Goal: Task Accomplishment & Management: Manage account settings

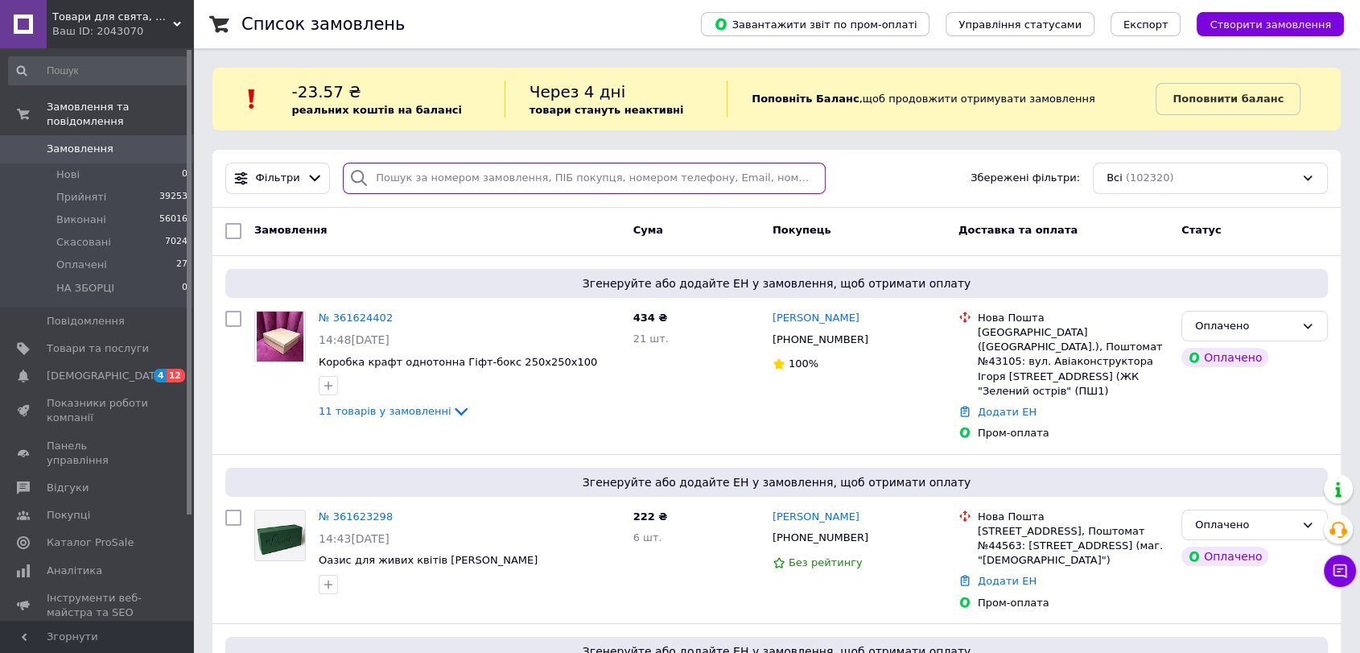
click at [428, 178] on input "search" at bounding box center [584, 178] width 483 height 31
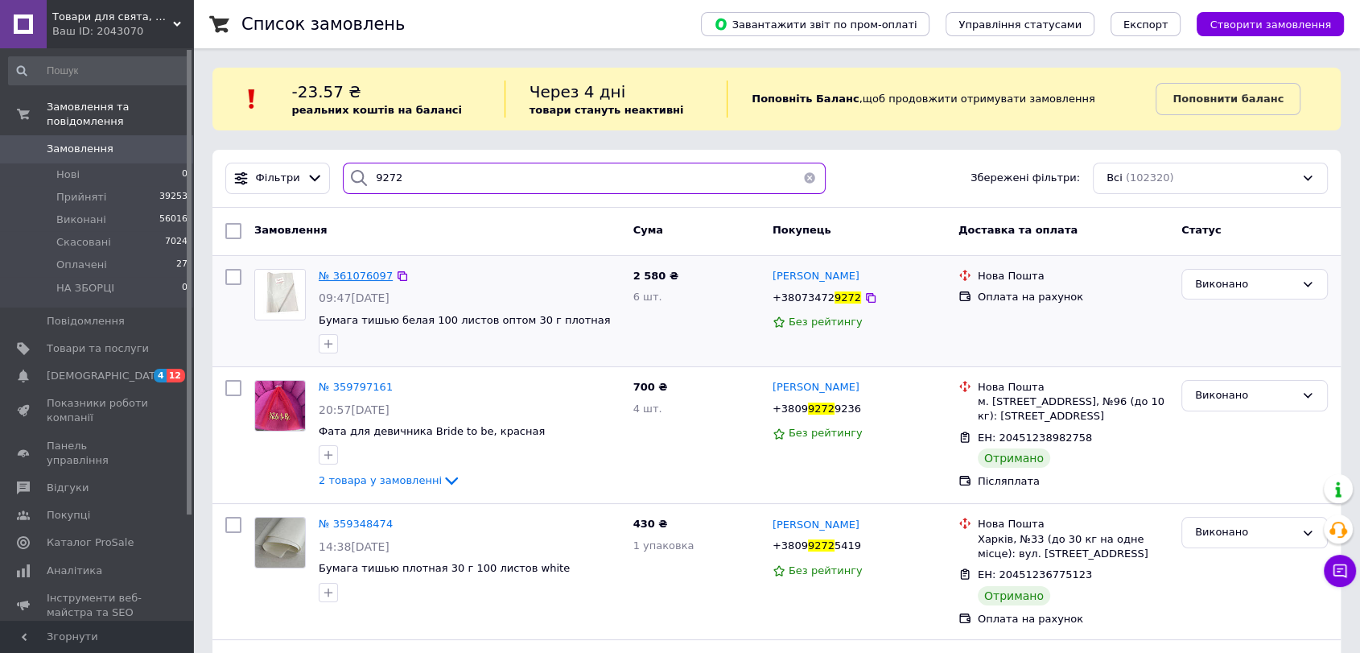
type input "9272"
click at [357, 270] on span "№ 361076097" at bounding box center [356, 276] width 74 height 12
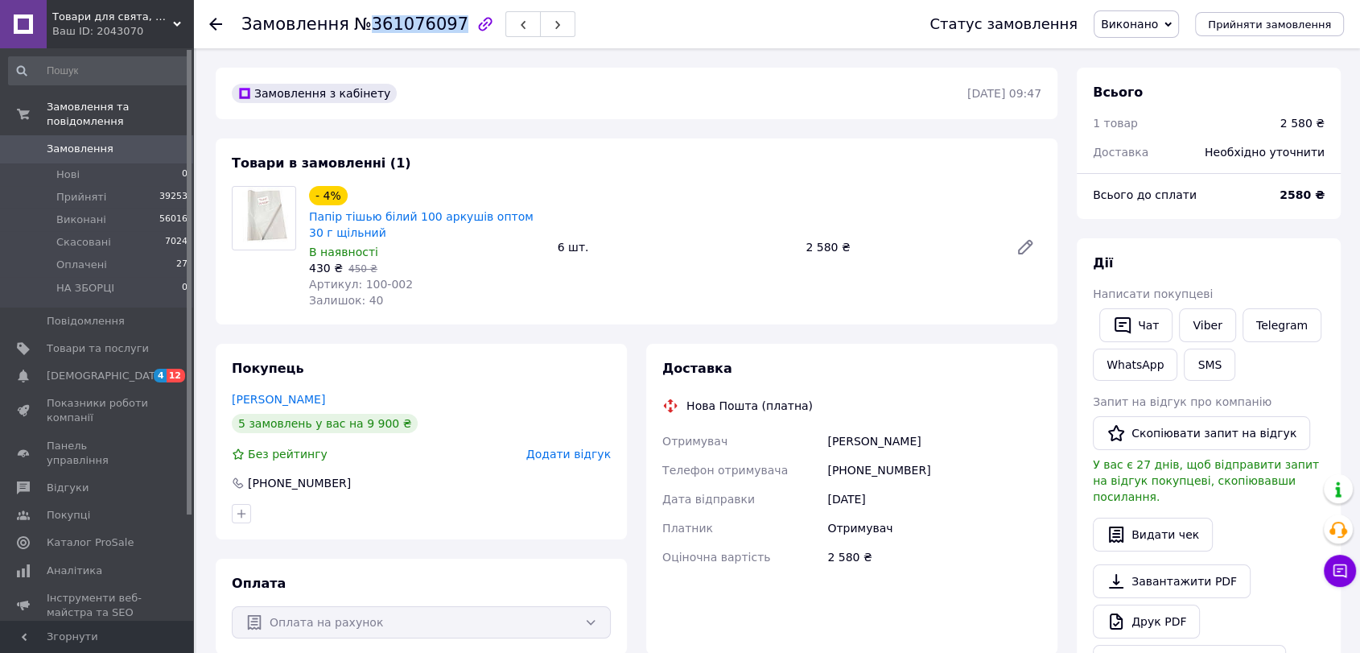
drag, startPoint x: 439, startPoint y: 23, endPoint x: 361, endPoint y: 26, distance: 77.3
click at [361, 26] on span "№361076097" at bounding box center [411, 23] width 114 height 19
copy span "361076097"
click at [211, 22] on use at bounding box center [215, 24] width 13 height 13
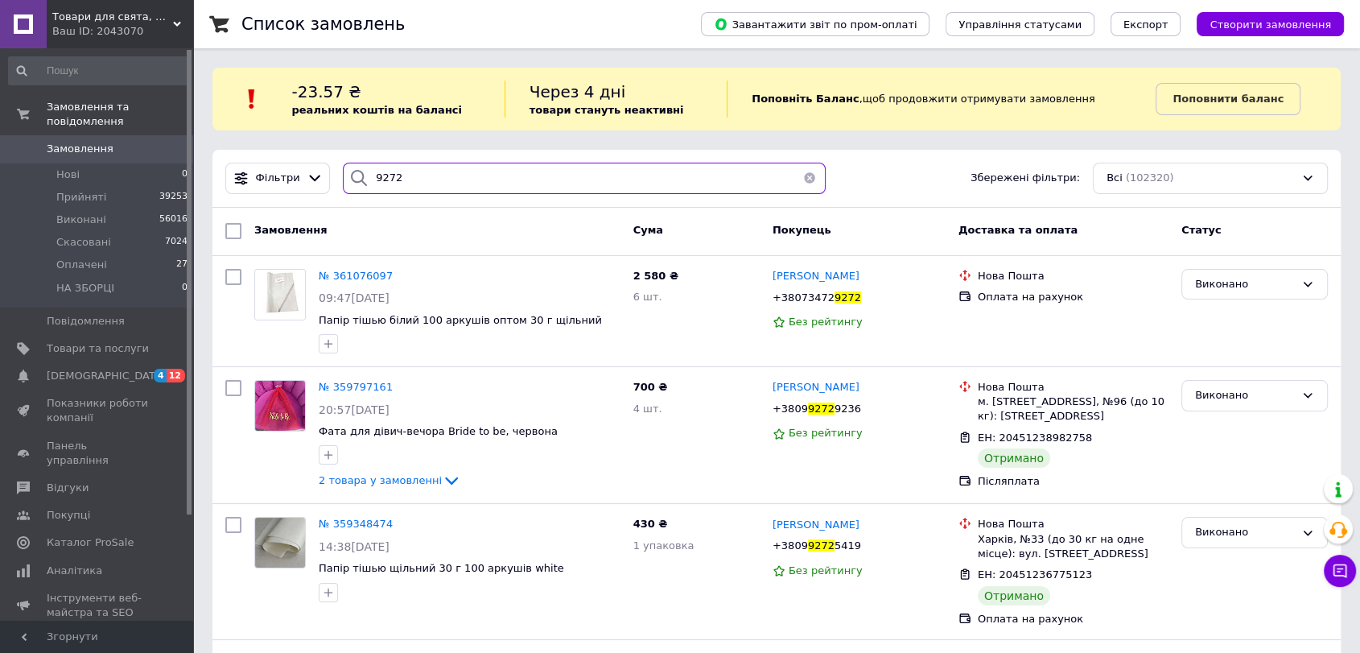
drag, startPoint x: 477, startPoint y: 169, endPoint x: 199, endPoint y: 155, distance: 278.0
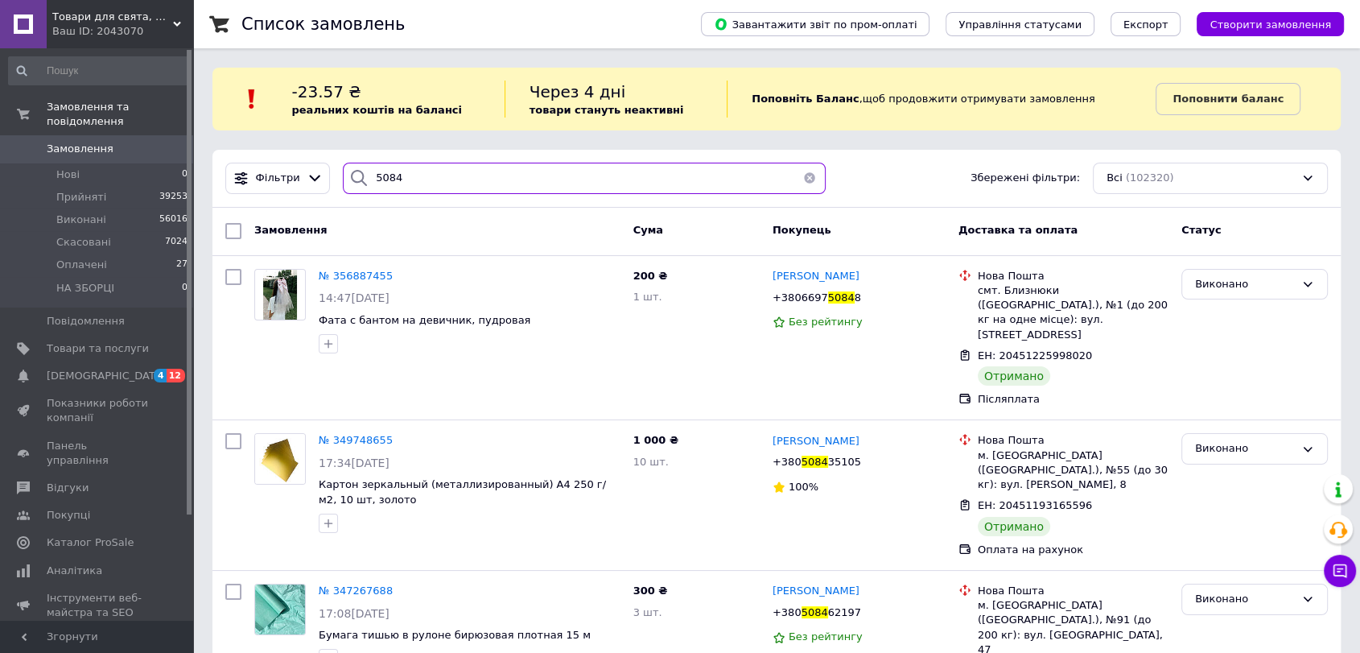
type input "5084"
click at [803, 184] on button "button" at bounding box center [810, 178] width 32 height 31
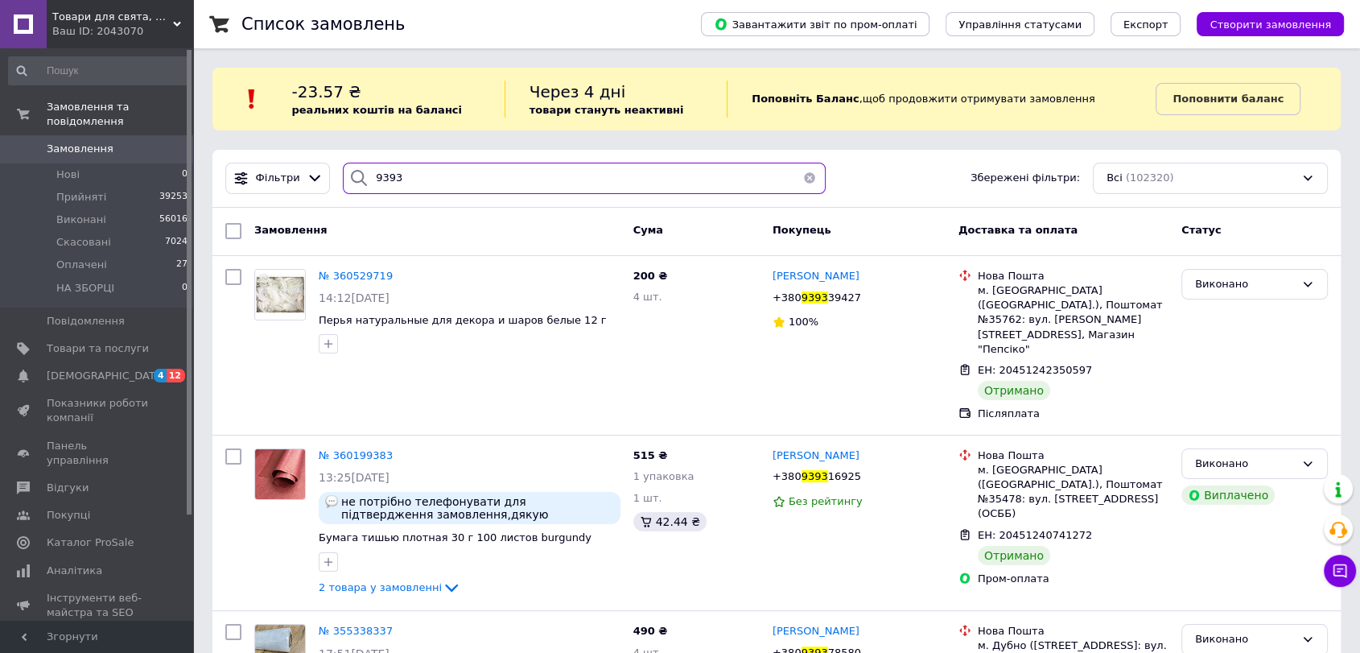
type input "9393"
click at [802, 182] on button "button" at bounding box center [810, 178] width 32 height 31
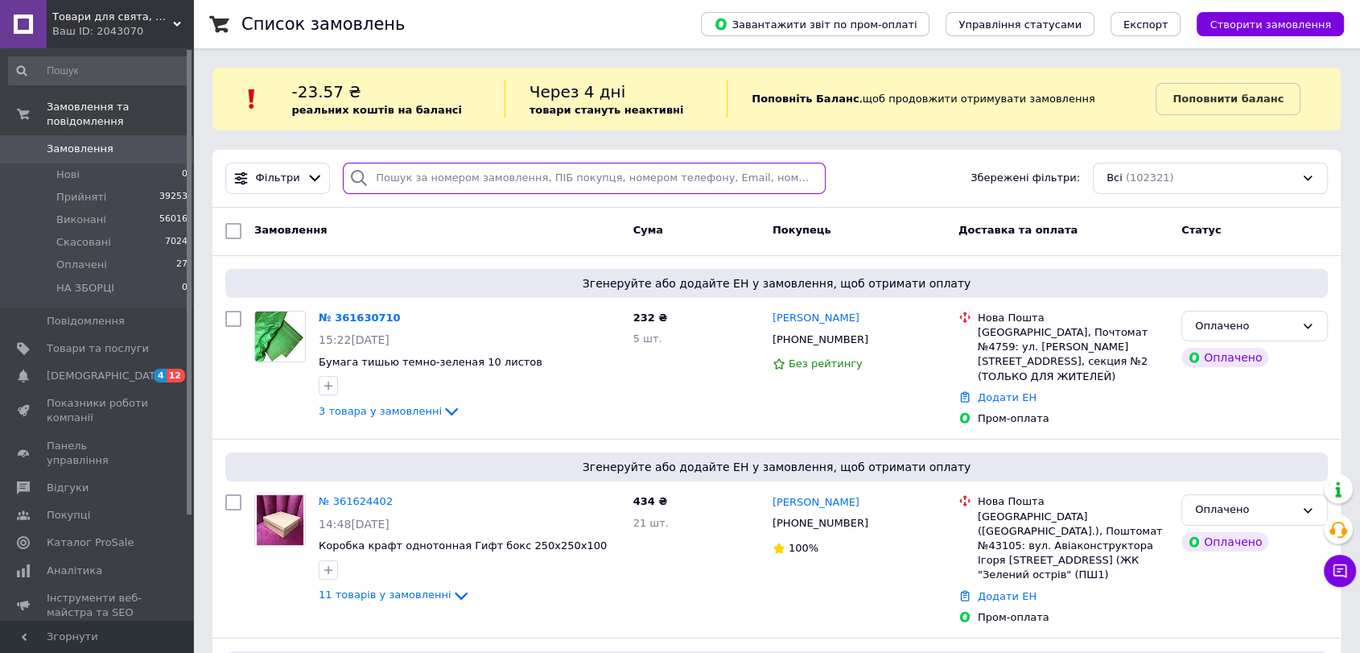
click at [481, 175] on input "search" at bounding box center [584, 178] width 483 height 31
paste input "+380962825084"
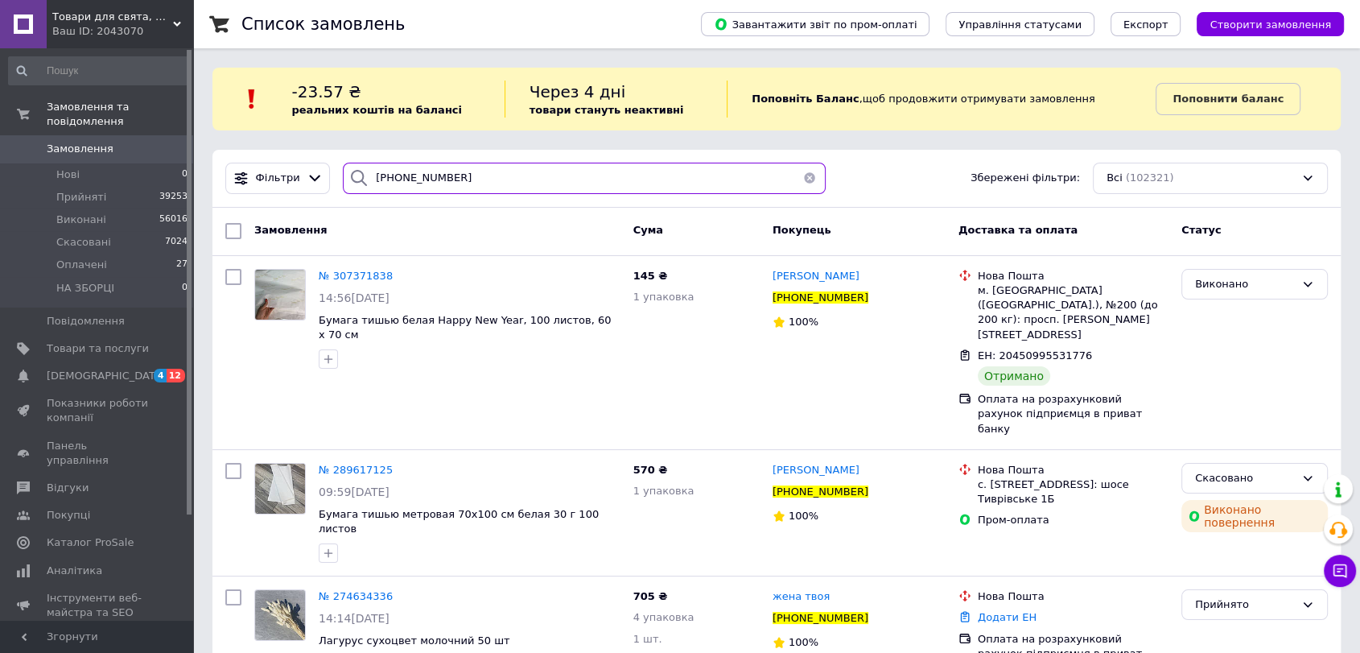
type input "+380962825084"
click at [801, 181] on button "button" at bounding box center [810, 178] width 32 height 31
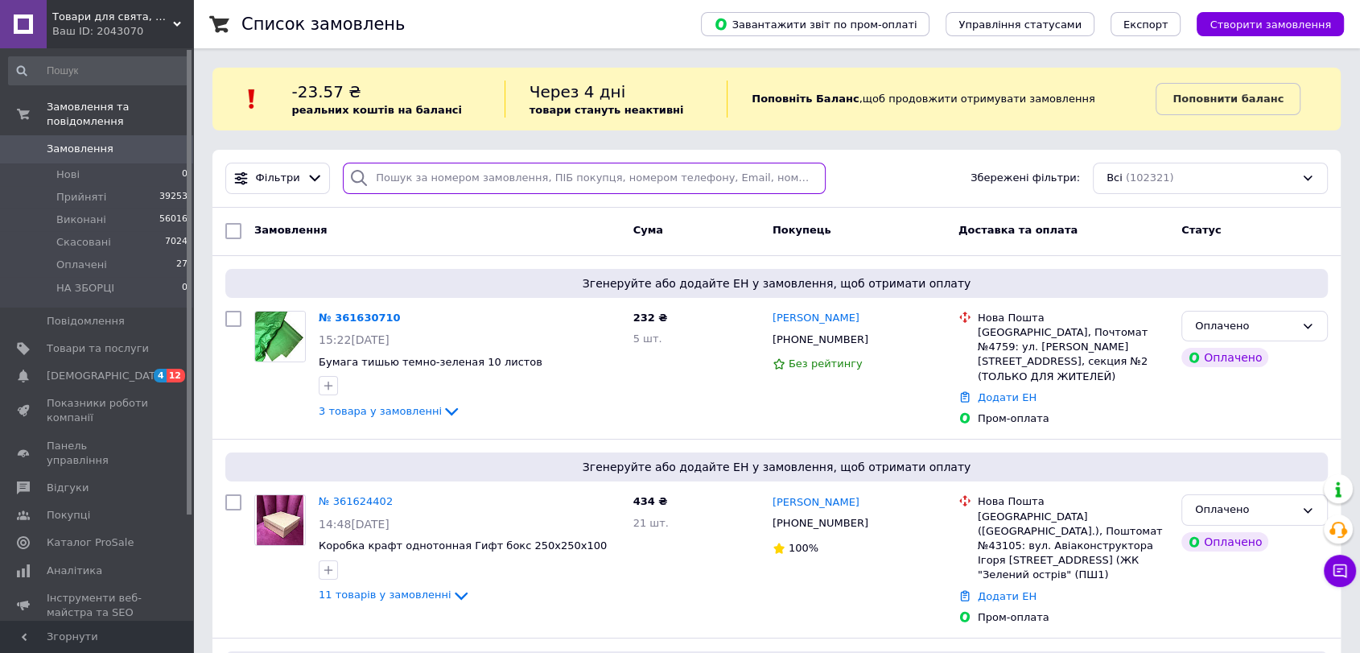
click at [485, 186] on input "search" at bounding box center [584, 178] width 483 height 31
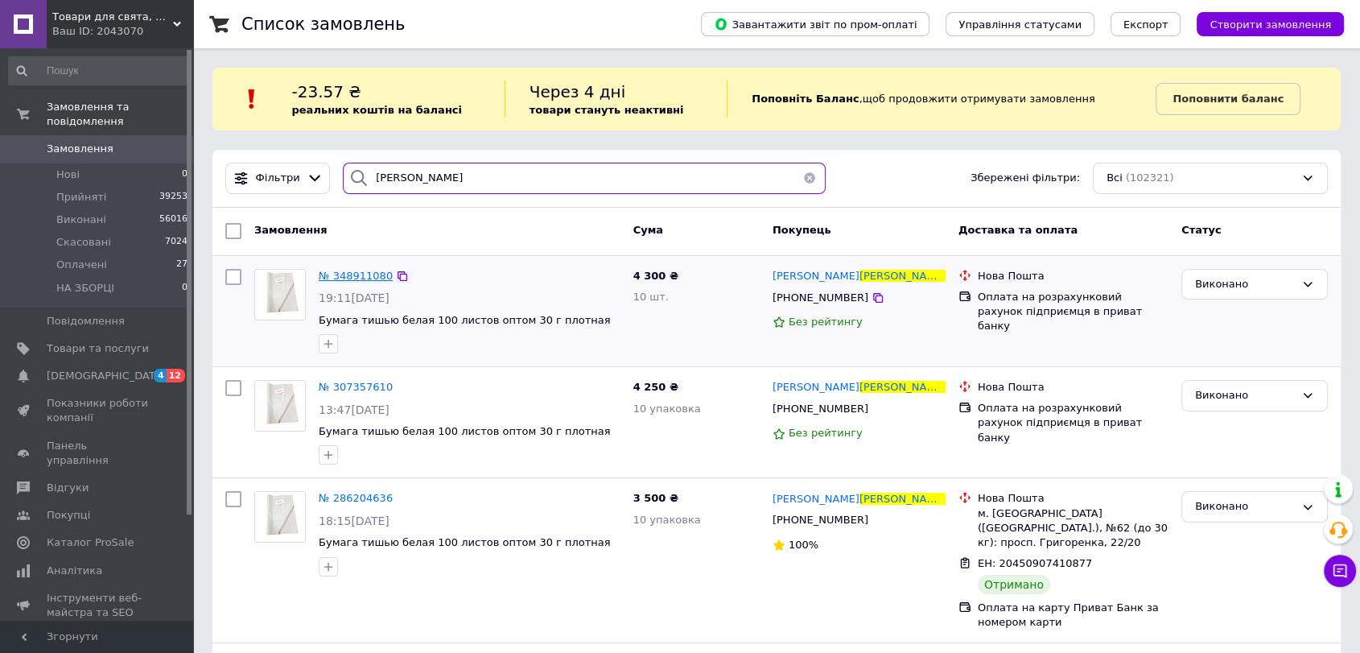
type input "Лимаренко"
click at [336, 270] on span "№ 348911080" at bounding box center [356, 276] width 74 height 12
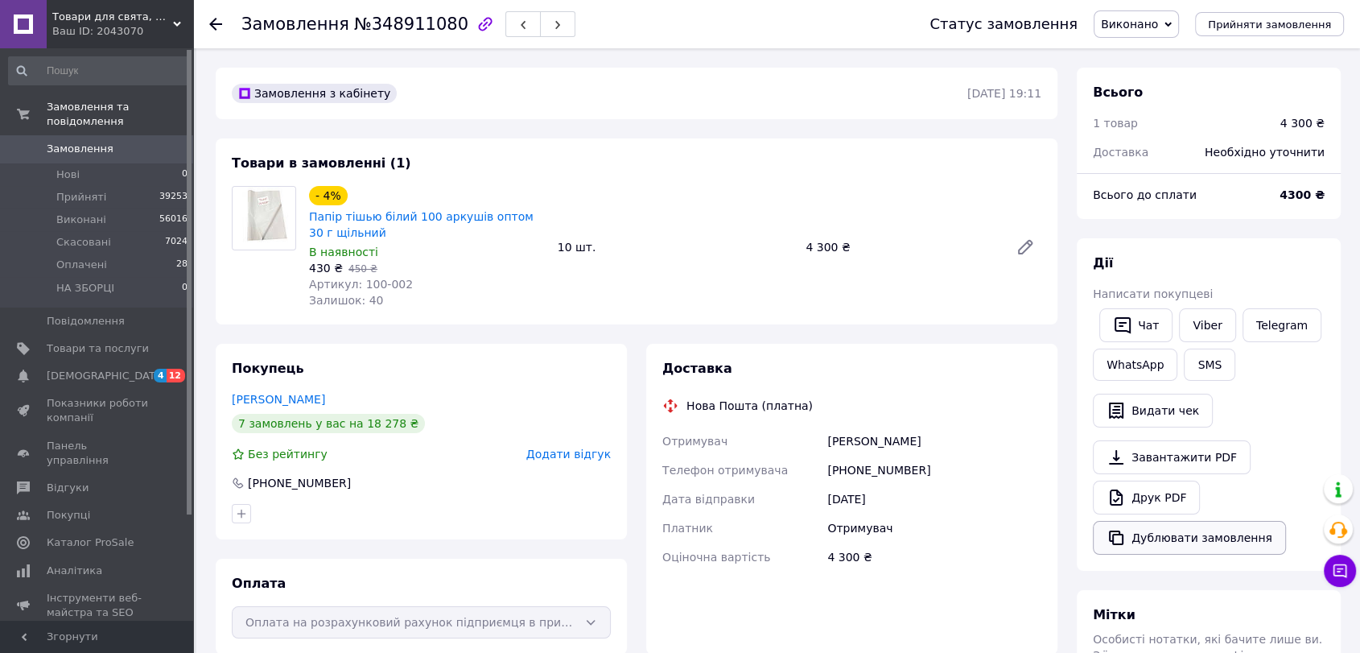
click at [1140, 536] on button "Дублювати замовлення" at bounding box center [1189, 538] width 193 height 34
click at [218, 18] on icon at bounding box center [215, 24] width 13 height 13
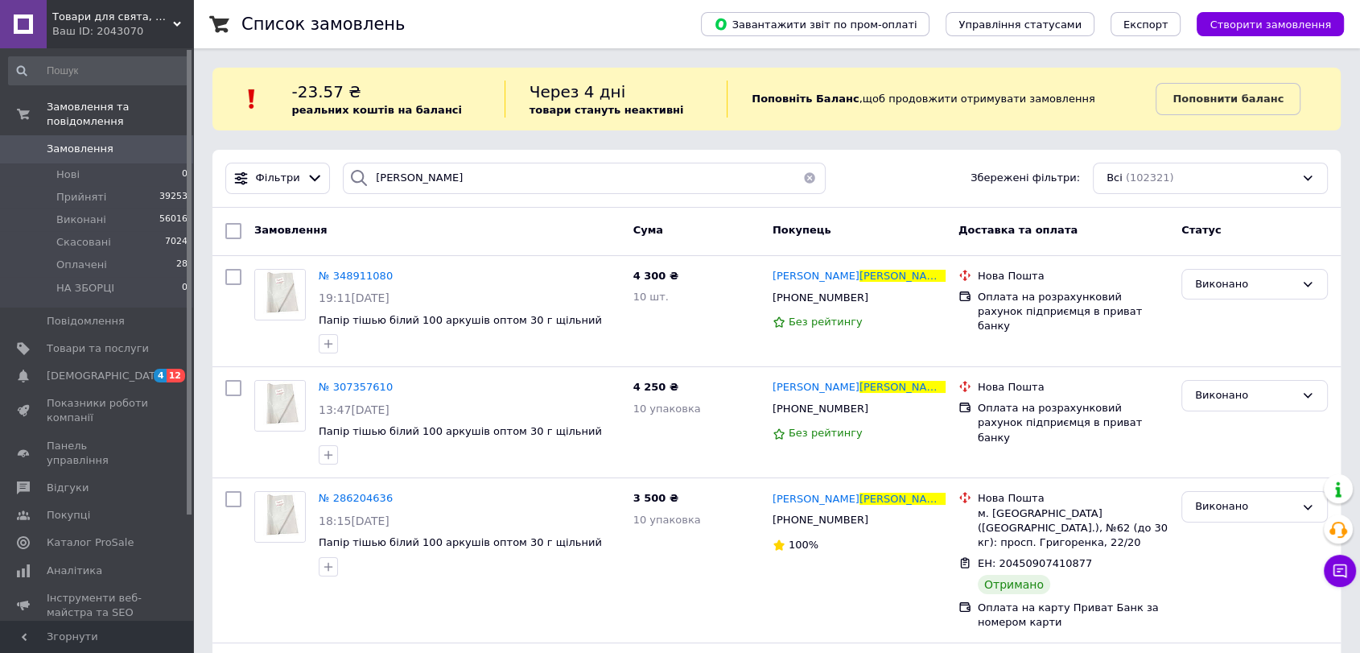
click at [797, 179] on button "button" at bounding box center [810, 178] width 32 height 31
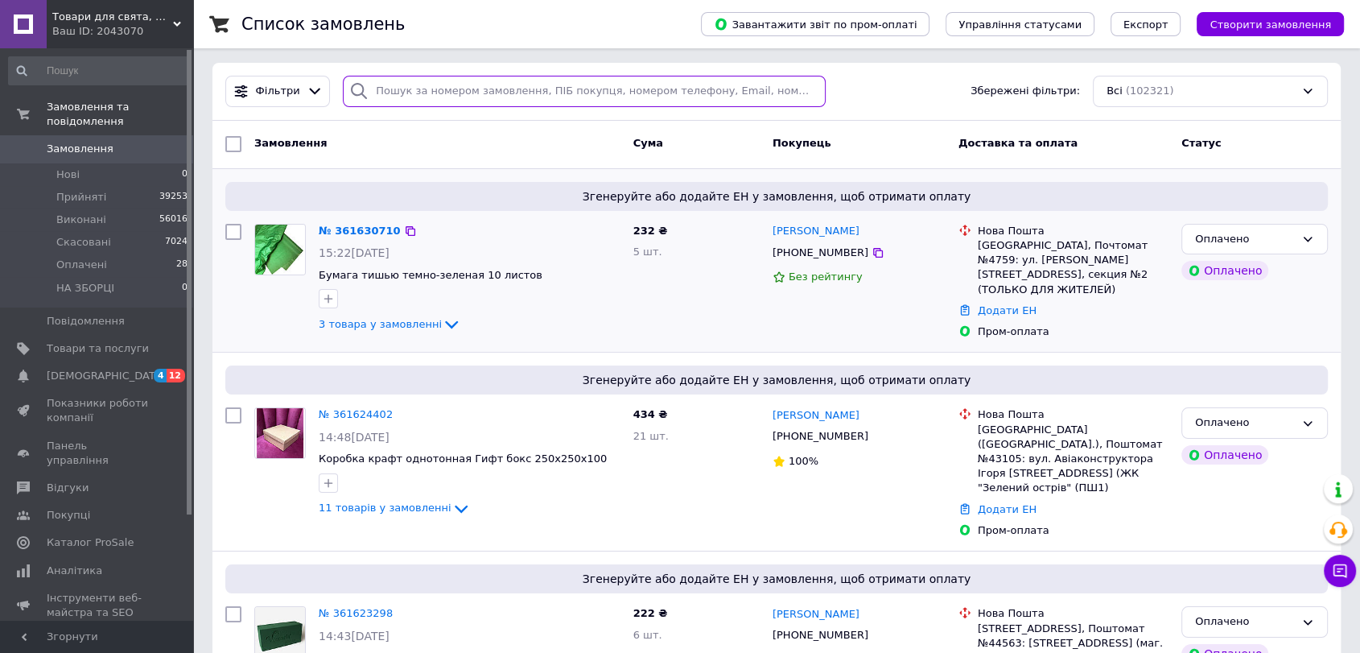
scroll to position [89, 0]
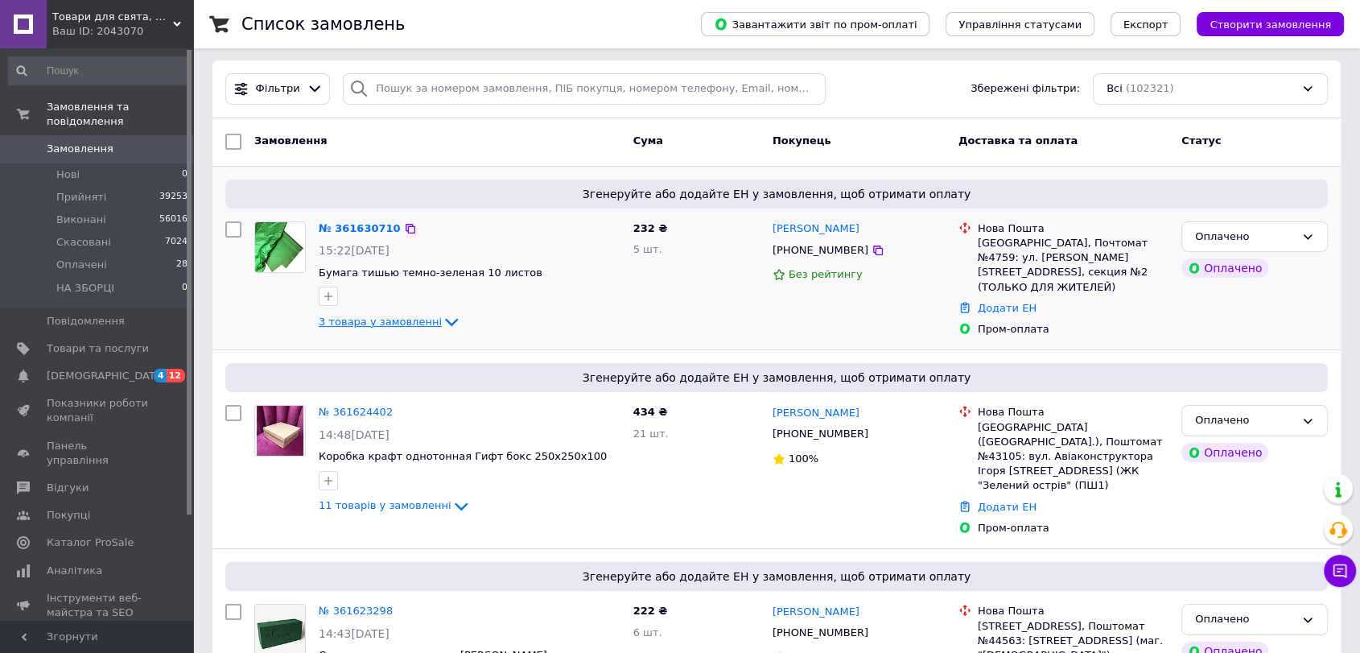
click at [382, 324] on span "3 товара у замовленні" at bounding box center [380, 322] width 123 height 12
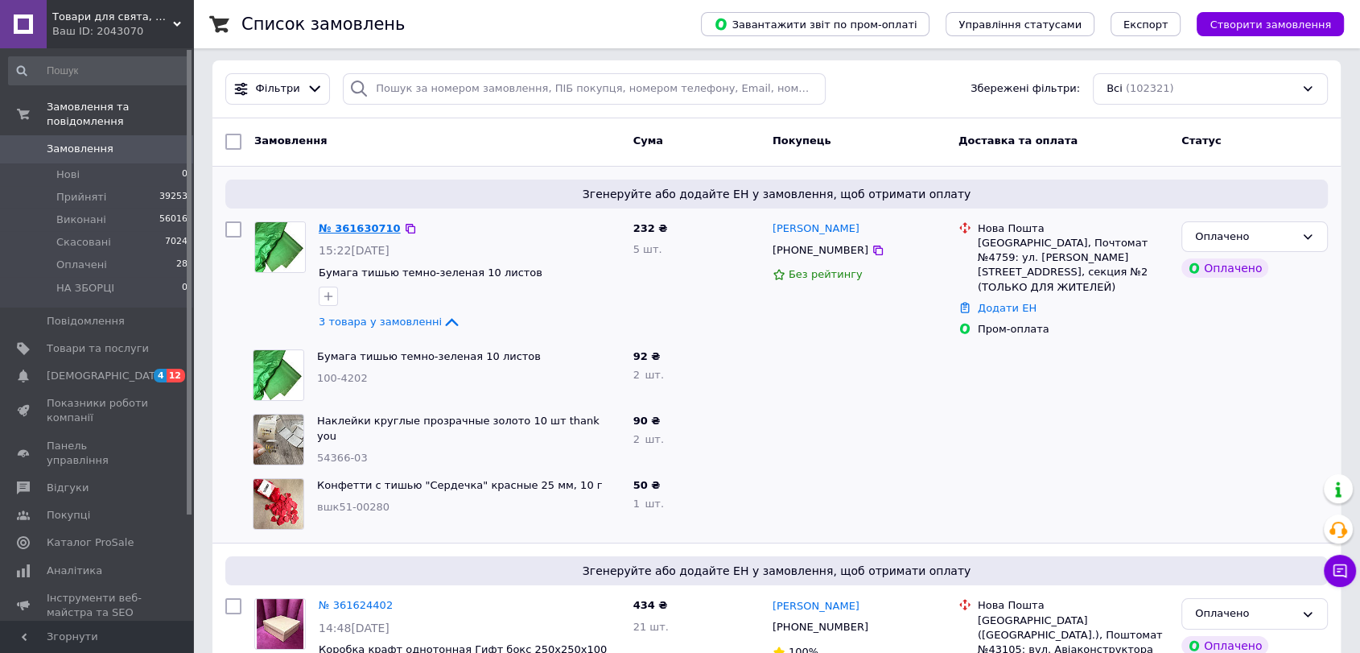
click at [346, 228] on link "№ 361630710" at bounding box center [360, 228] width 82 height 12
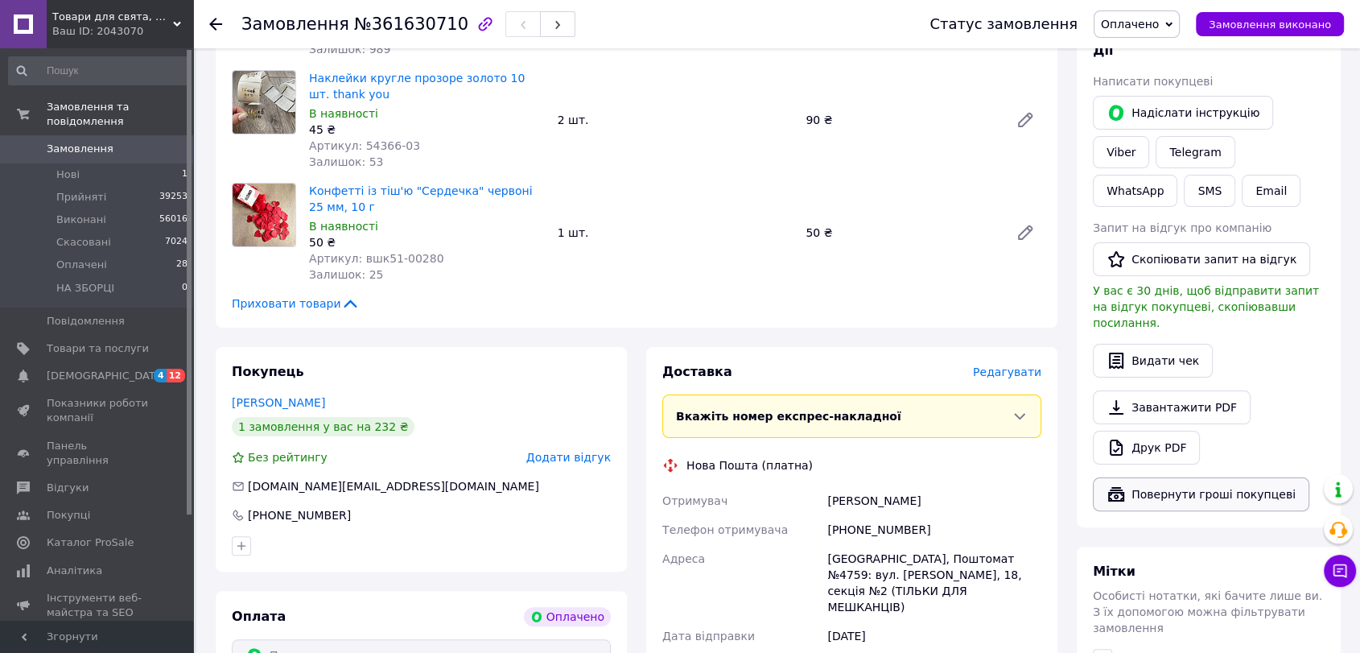
scroll to position [268, 0]
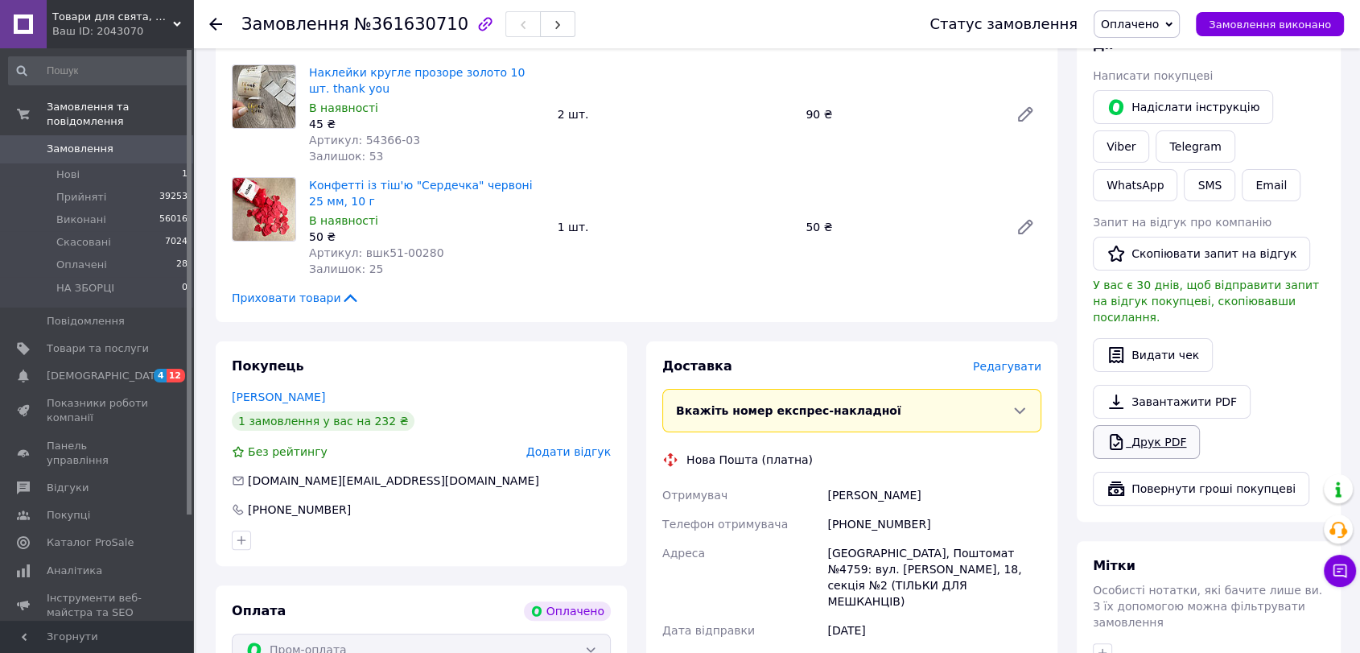
click at [1149, 425] on link "Друк PDF" at bounding box center [1146, 442] width 107 height 34
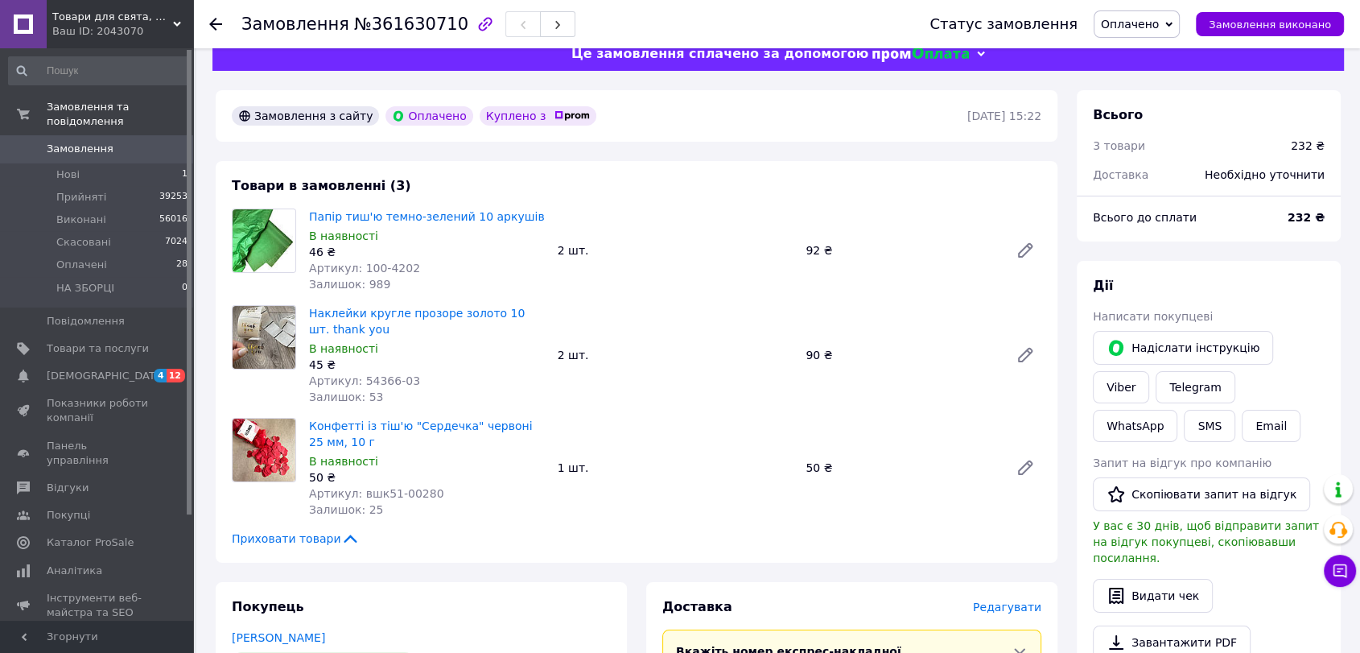
scroll to position [0, 0]
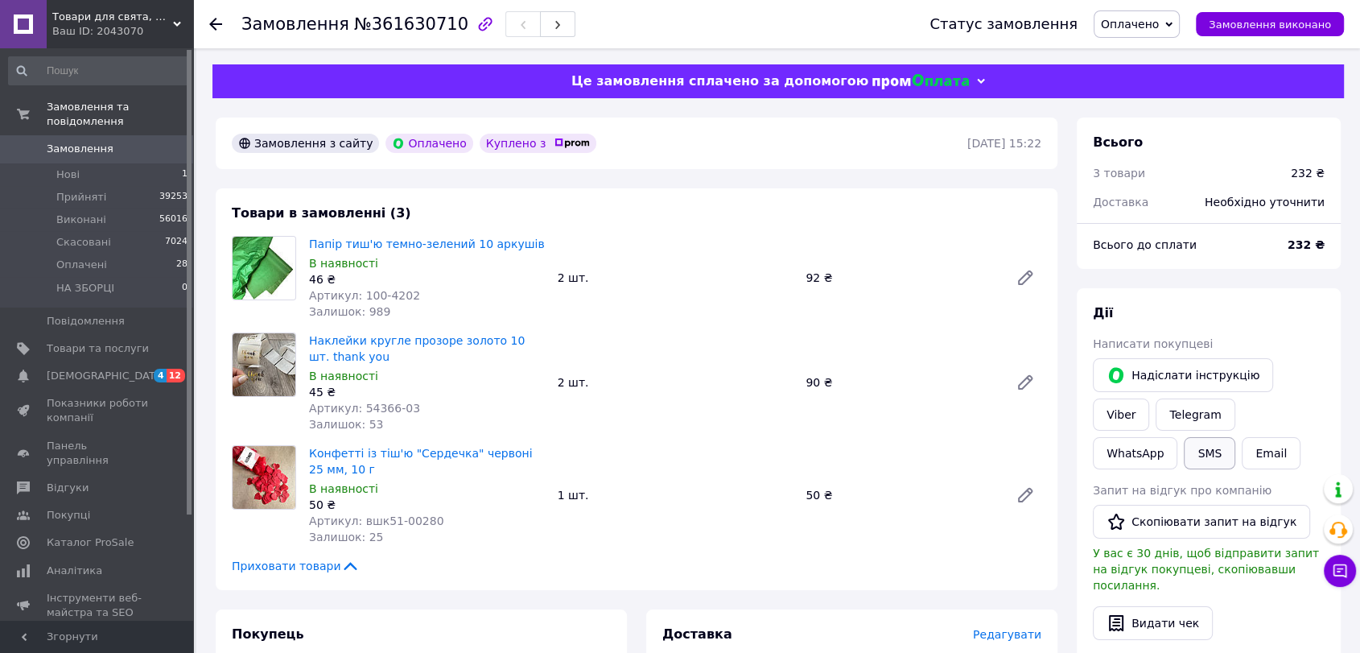
click at [1236, 437] on button "SMS" at bounding box center [1210, 453] width 52 height 32
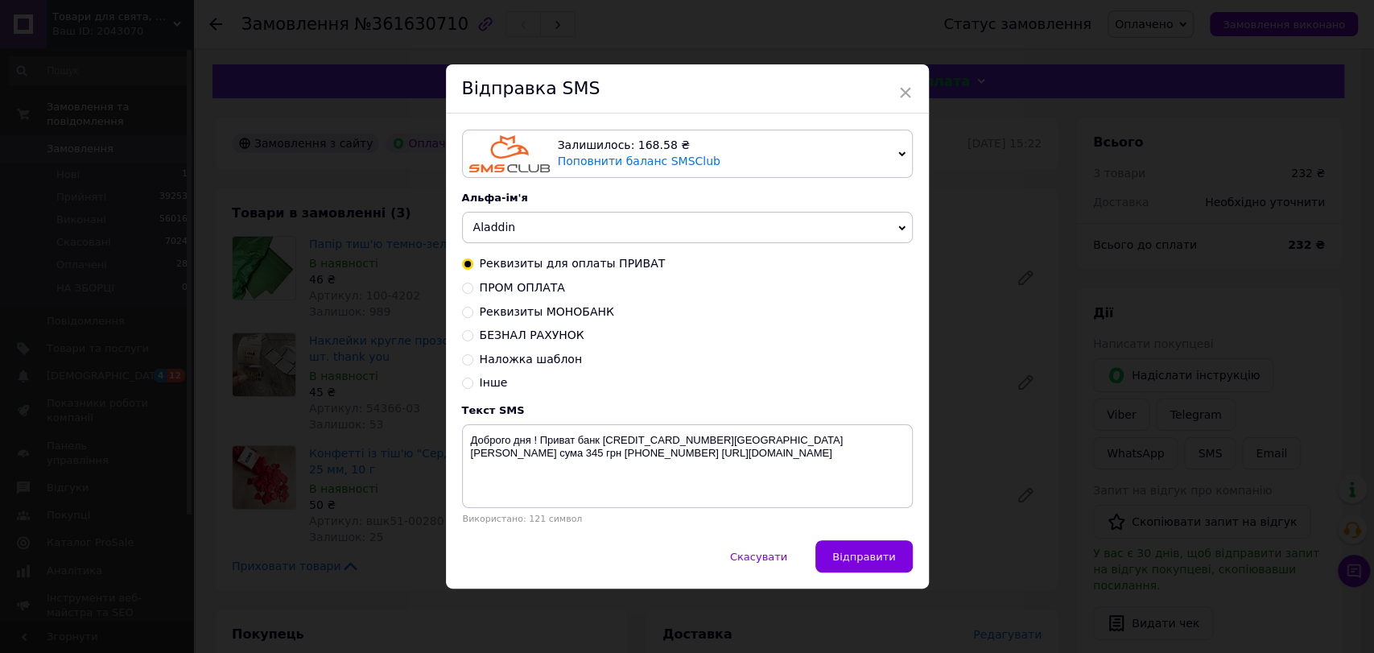
click at [519, 289] on span "ПРОМ ОПЛАТА" at bounding box center [522, 287] width 85 height 13
click at [473, 289] on input "ПРОМ ОПЛАТА" at bounding box center [467, 286] width 11 height 11
radio input "true"
radio input "false"
type textarea "Доброго дня! Ваша оплата зафіксована. Відправка 1-2 дні. Дякуємо за замовлення!…"
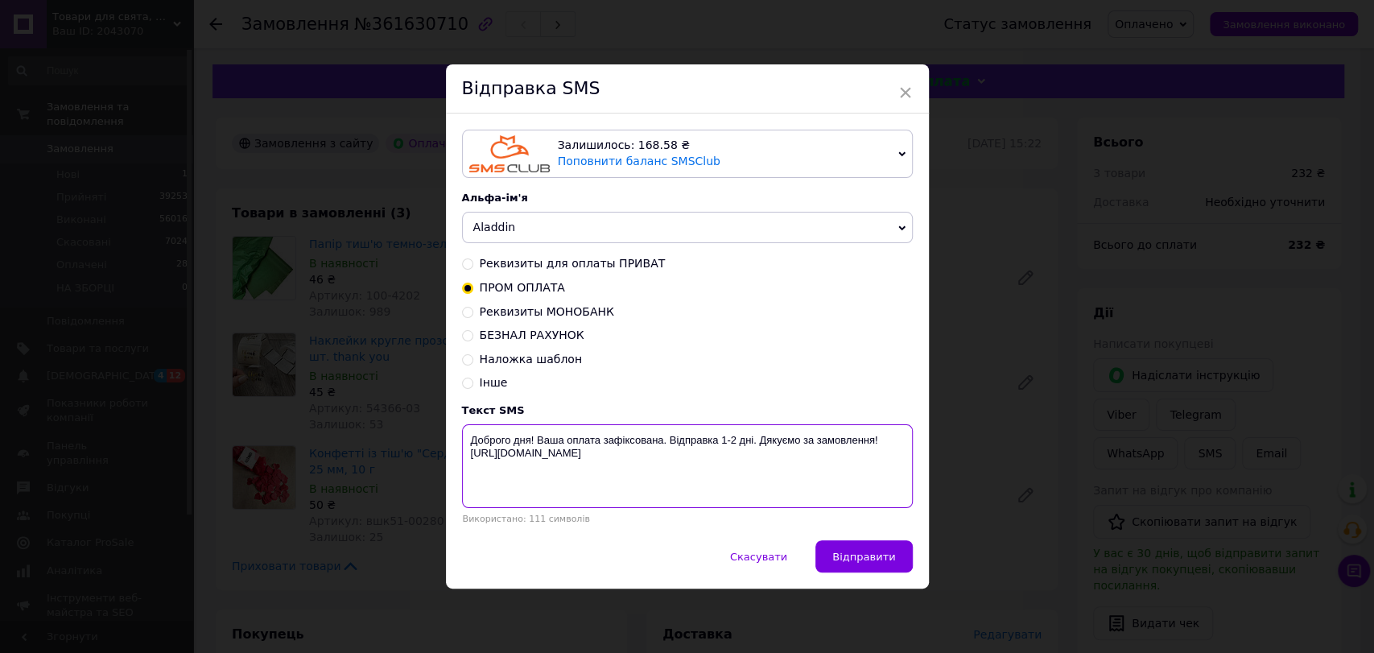
drag, startPoint x: 464, startPoint y: 436, endPoint x: 658, endPoint y: 422, distance: 194.5
click at [716, 455] on textarea "Доброго дня! Ваша оплата зафіксована. Відправка 1-2 дні. Дякуємо за замовлення!…" at bounding box center [687, 466] width 451 height 84
click at [1029, 196] on div "× Відправка SMS Залишилось: 168.58 ₴ Поповнити баланс SMSClub Підключити LetsAd…" at bounding box center [687, 326] width 1374 height 653
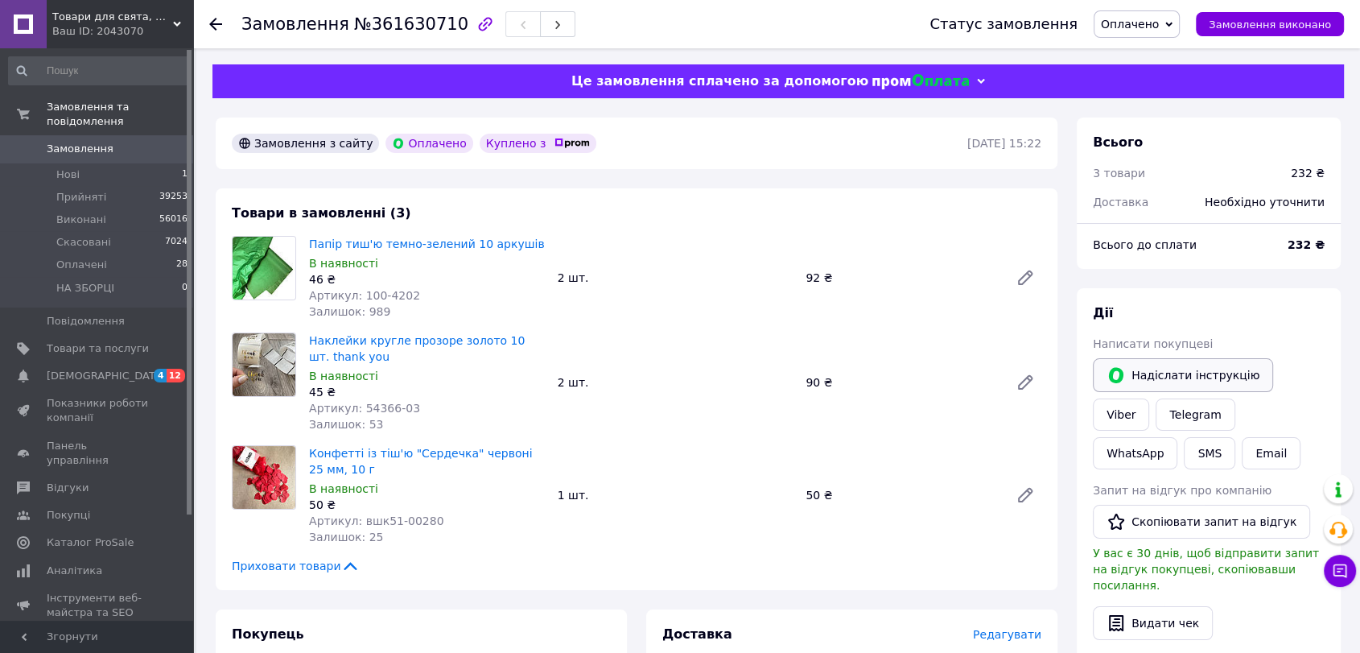
drag, startPoint x: 1264, startPoint y: 381, endPoint x: 1256, endPoint y: 382, distance: 8.2
click at [1256, 382] on div "Надіслати інструкцію Viber Telegram WhatsApp SMS Email" at bounding box center [1209, 414] width 238 height 118
click at [1325, 362] on div "Надіслати інструкцію Viber Telegram WhatsApp SMS Email" at bounding box center [1209, 414] width 238 height 118
click at [1149, 398] on link "Viber" at bounding box center [1121, 414] width 56 height 32
click at [217, 19] on icon at bounding box center [215, 24] width 13 height 13
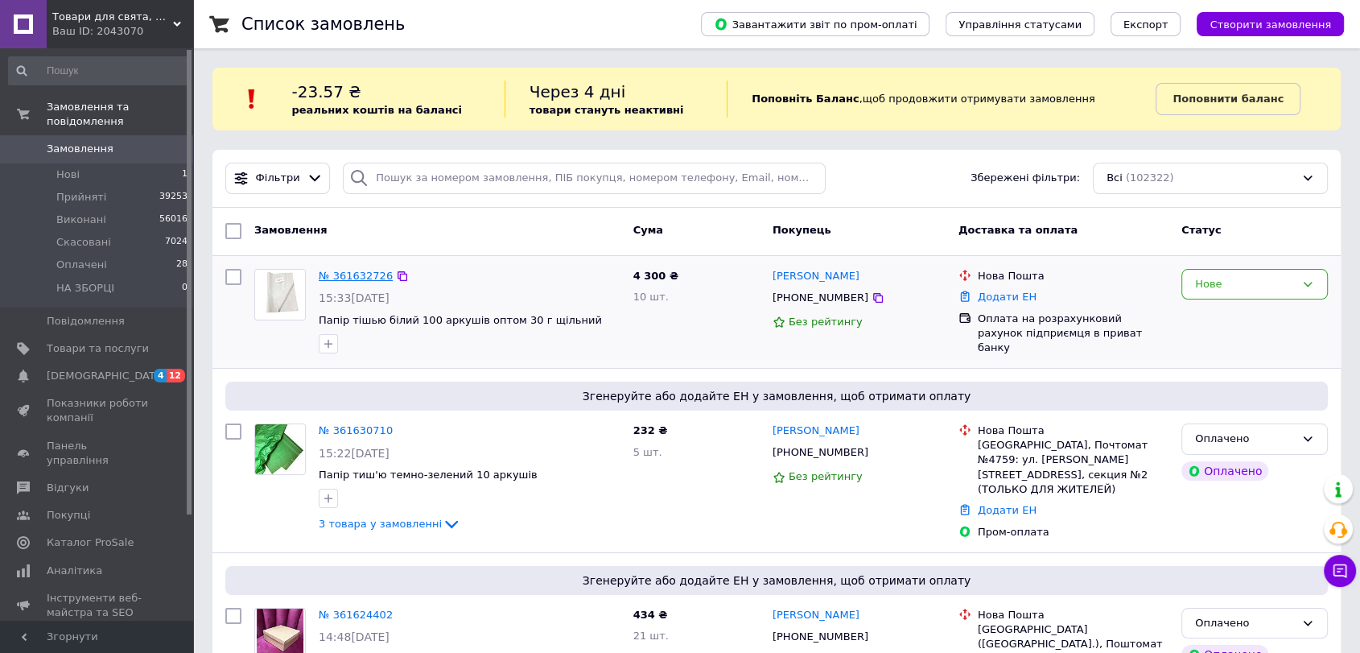
click at [323, 270] on link "№ 361632726" at bounding box center [356, 276] width 74 height 12
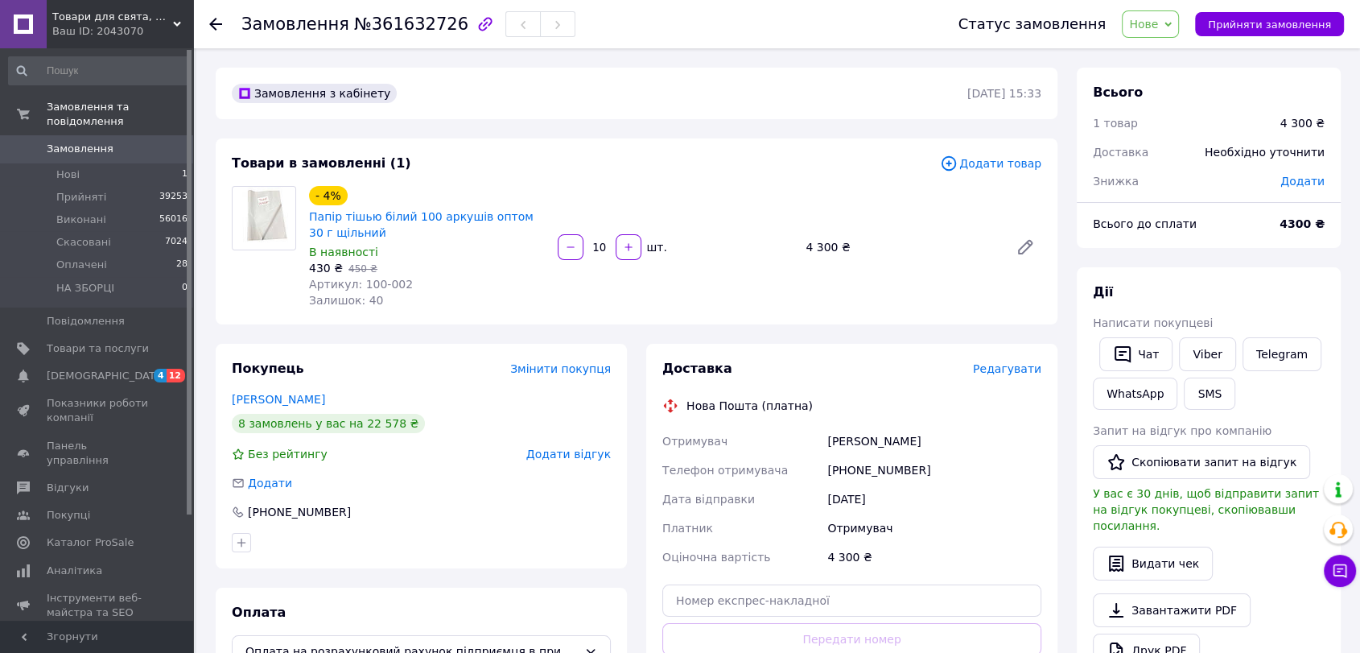
click at [599, 246] on input "10" at bounding box center [600, 247] width 26 height 12
click at [559, 238] on button "button" at bounding box center [571, 247] width 26 height 26
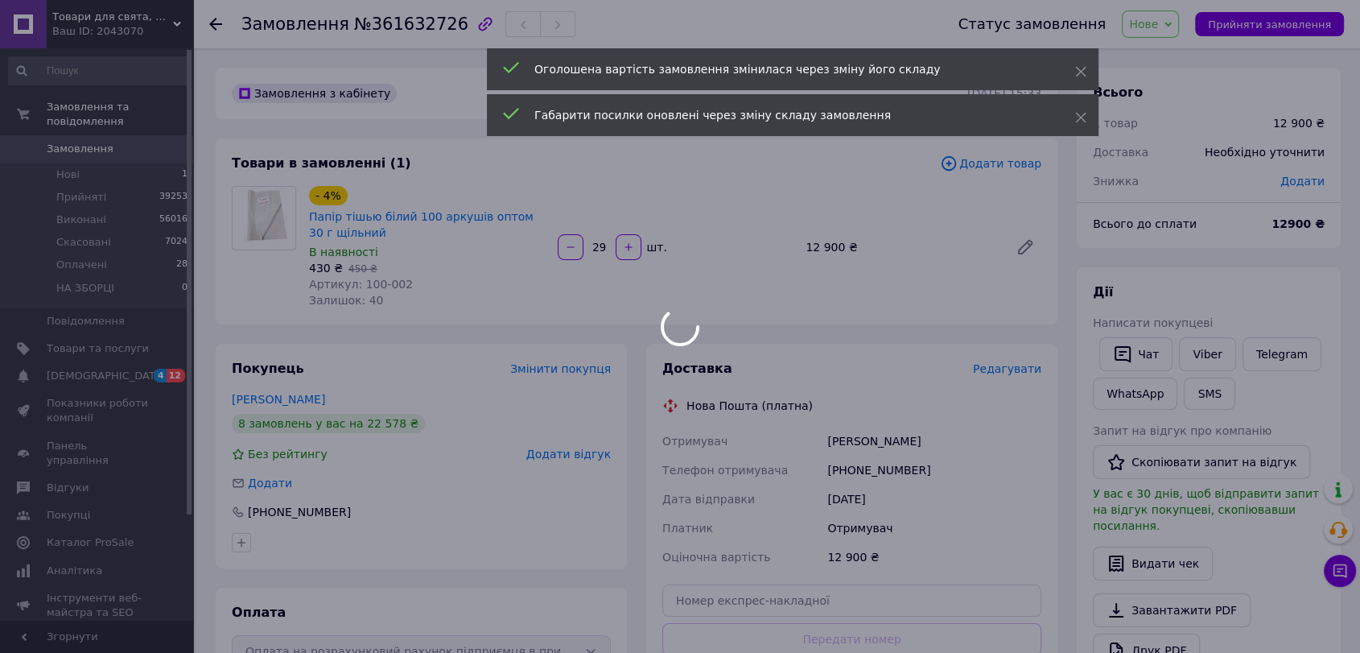
click at [621, 246] on div at bounding box center [680, 326] width 1360 height 653
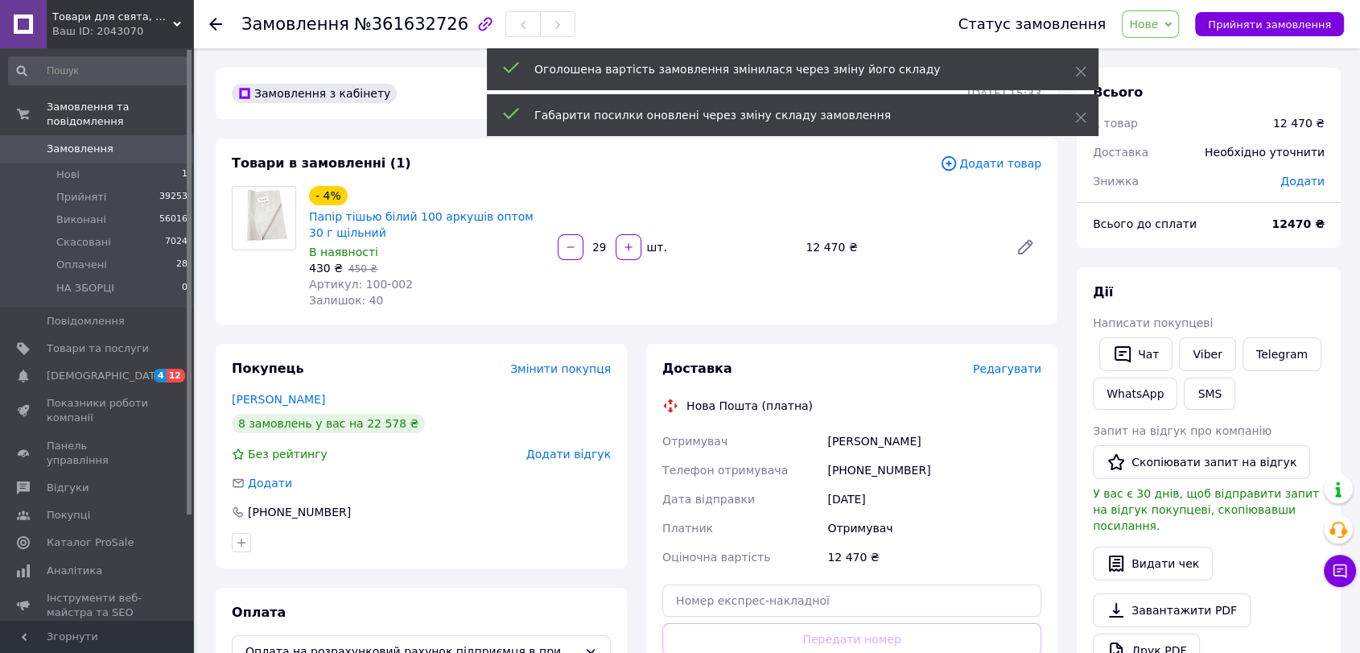
click at [623, 246] on icon "button" at bounding box center [628, 246] width 11 height 11
type input "30"
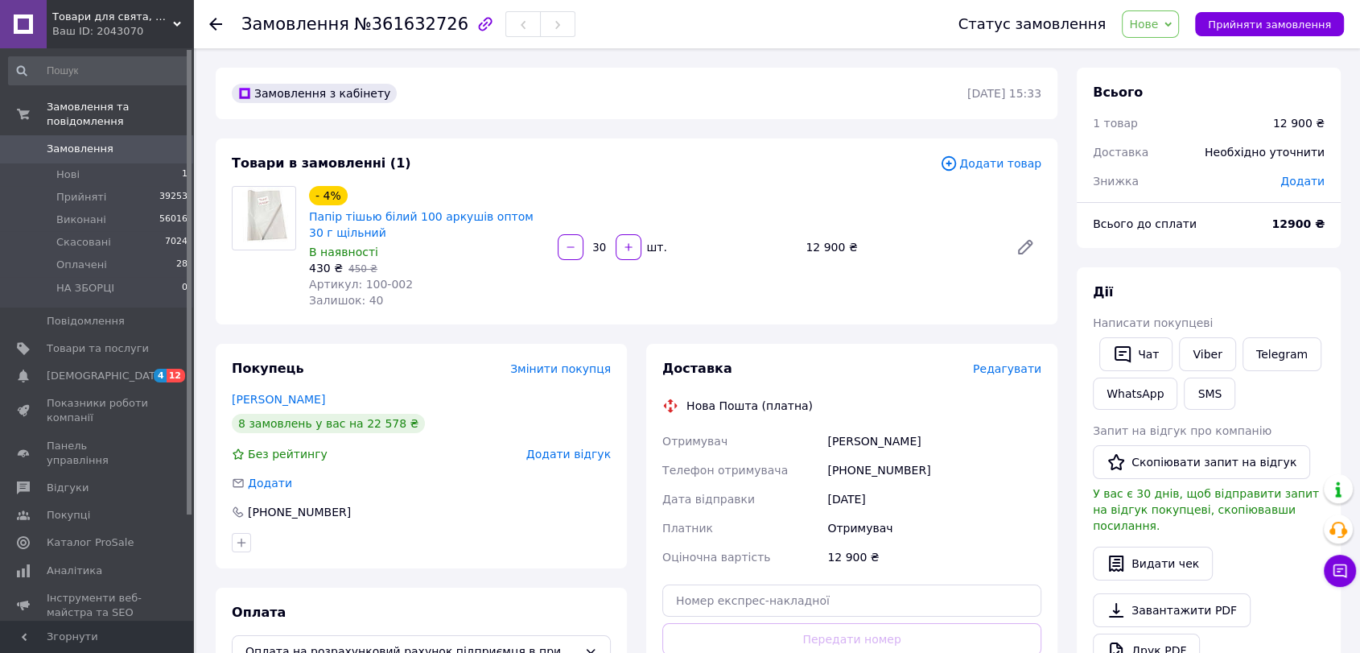
click at [214, 19] on use at bounding box center [215, 24] width 13 height 13
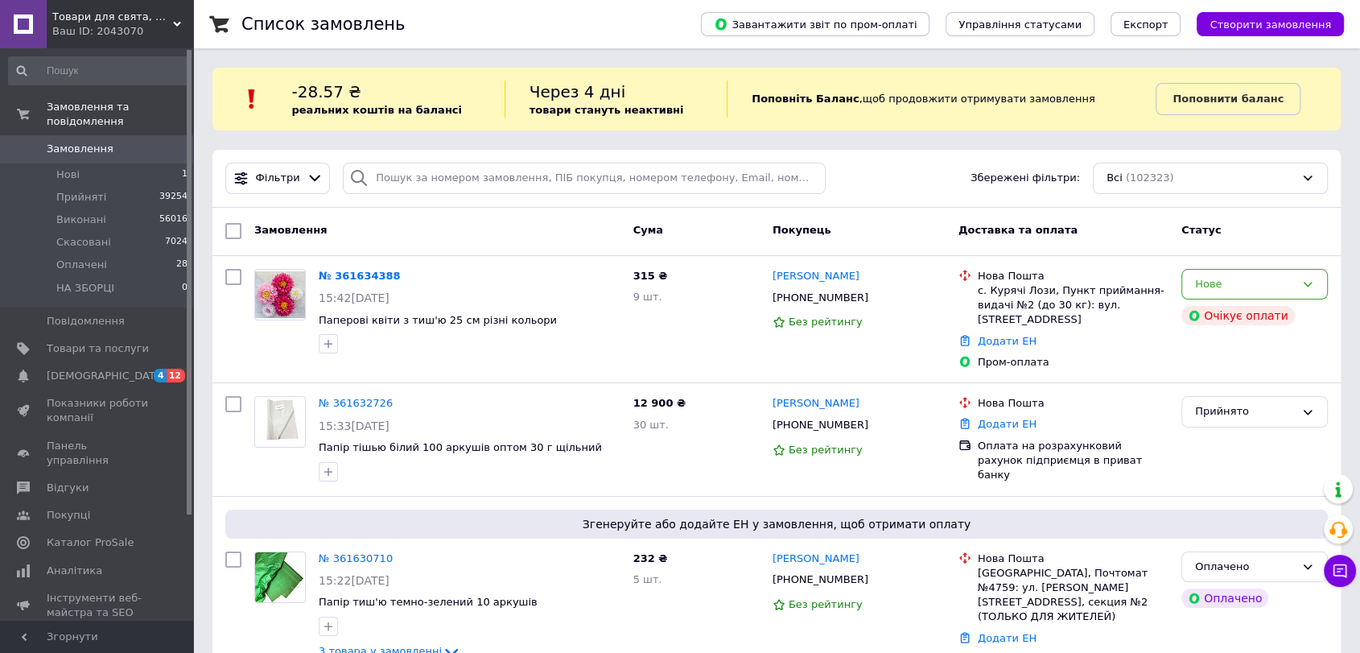
click at [424, 196] on div "Фільтри Збережені фільтри: Всі (102323)" at bounding box center [776, 179] width 1128 height 58
click at [428, 181] on input "search" at bounding box center [584, 178] width 483 height 31
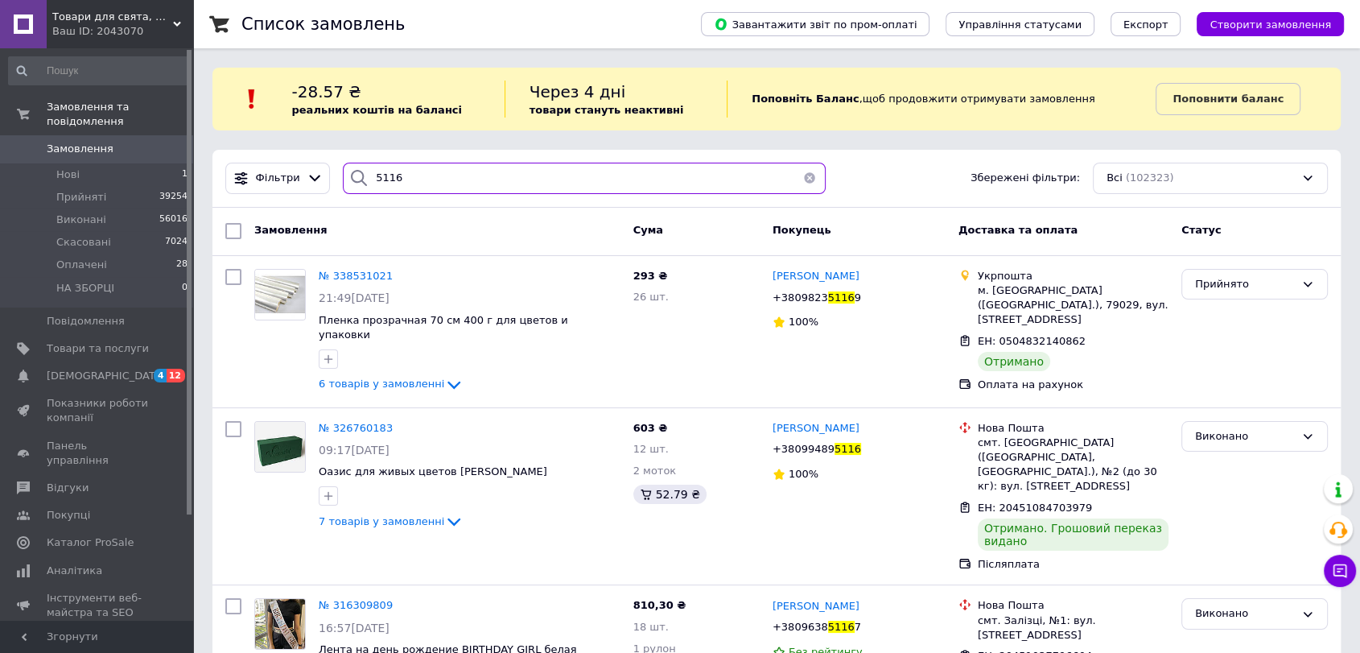
click at [444, 185] on input "5116" at bounding box center [584, 178] width 483 height 31
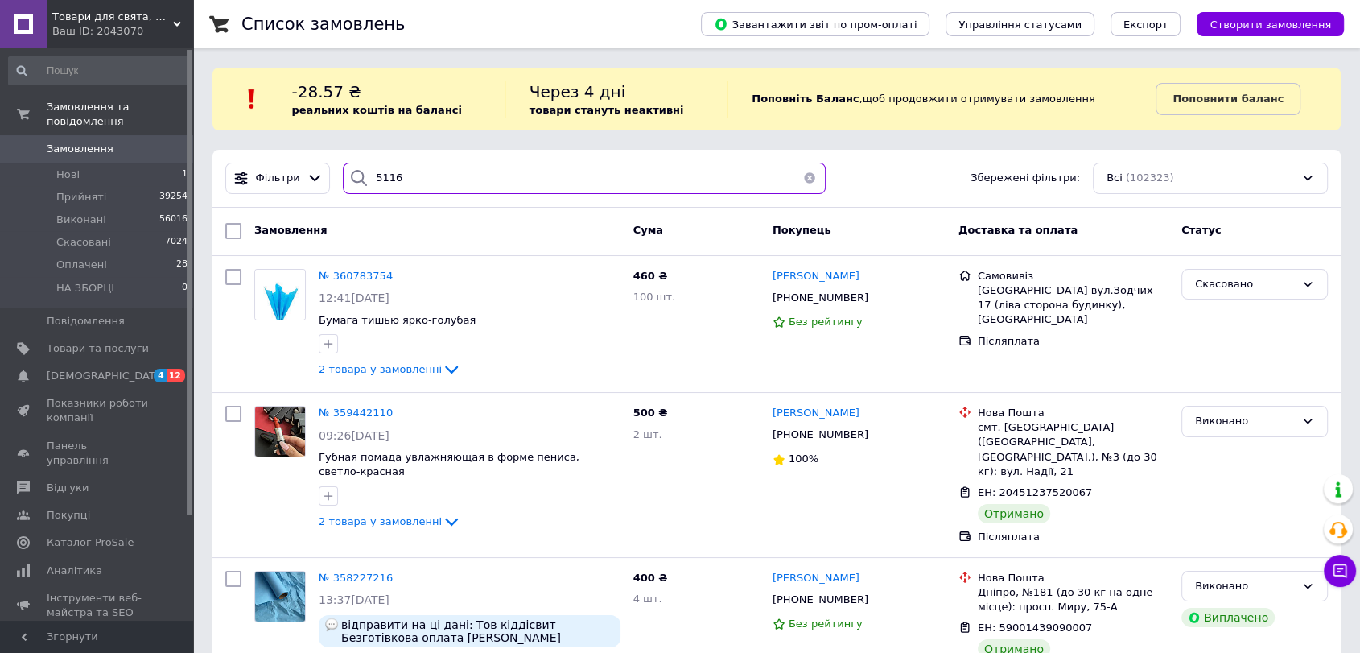
type input "5116"
click at [805, 182] on button "button" at bounding box center [810, 178] width 32 height 31
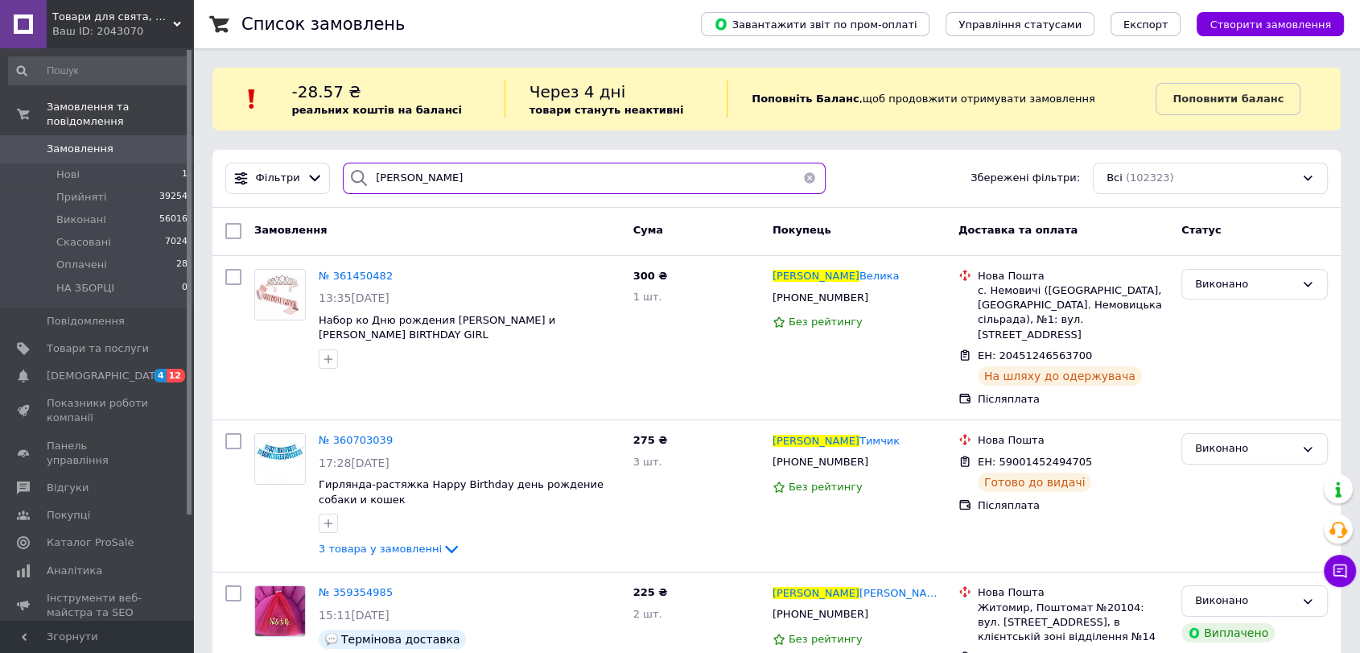
type input "Талько Дарина"
click at [801, 174] on button "button" at bounding box center [810, 178] width 32 height 31
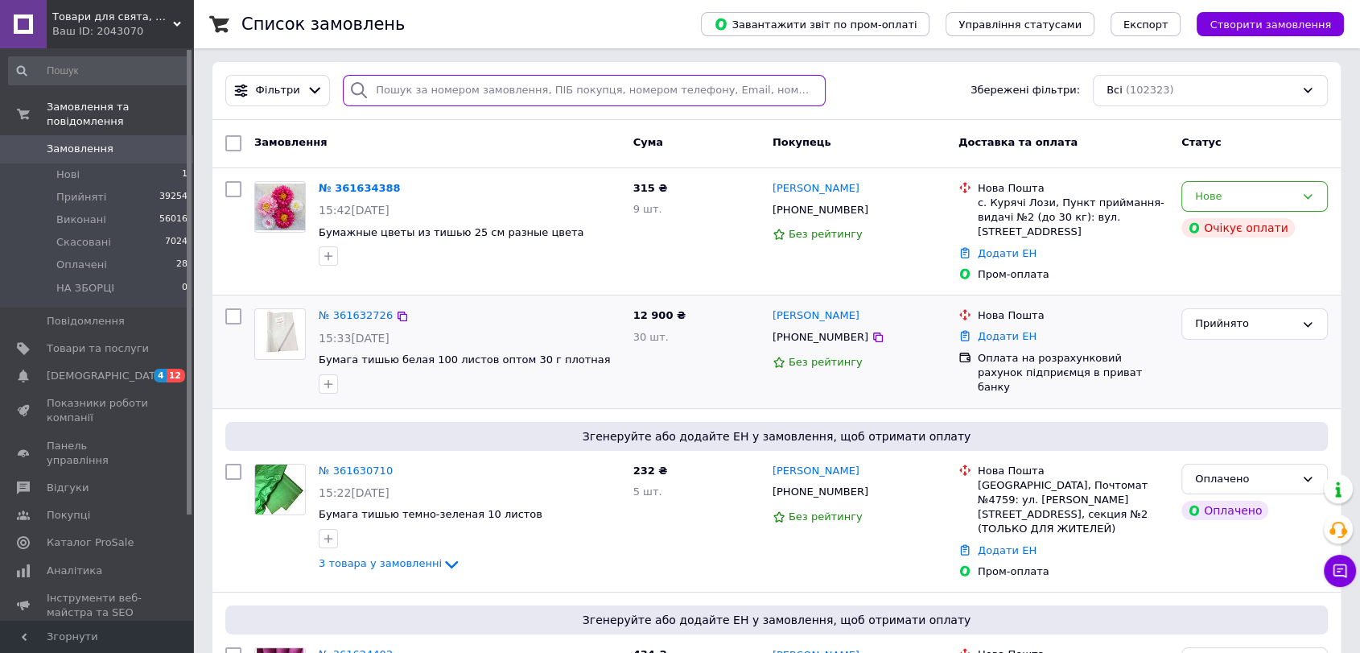
scroll to position [89, 0]
click at [361, 314] on link "№ 361632726" at bounding box center [356, 313] width 74 height 12
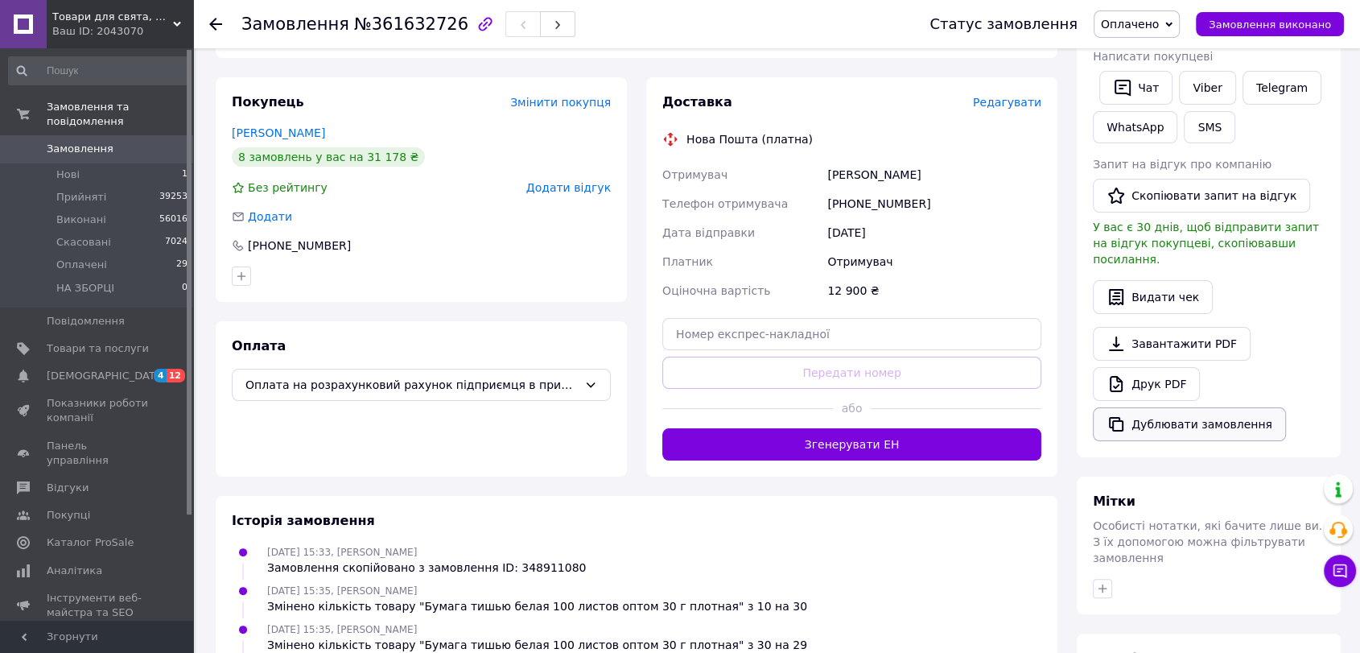
scroll to position [268, 0]
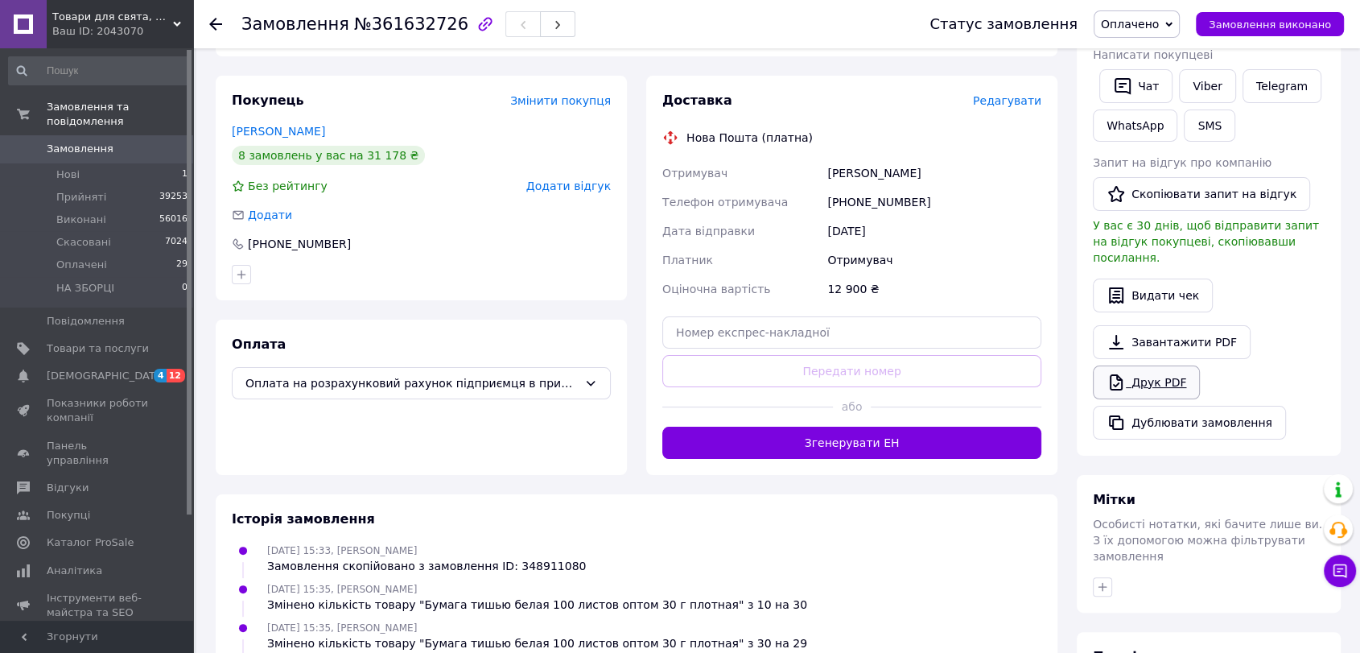
click at [1133, 370] on link "Друк PDF" at bounding box center [1146, 382] width 107 height 34
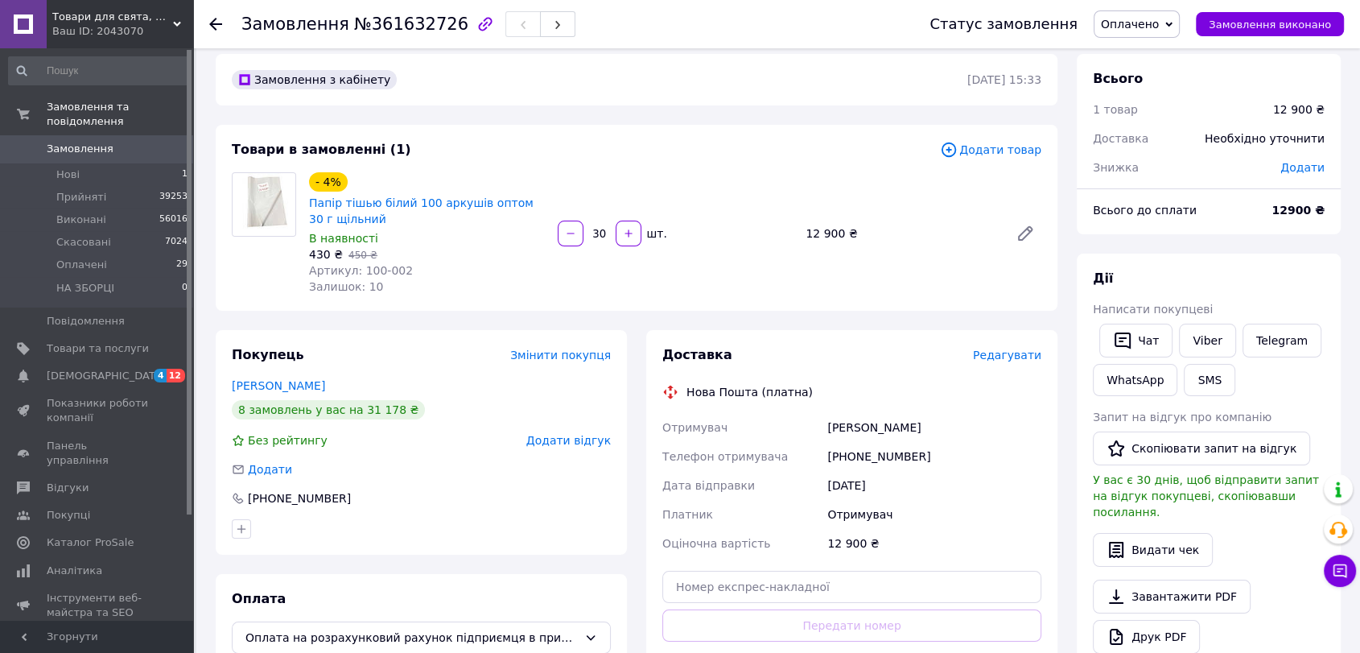
scroll to position [0, 0]
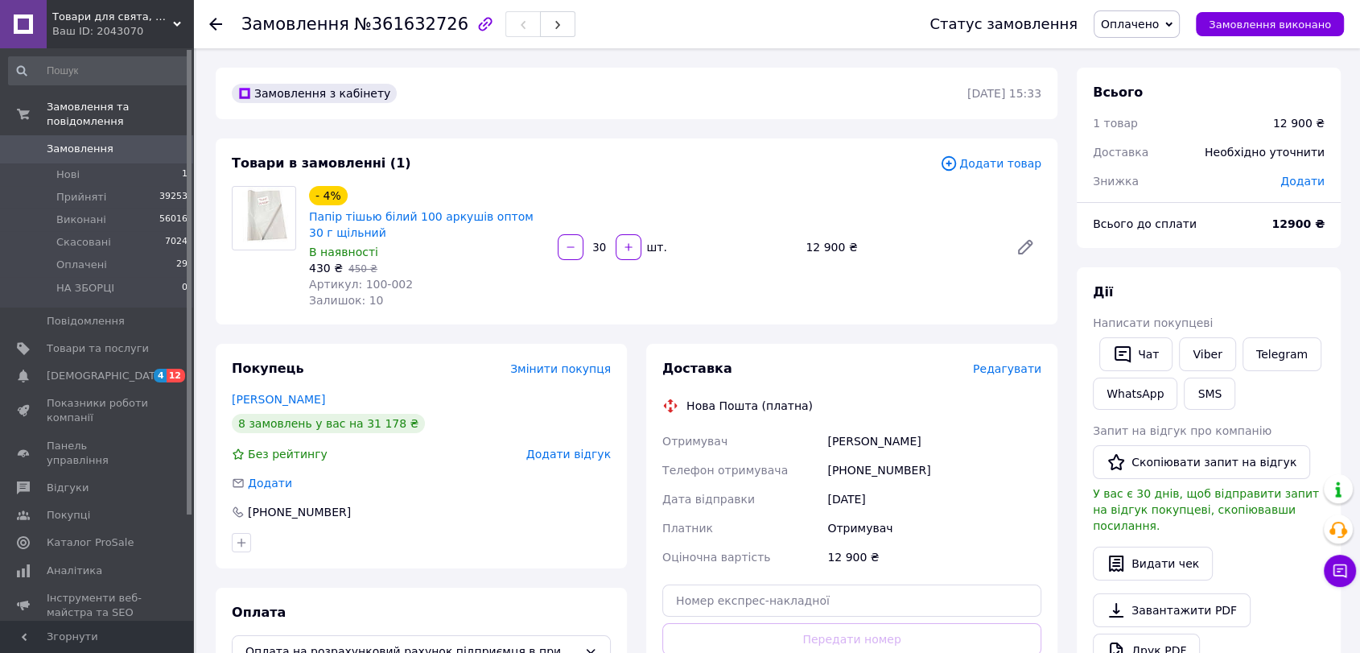
click at [212, 19] on icon at bounding box center [215, 24] width 13 height 13
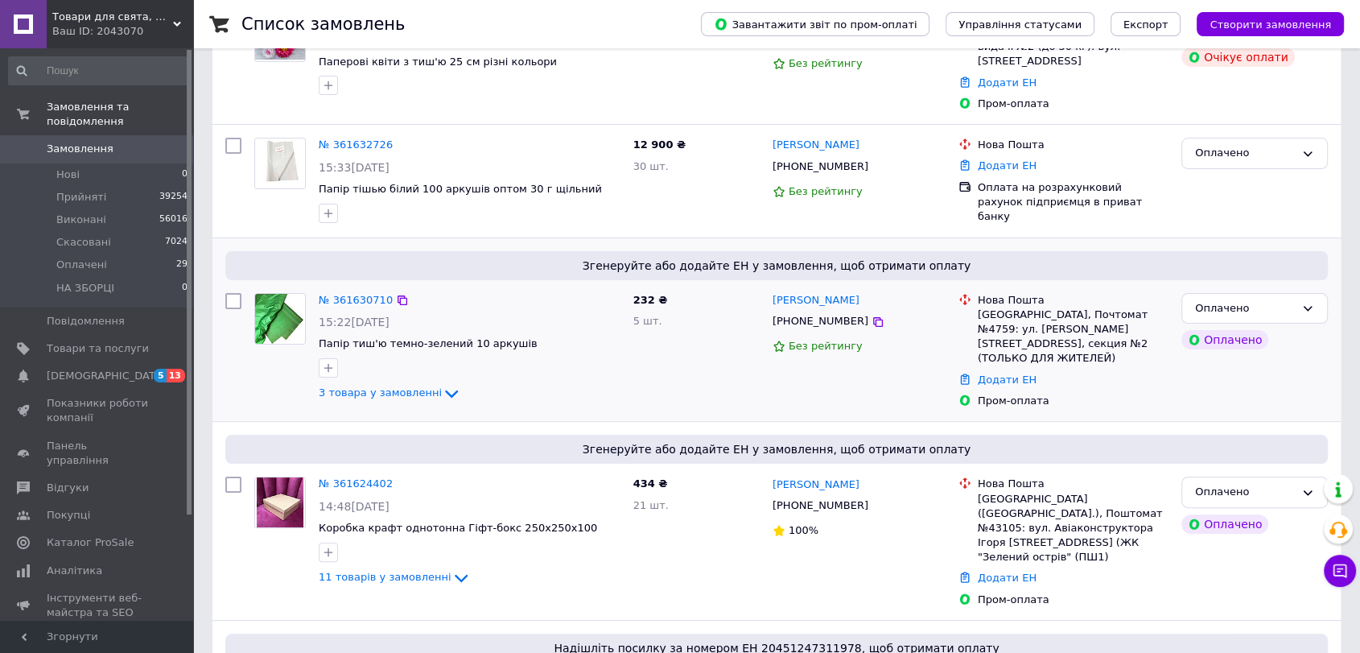
scroll to position [268, 0]
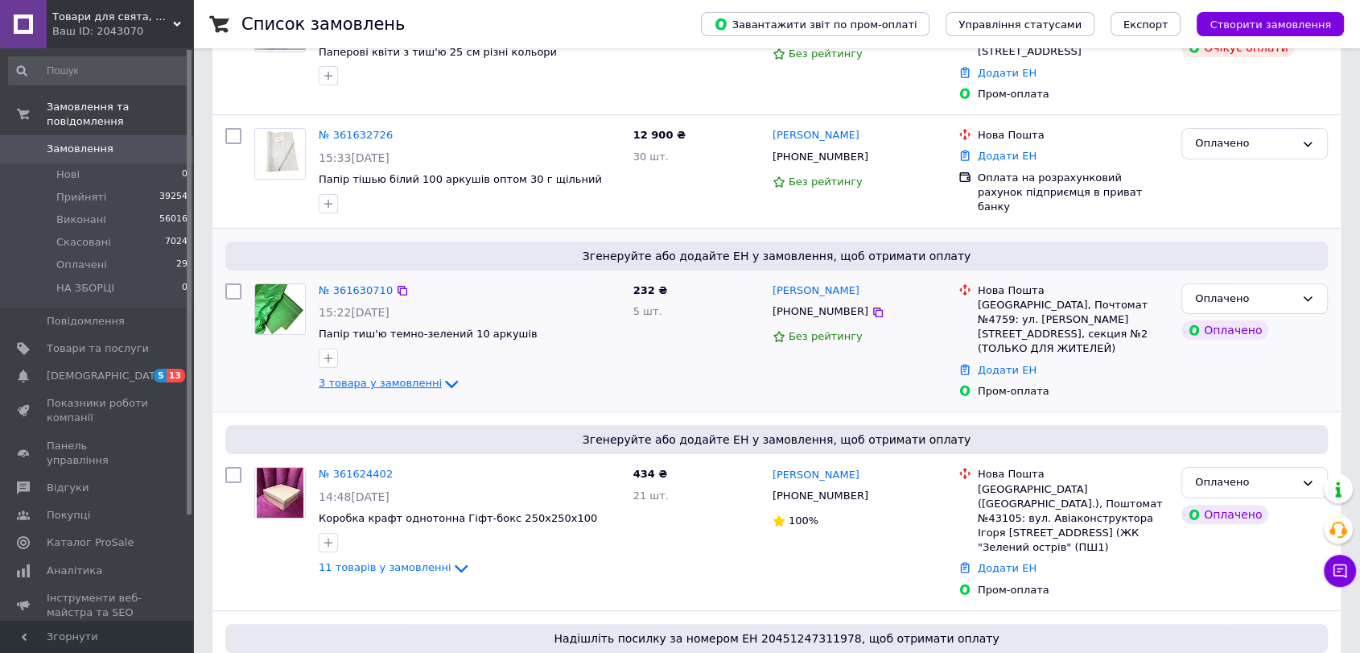
click at [390, 385] on span "3 товара у замовленні" at bounding box center [380, 384] width 123 height 12
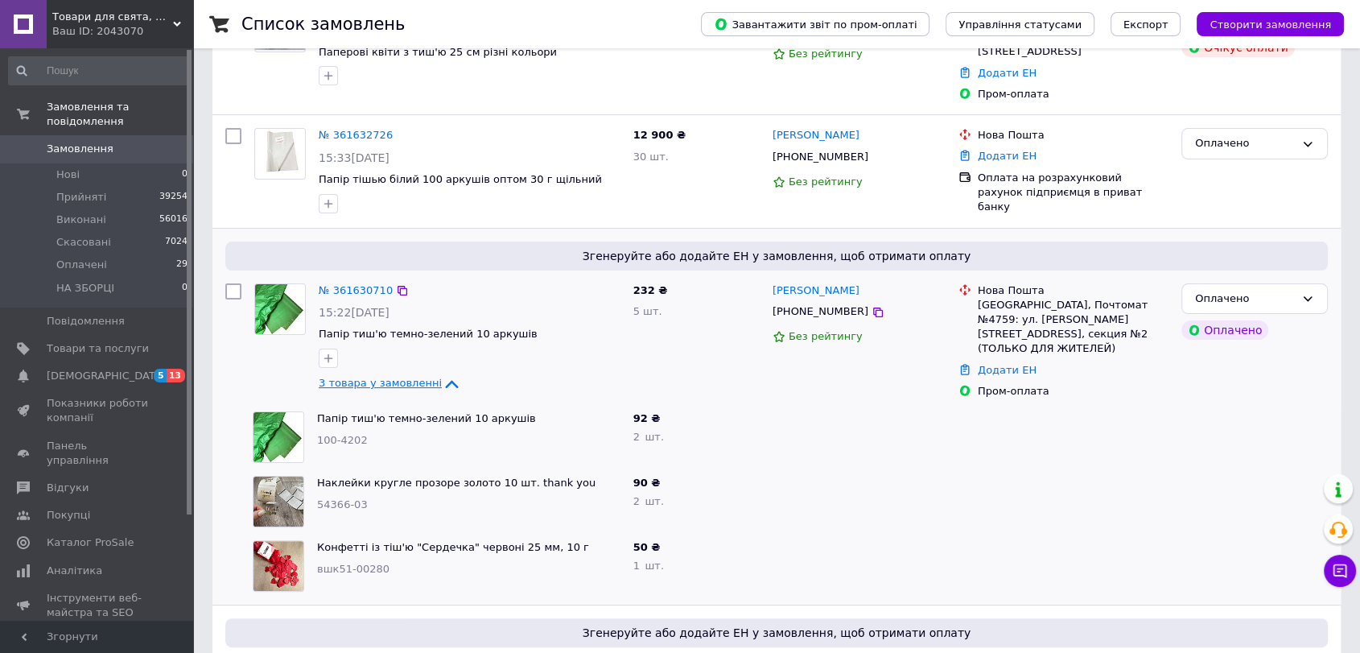
click at [390, 385] on span "3 товара у замовленні" at bounding box center [380, 384] width 123 height 12
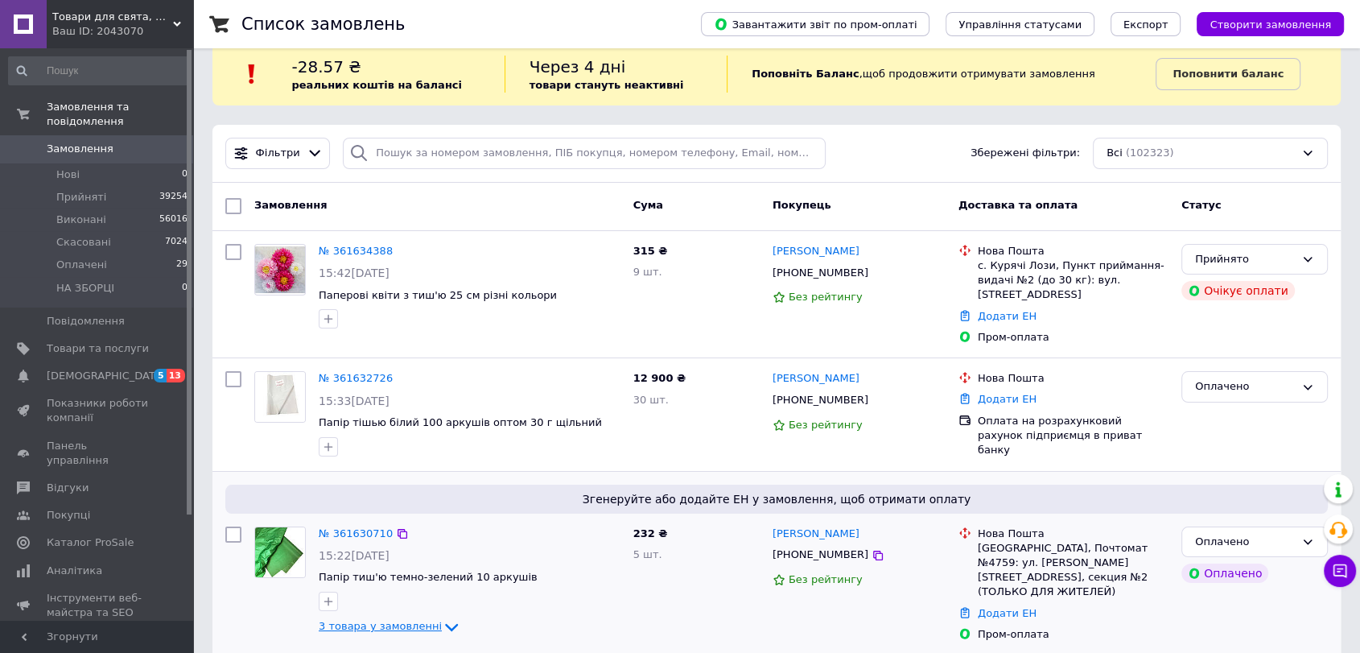
scroll to position [0, 0]
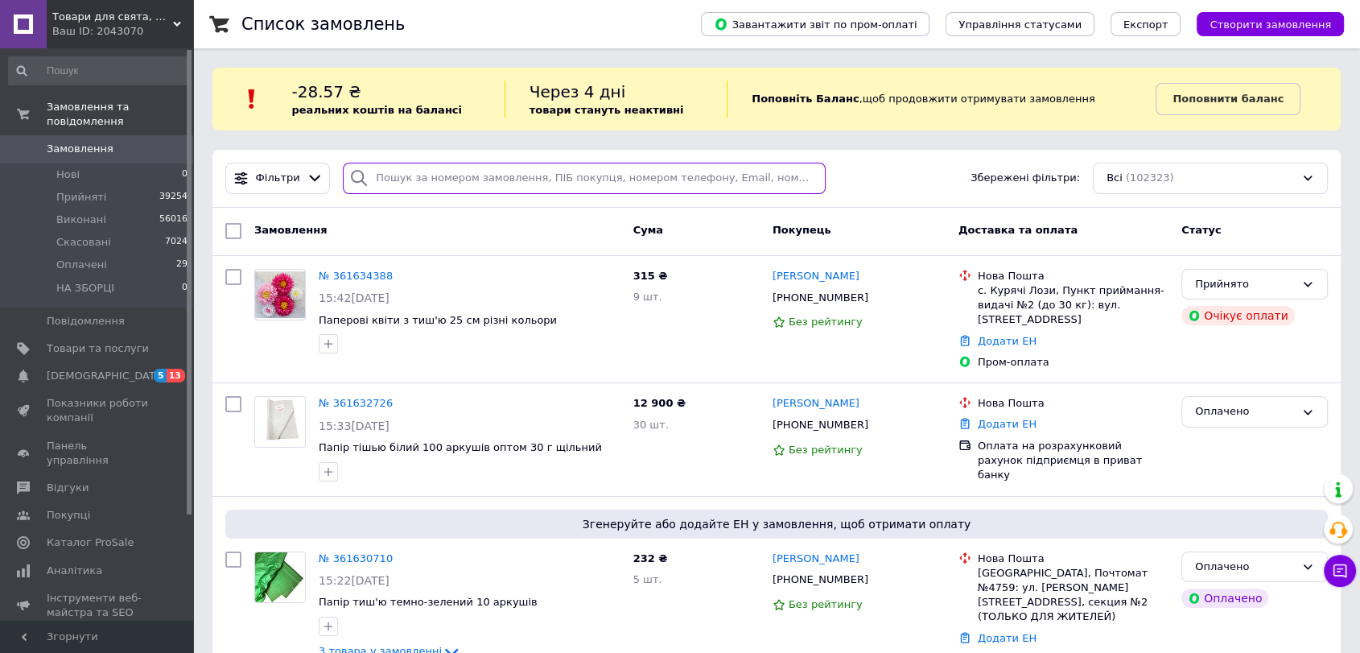
click at [435, 190] on input "search" at bounding box center [584, 178] width 483 height 31
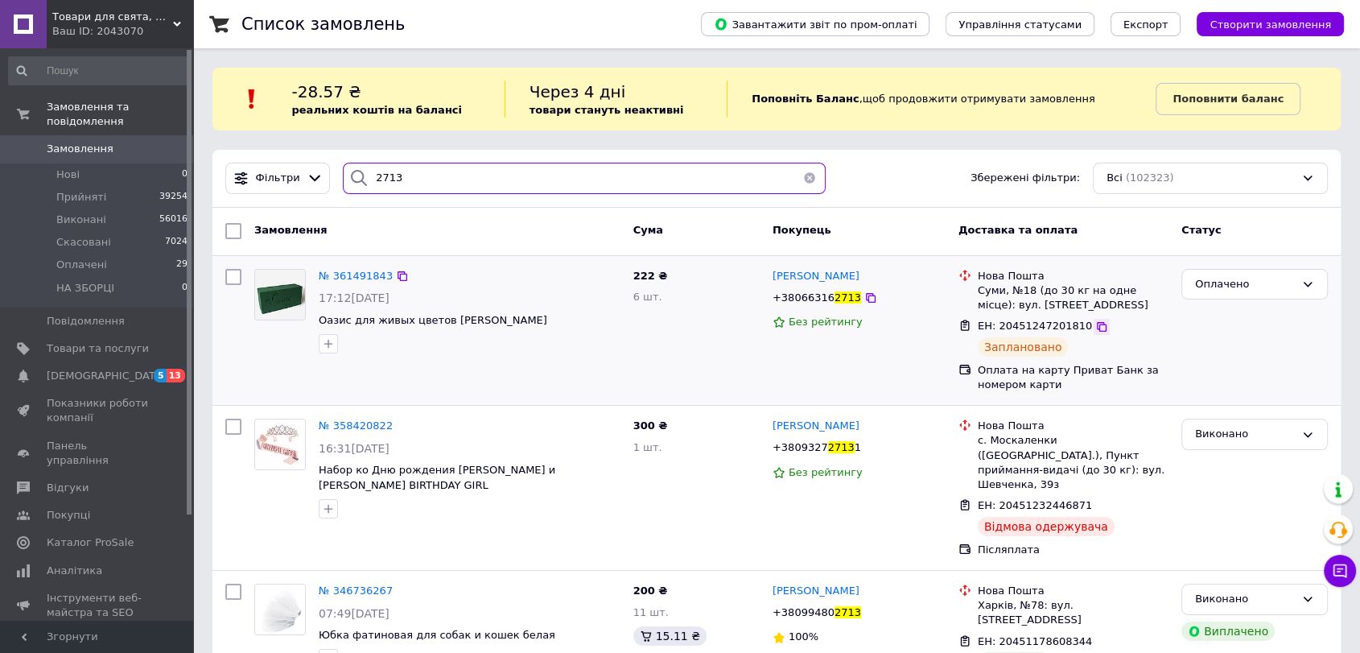
type input "2713"
click at [1097, 328] on icon at bounding box center [1102, 327] width 10 height 10
click at [806, 181] on button "button" at bounding box center [810, 178] width 32 height 31
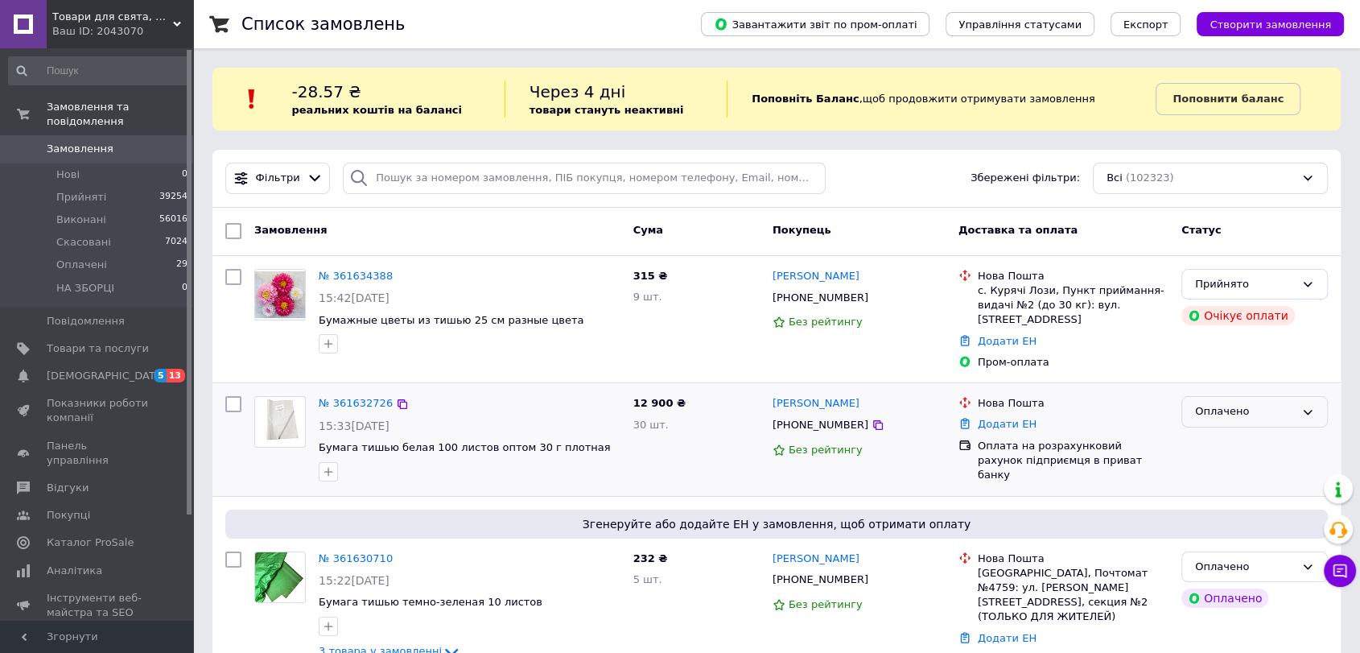
click at [1285, 417] on div "Оплачено" at bounding box center [1245, 411] width 100 height 17
drag, startPoint x: 1265, startPoint y: 444, endPoint x: 1257, endPoint y: 388, distance: 56.0
click at [1257, 388] on div "№ 361632726 15:33, 12.09.2025 Бумага тишью белая 100 листов оптом 30 г плотная …" at bounding box center [776, 439] width 1128 height 112
click at [369, 280] on link "№ 361634388" at bounding box center [356, 276] width 74 height 12
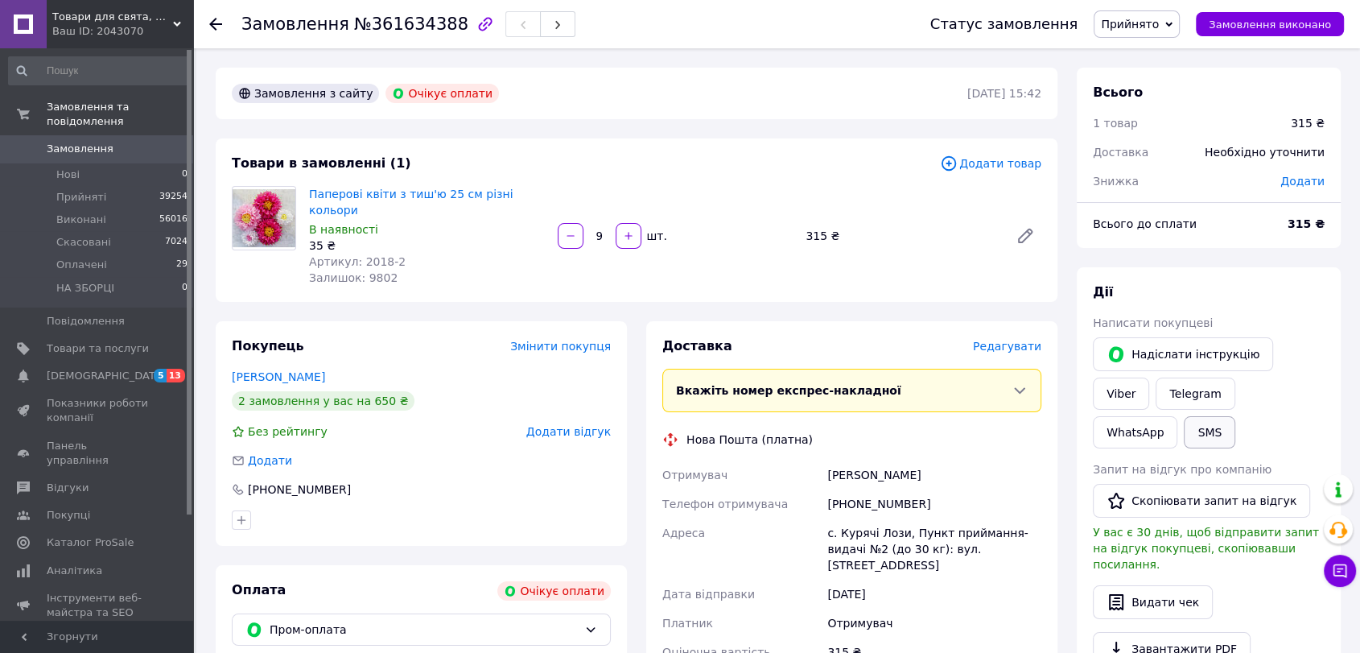
click at [1236, 416] on button "SMS" at bounding box center [1210, 432] width 52 height 32
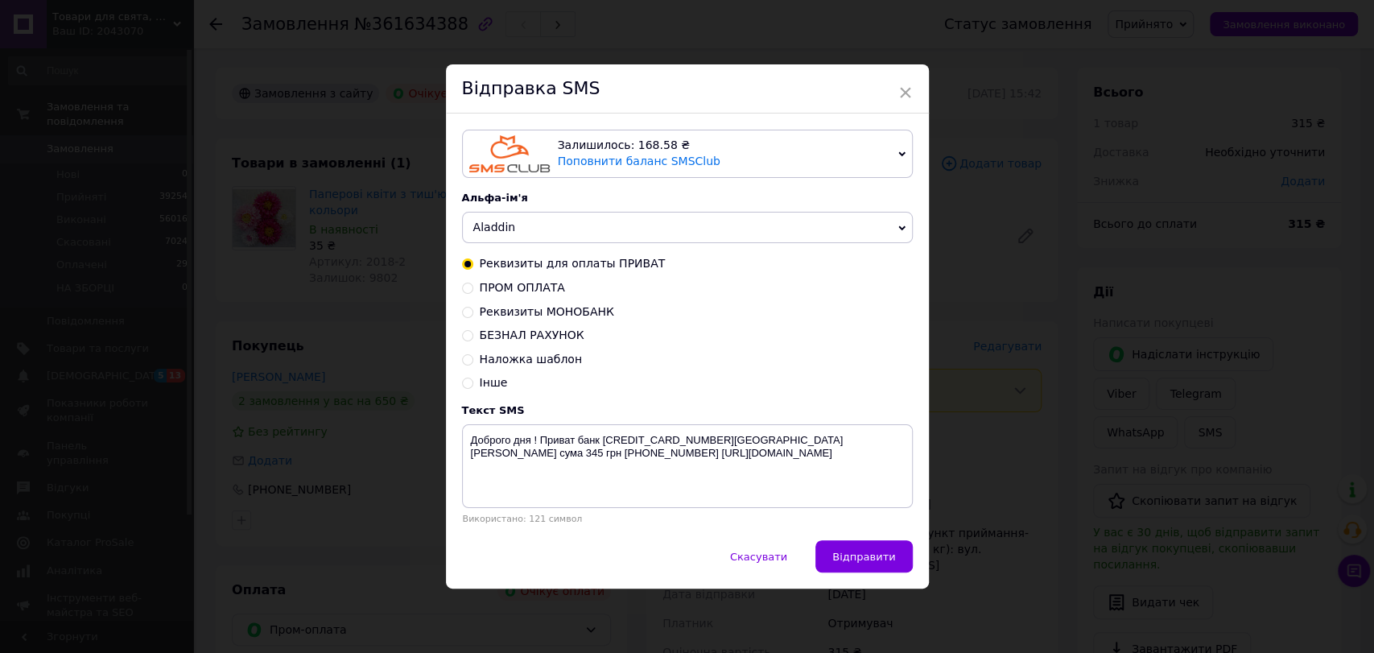
click at [520, 307] on span "Реквизиты МОНОБАНК" at bounding box center [547, 311] width 134 height 13
click at [473, 307] on input "Реквизиты МОНОБАНК" at bounding box center [467, 310] width 11 height 11
radio input "true"
radio input "false"
type textarea "Доброго дня ! Моно банк 5375 4141 2946 9432 на имя Говоров Д М сума 231 грн +38…"
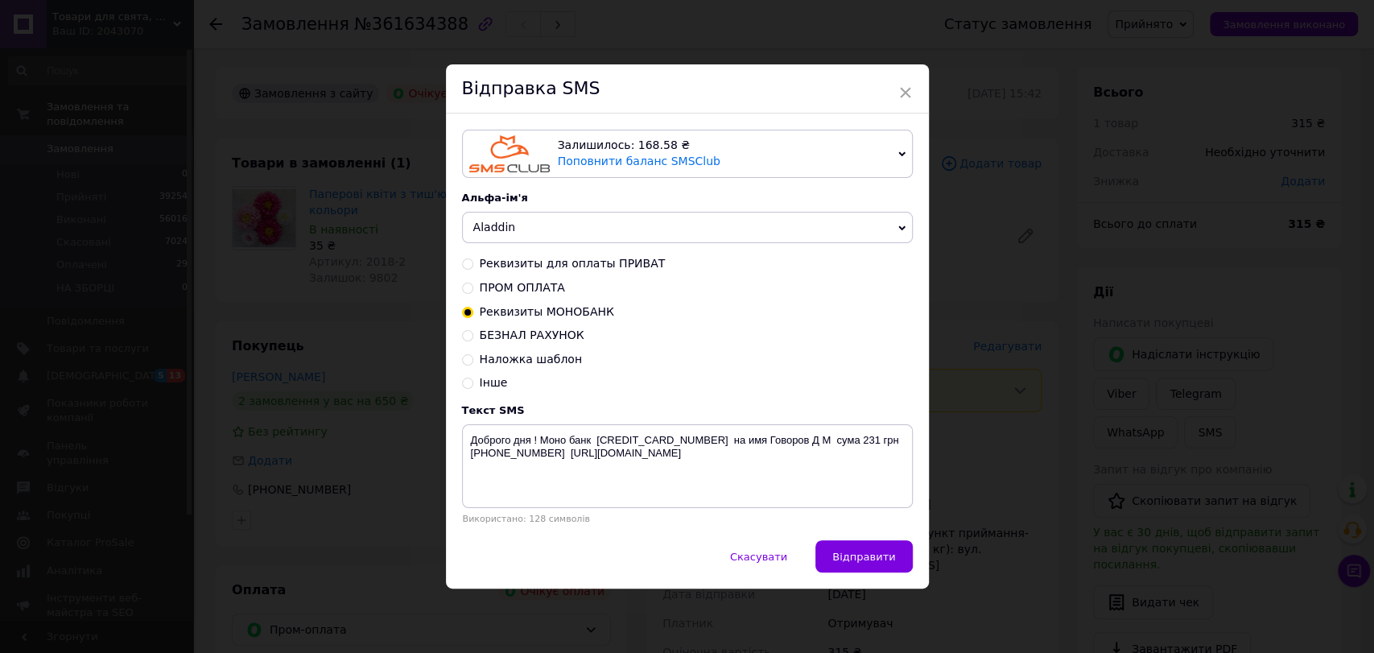
click at [516, 330] on span "БЕЗНАЛ РАХУНОК" at bounding box center [532, 334] width 105 height 13
click at [473, 330] on input "БЕЗНАЛ РАХУНОК" at bounding box center [467, 333] width 11 height 11
radio input "true"
radio input "false"
type textarea "Доброго дня! Сума грн ФОП Говоров Д. М. Р/р UA073052990000026009006103206 в ПАТ…"
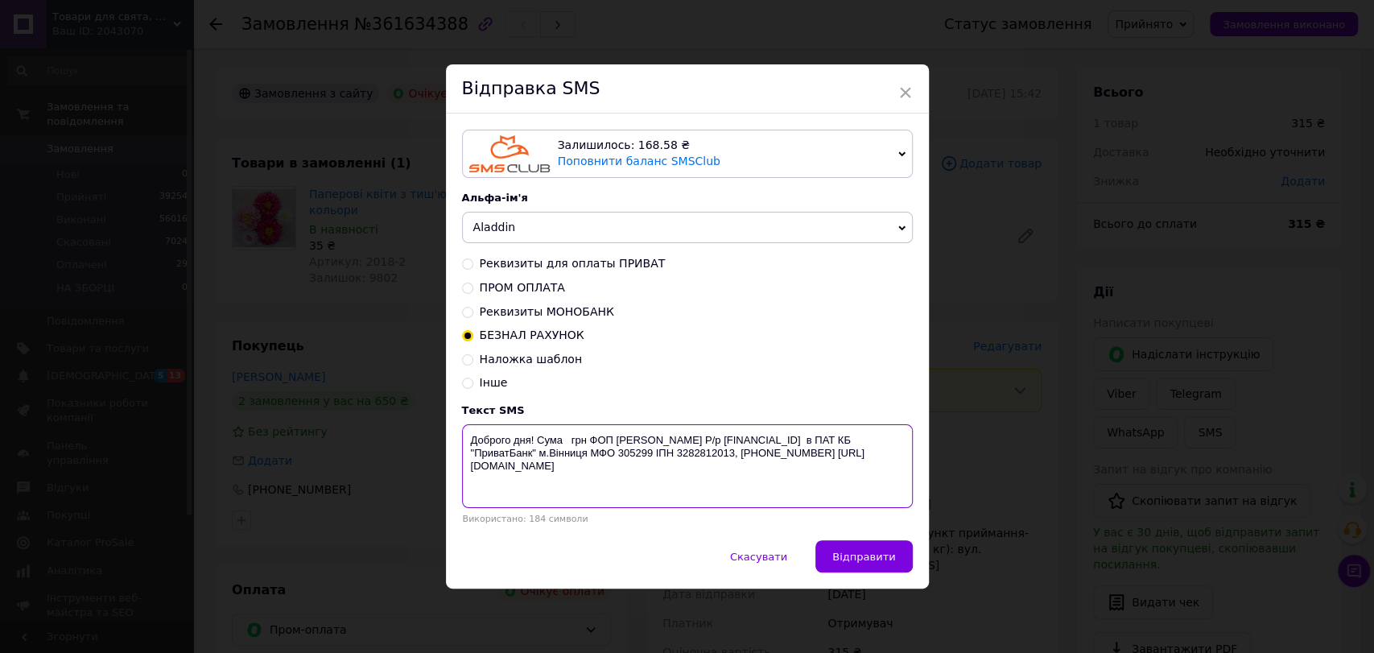
drag, startPoint x: 464, startPoint y: 438, endPoint x: 802, endPoint y: 493, distance: 341.8
click at [855, 503] on textarea "Доброго дня! Сума грн ФОП Говоров Д. М. Р/р UA073052990000026009006103206 в ПАТ…" at bounding box center [687, 466] width 451 height 84
click at [1033, 130] on div "× Відправка SMS Залишилось: 168.58 ₴ Поповнити баланс SMSClub Підключити LetsAd…" at bounding box center [687, 326] width 1374 height 653
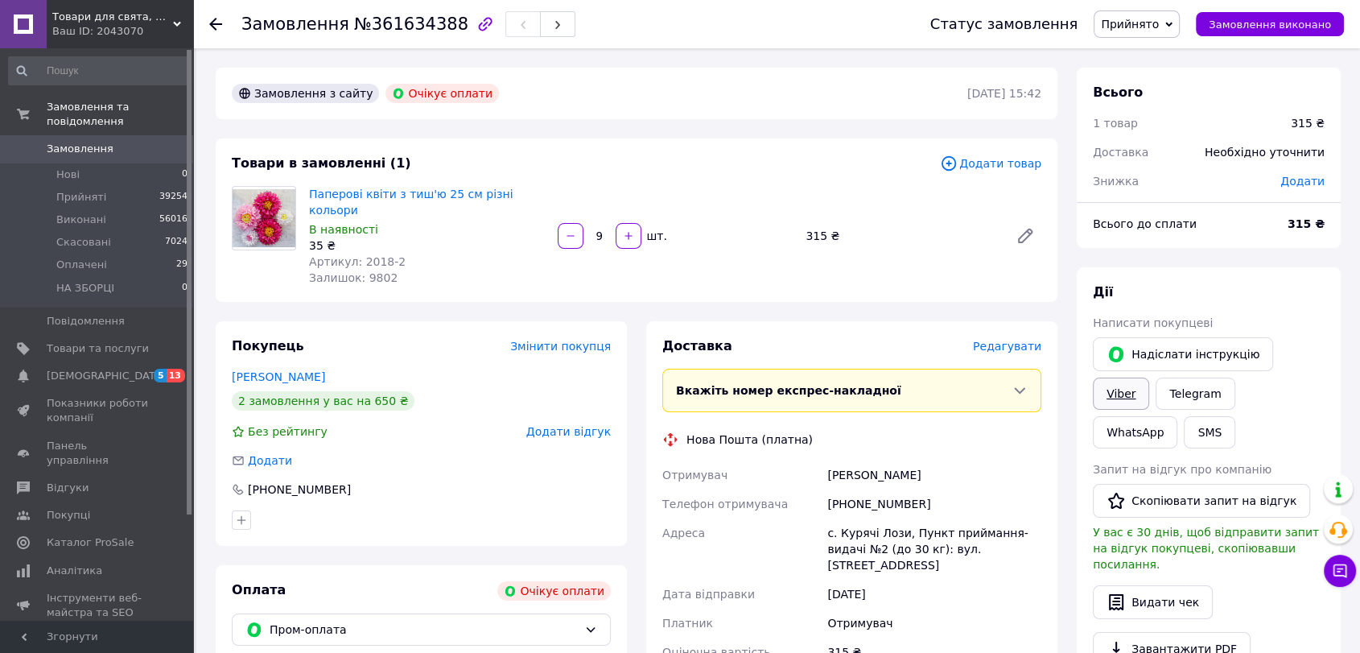
click at [1149, 378] on link "Viber" at bounding box center [1121, 394] width 56 height 32
click at [439, 621] on span "Пром-оплата" at bounding box center [424, 630] width 308 height 18
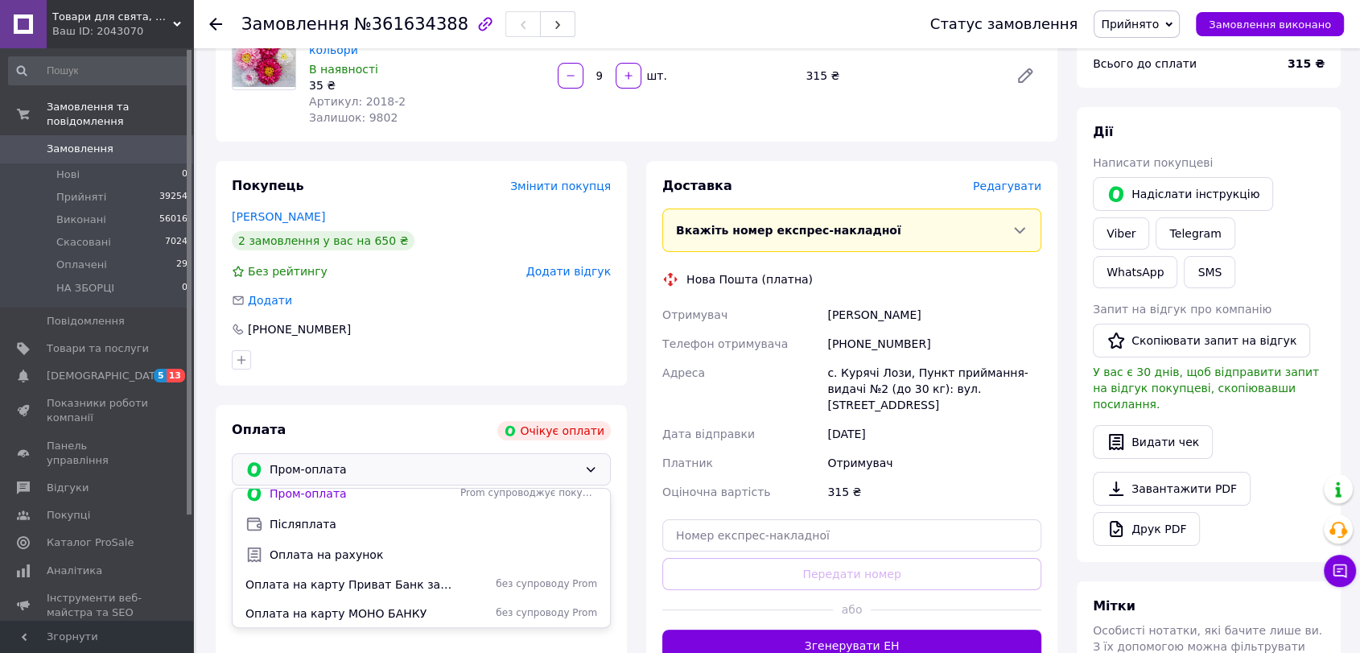
scroll to position [179, 0]
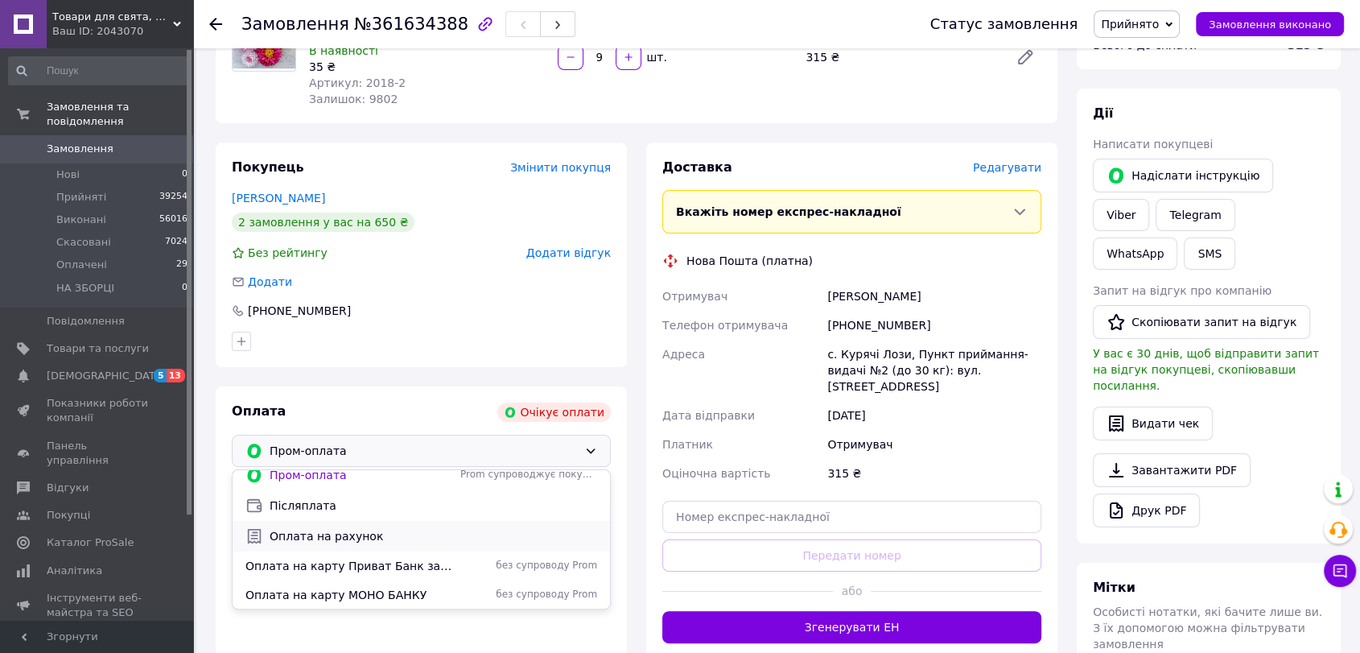
click at [396, 528] on span "Оплата на рахунок" at bounding box center [434, 536] width 328 height 16
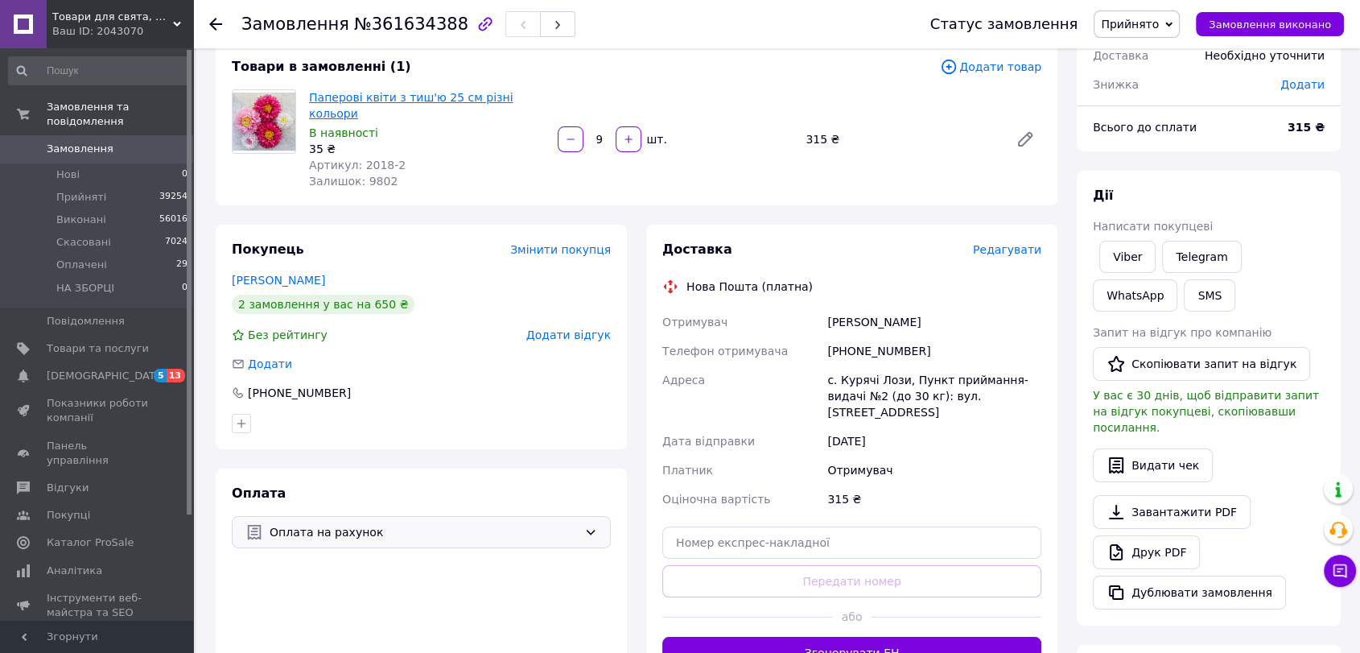
scroll to position [0, 0]
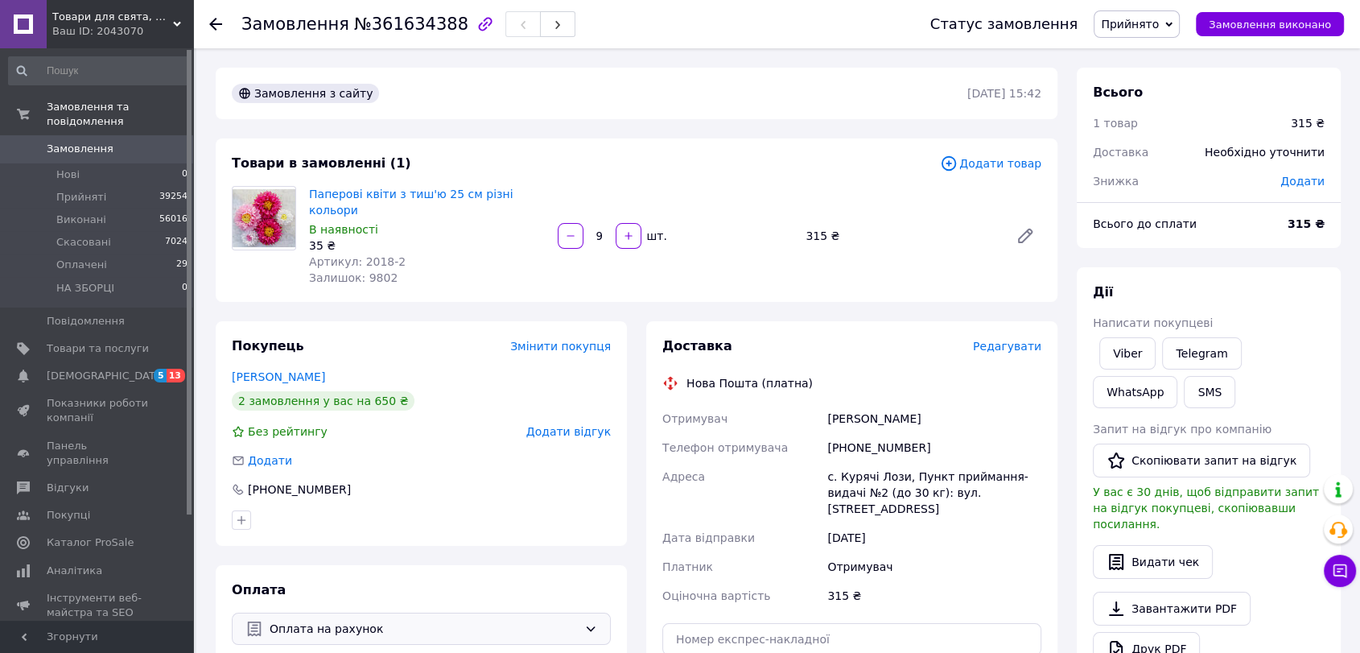
click at [198, 16] on div "Замовлення №361634388 Статус замовлення Прийнято Виконано Скасовано Оплачено НА…" at bounding box center [776, 24] width 1167 height 48
click at [210, 23] on use at bounding box center [215, 24] width 13 height 13
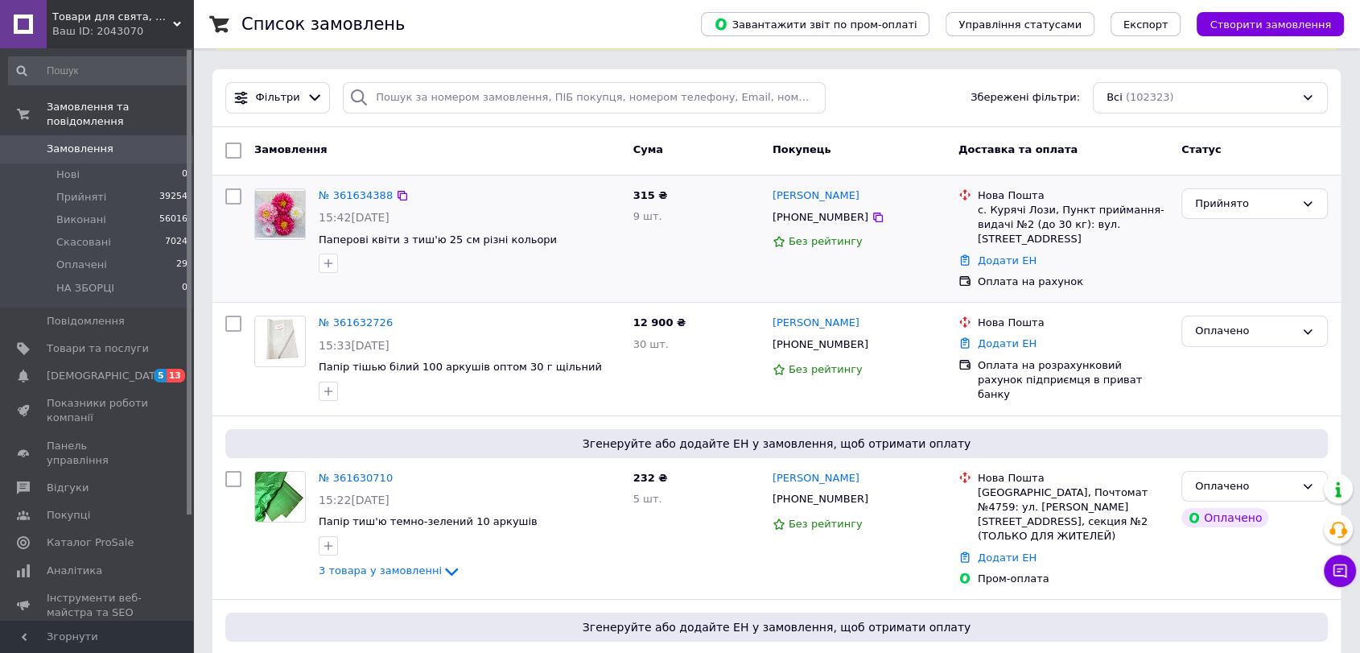
scroll to position [89, 0]
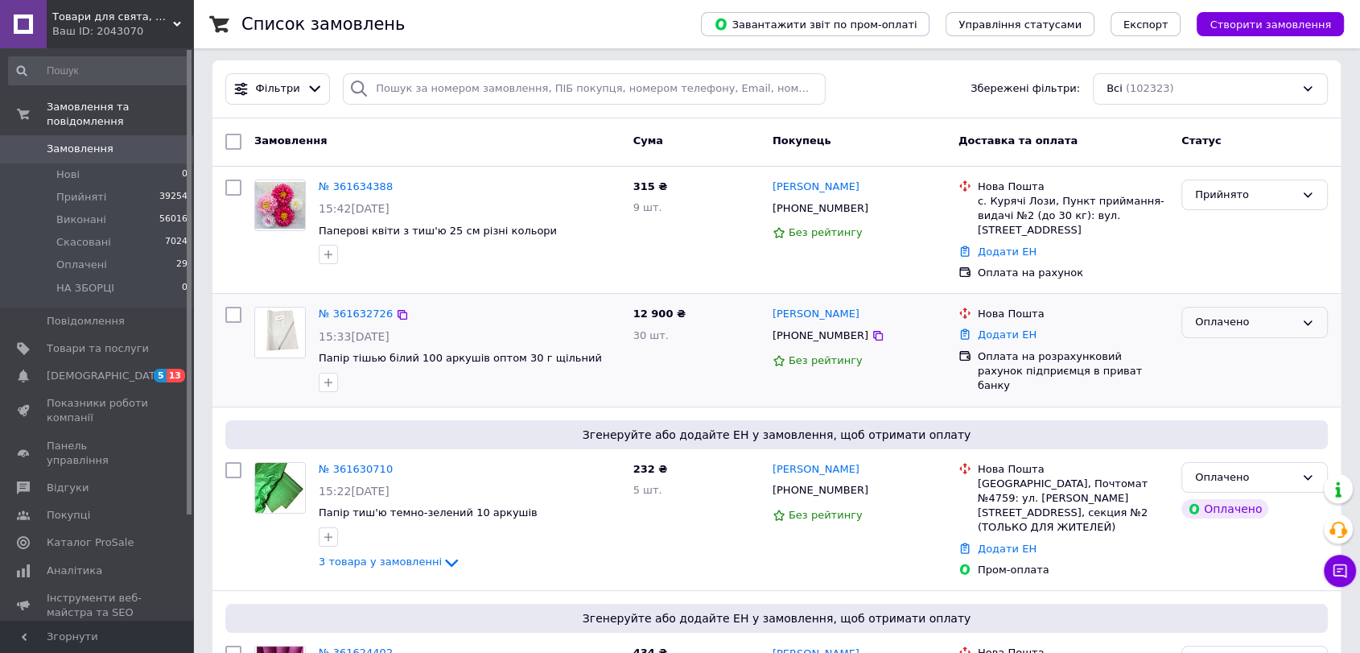
click at [1320, 324] on div "Оплачено" at bounding box center [1255, 322] width 146 height 31
click at [1301, 350] on li "Прийнято" at bounding box center [1254, 356] width 145 height 30
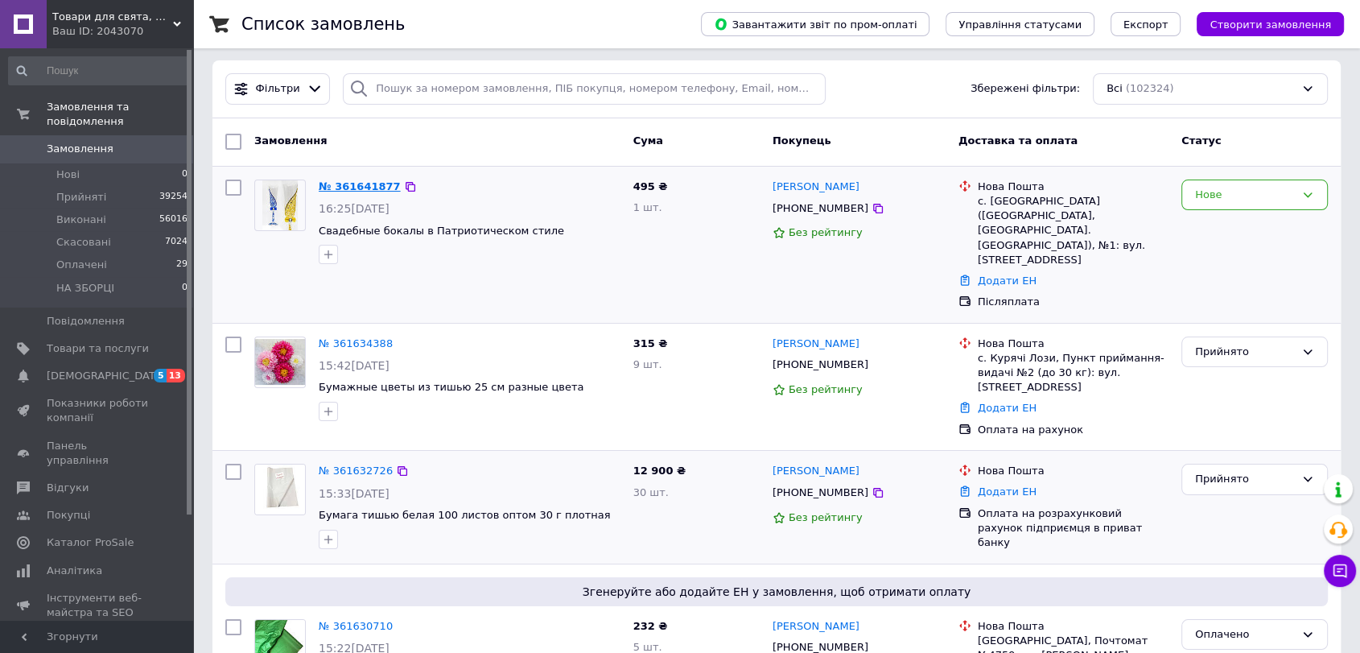
click at [378, 183] on link "№ 361641877" at bounding box center [360, 186] width 82 height 12
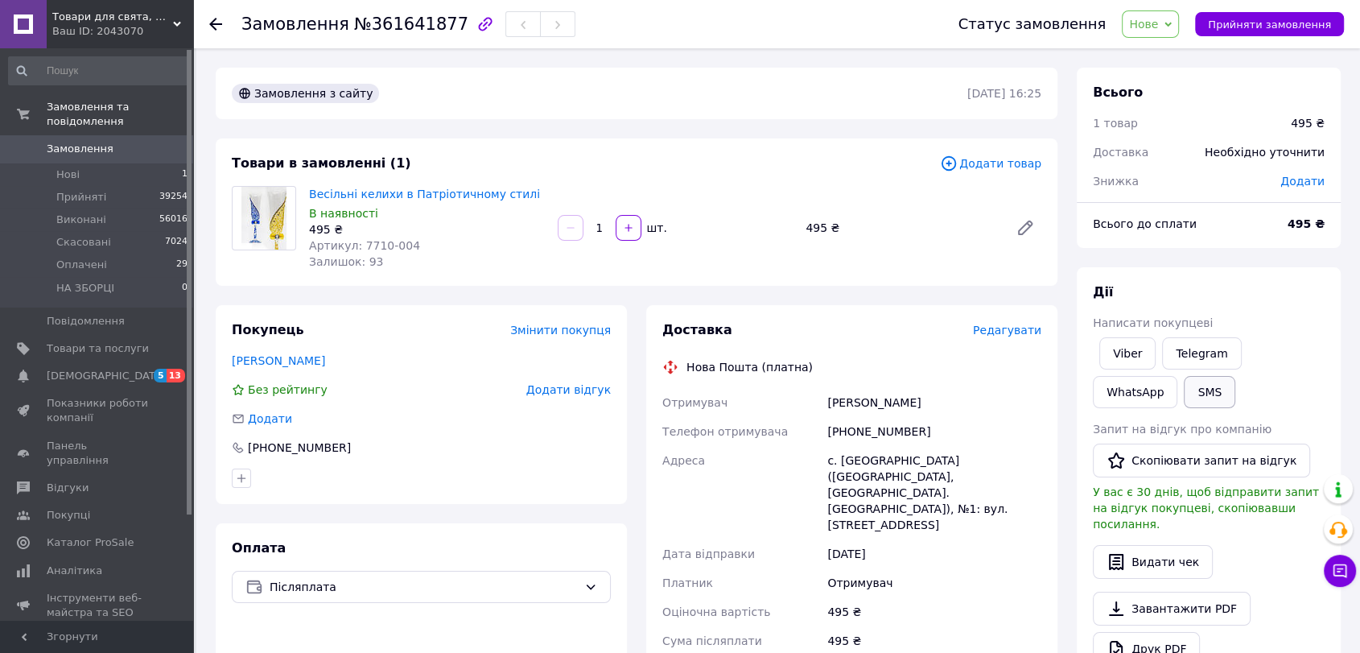
click at [1184, 395] on button "SMS" at bounding box center [1210, 392] width 52 height 32
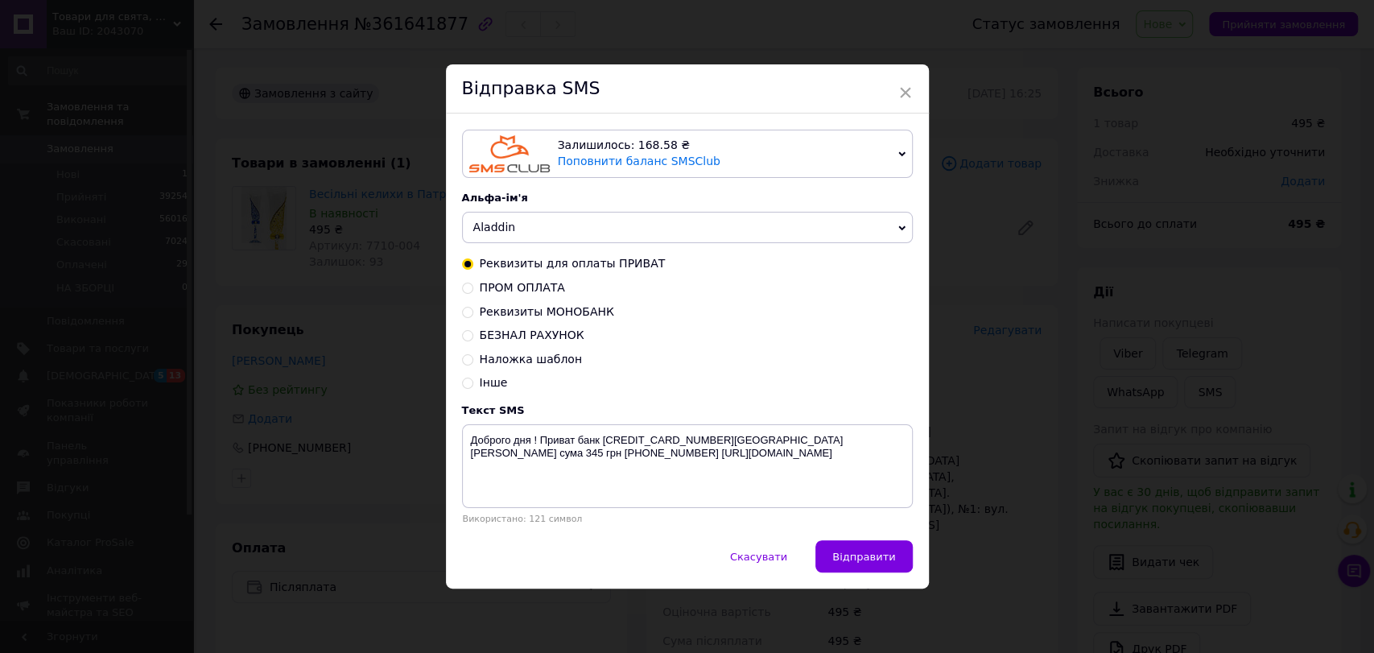
click at [566, 359] on span "Наложка шаблон" at bounding box center [531, 359] width 102 height 13
click at [473, 359] on input "Наложка шаблон" at bounding box center [467, 358] width 11 height 11
radio input "true"
radio input "false"
type textarea "Доброго дня ! Ваше замовлення прийнято - відправляєм, з повагою магазин Аладдін…"
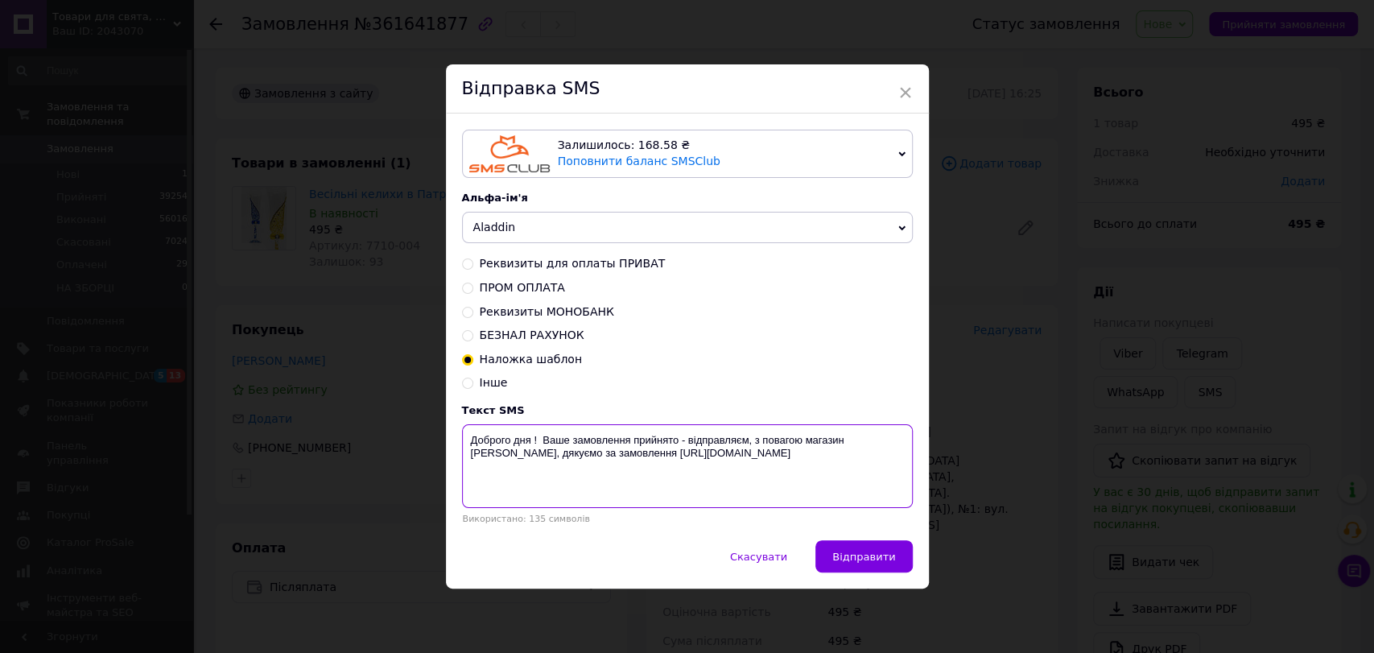
drag, startPoint x: 459, startPoint y: 437, endPoint x: 753, endPoint y: 468, distance: 296.2
click at [753, 468] on textarea "Доброго дня ! Ваше замовлення прийнято - відправляєм, з повагою магазин Аладдін…" at bounding box center [687, 466] width 451 height 84
click at [1062, 150] on div "× Відправка SMS Залишилось: 168.58 ₴ Поповнити баланс SMSClub Підключити LetsAd…" at bounding box center [687, 326] width 1374 height 653
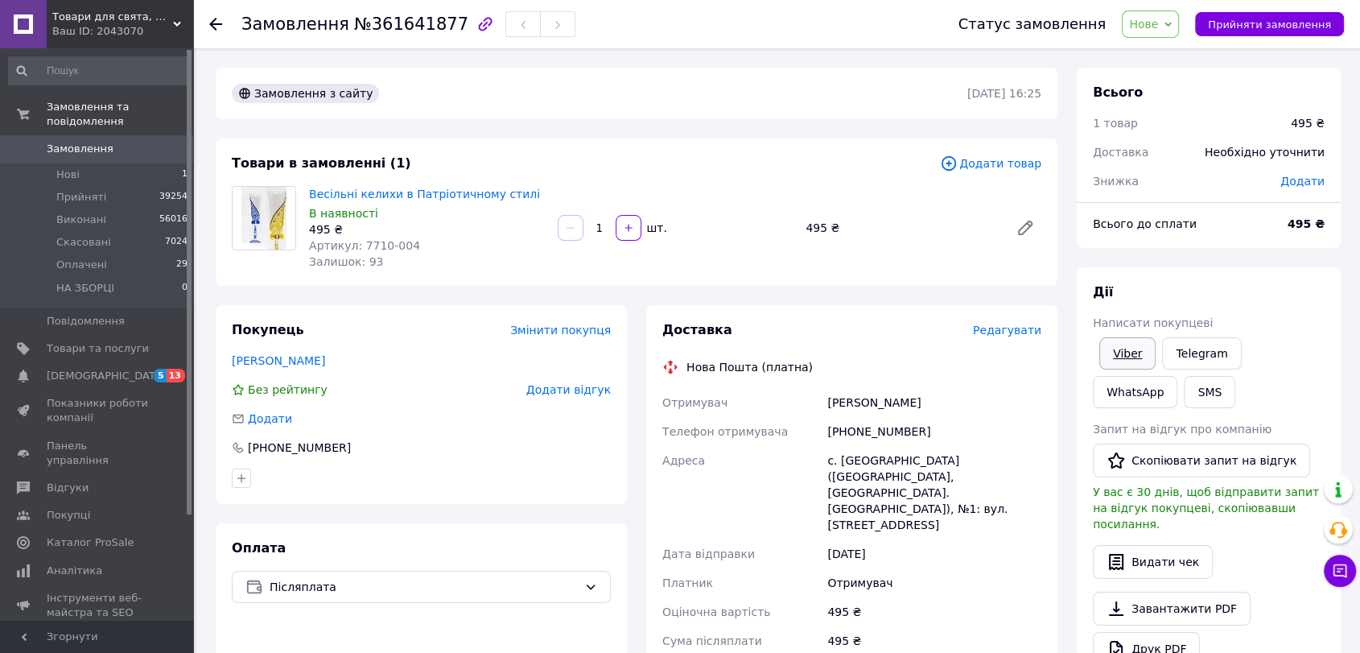
click at [1123, 348] on link "Viber" at bounding box center [1128, 353] width 56 height 32
click at [223, 21] on div at bounding box center [225, 24] width 32 height 48
click at [221, 20] on icon at bounding box center [215, 24] width 13 height 13
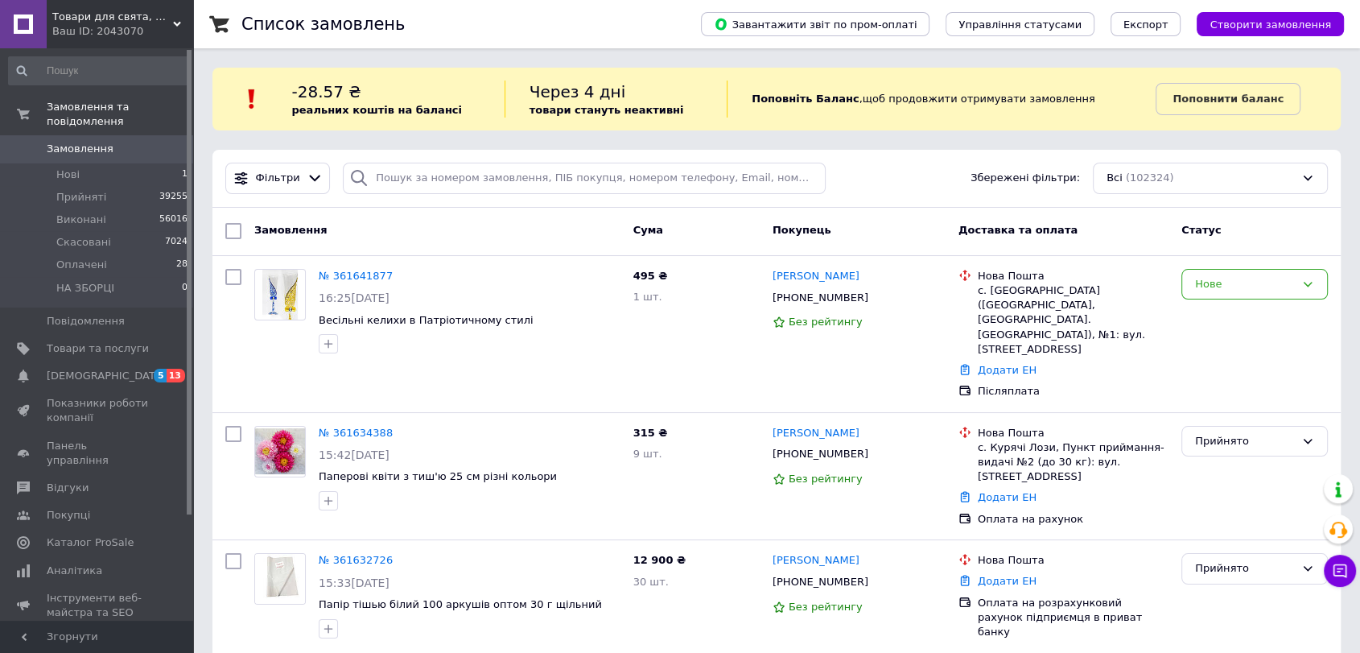
click at [865, 196] on div "Фільтри Збережені фільтри: Всі (102324)" at bounding box center [776, 179] width 1128 height 58
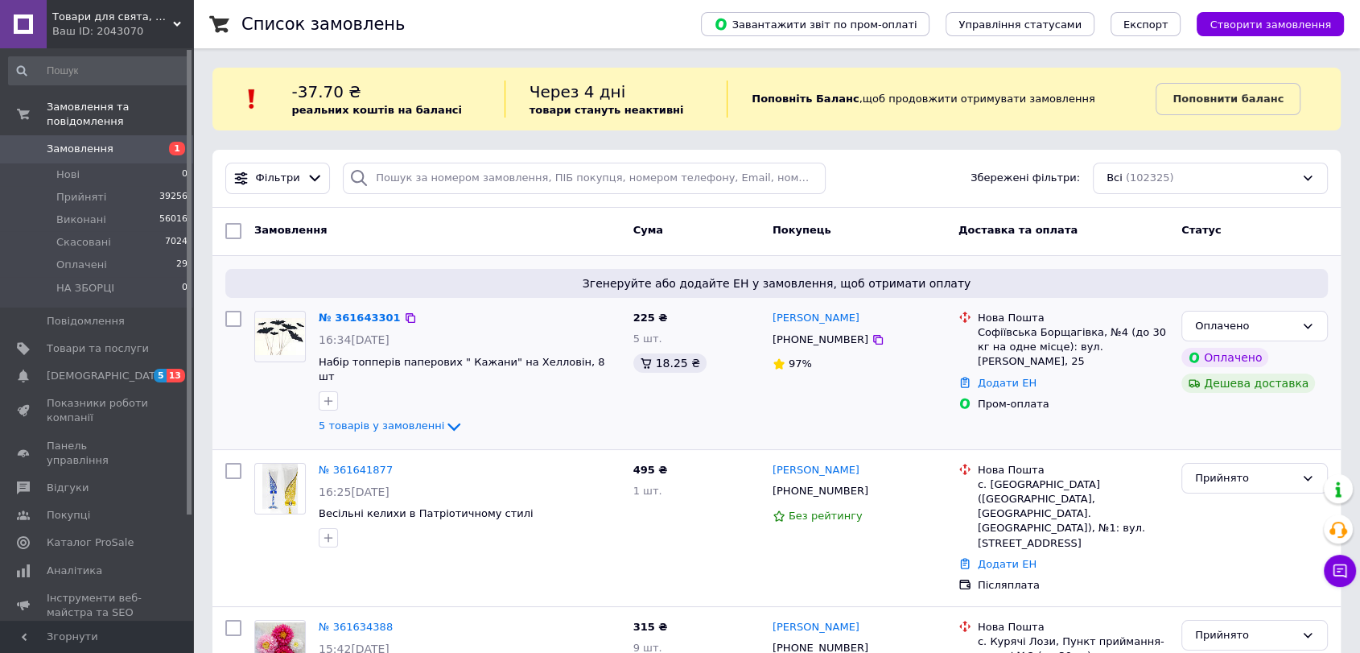
click at [351, 418] on div "5 товарів у замовленні" at bounding box center [470, 426] width 302 height 19
click at [354, 419] on span "5 товарів у замовленні" at bounding box center [382, 425] width 126 height 12
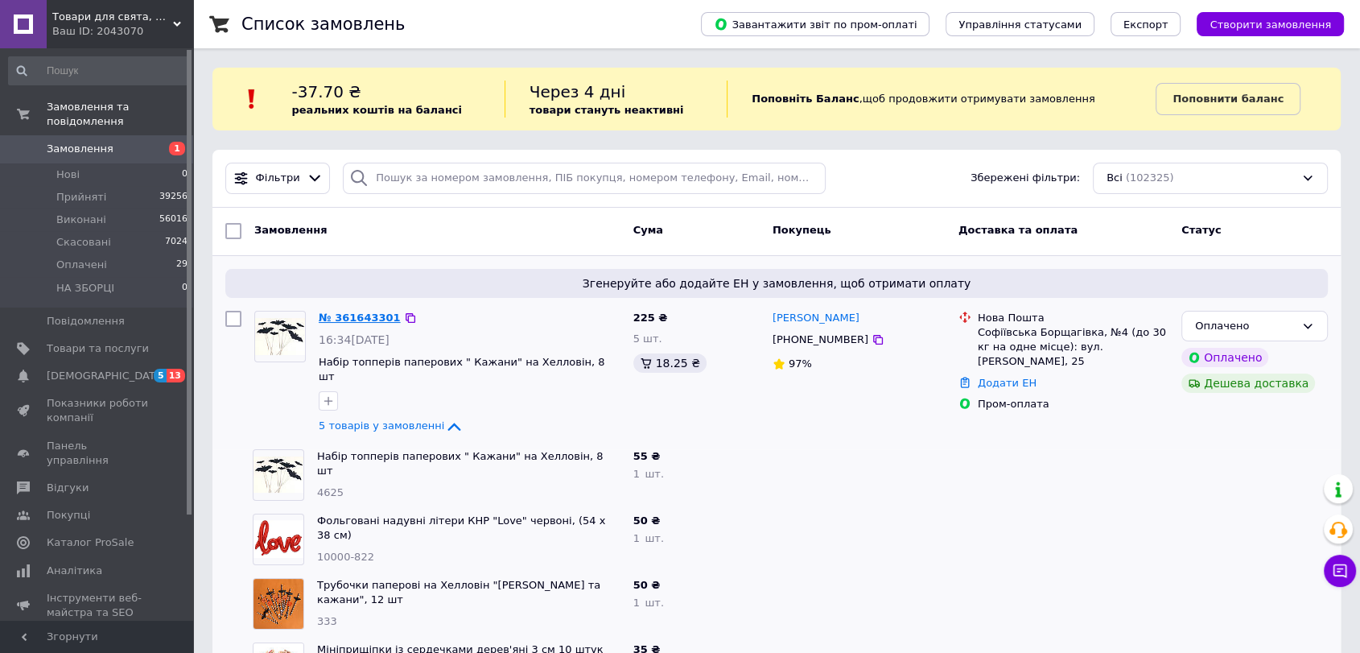
click at [338, 319] on link "№ 361643301" at bounding box center [360, 317] width 82 height 12
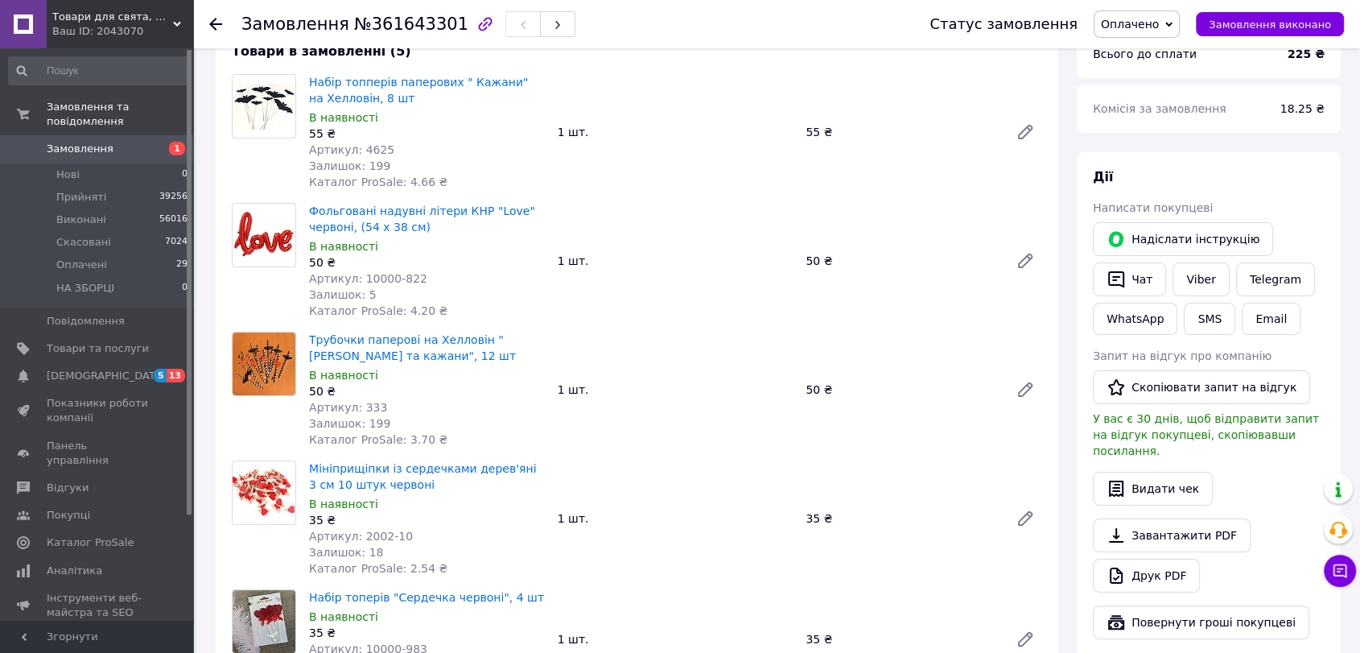
scroll to position [179, 0]
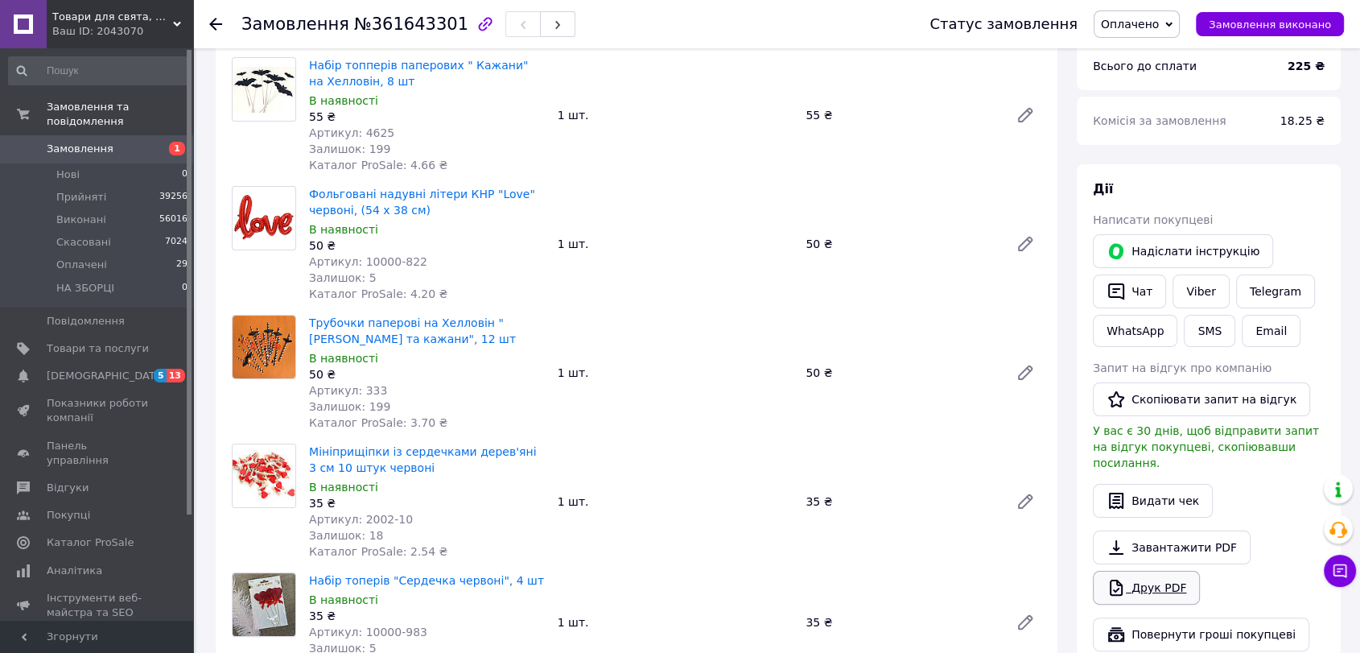
click at [1168, 571] on link "Друк PDF" at bounding box center [1146, 588] width 107 height 34
click at [1191, 335] on button "SMS" at bounding box center [1210, 331] width 52 height 32
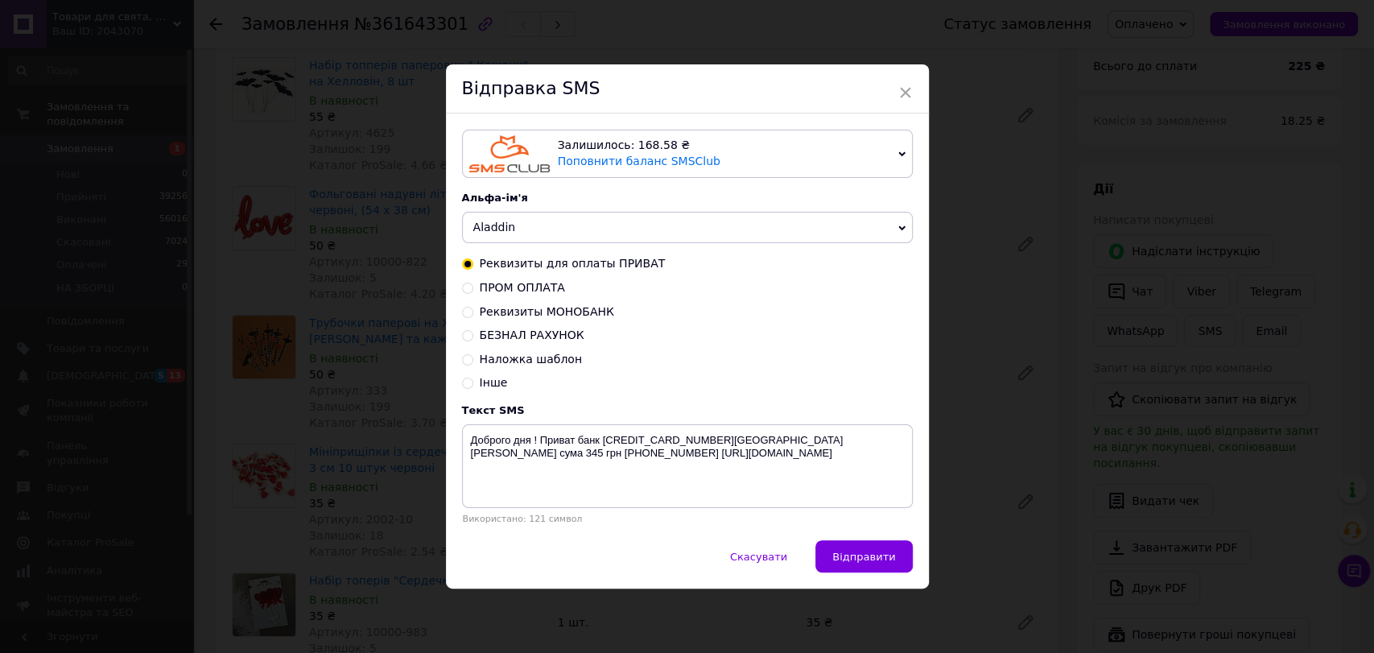
click at [536, 288] on span "ПРОМ ОПЛАТА" at bounding box center [522, 287] width 85 height 13
click at [473, 288] on input "ПРОМ ОПЛАТА" at bounding box center [467, 286] width 11 height 11
radio input "true"
radio input "false"
type textarea "Доброго дня! Ваша оплата зафіксована. Відправка 1-2 дні. Дякуємо за замовлення!…"
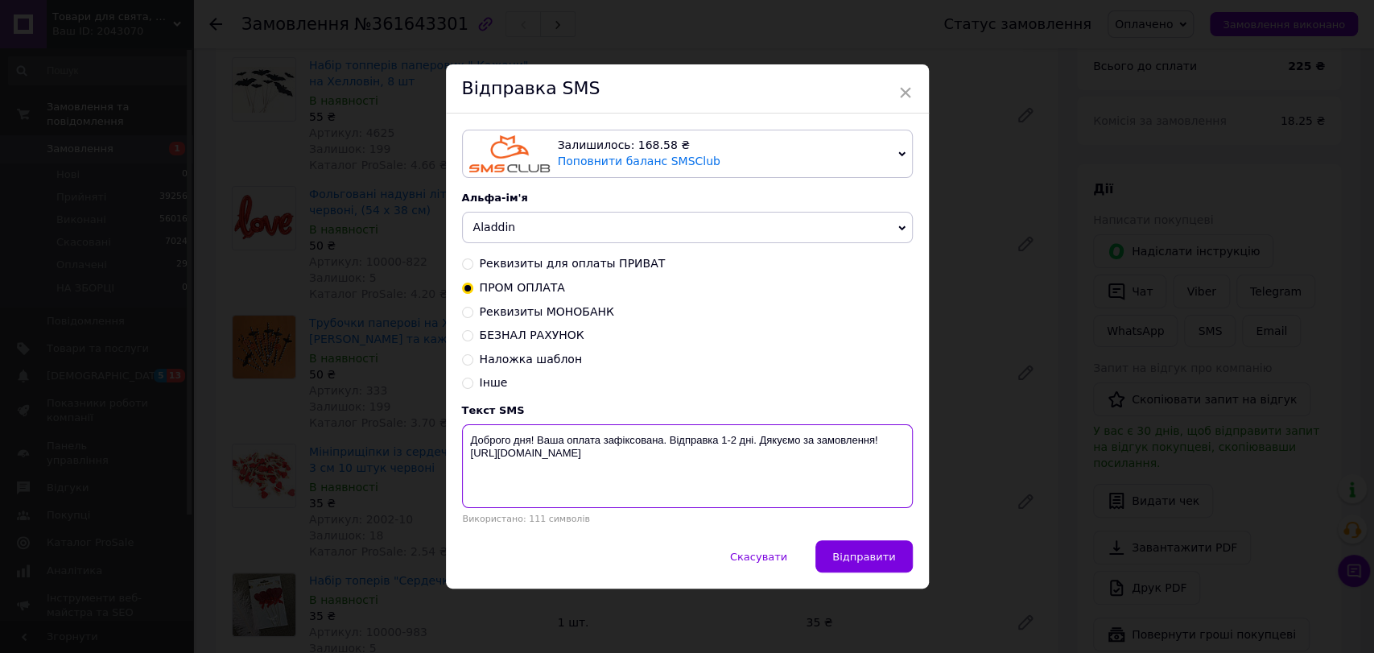
drag, startPoint x: 467, startPoint y: 444, endPoint x: 642, endPoint y: 453, distance: 174.9
click at [642, 459] on textarea "Доброго дня! Ваша оплата зафіксована. Відправка 1-2 дні. Дякуємо за замовлення!…" at bounding box center [687, 466] width 451 height 84
click at [1087, 195] on div "× Відправка SMS Залишилось: 168.58 ₴ Поповнити баланс SMSClub Підключити LetsAd…" at bounding box center [687, 326] width 1374 height 653
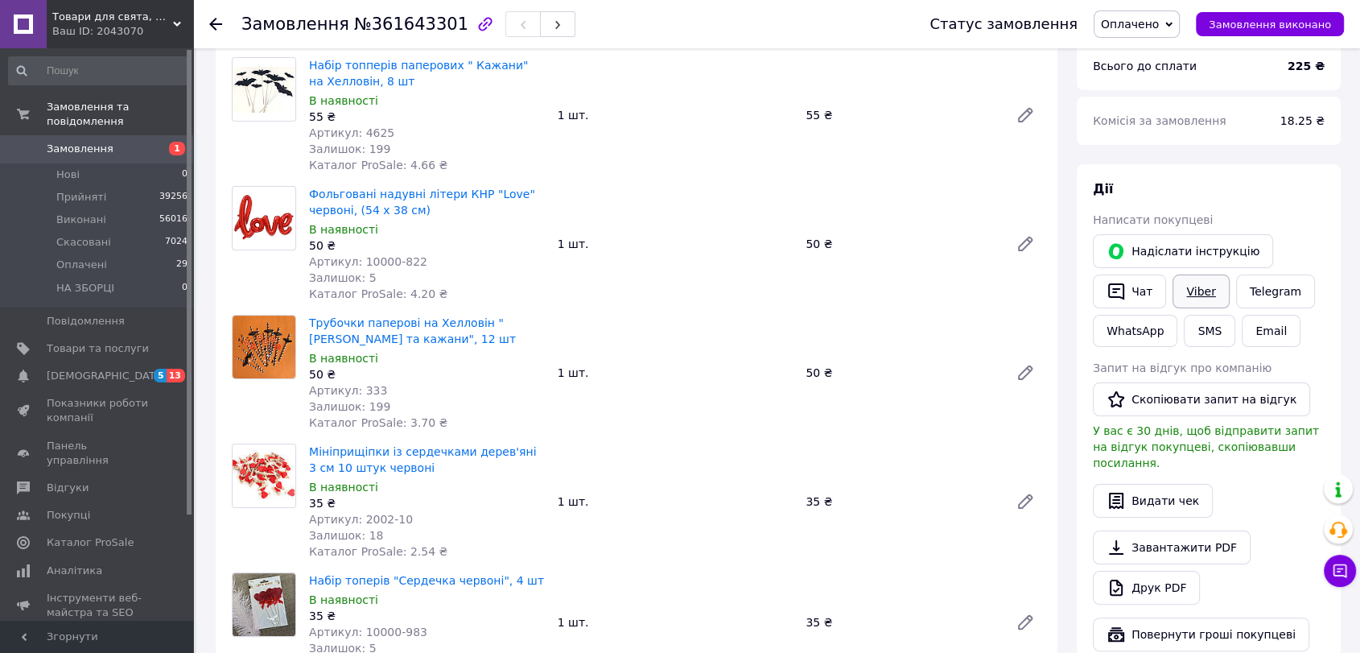
click at [1195, 300] on link "Viber" at bounding box center [1201, 291] width 56 height 34
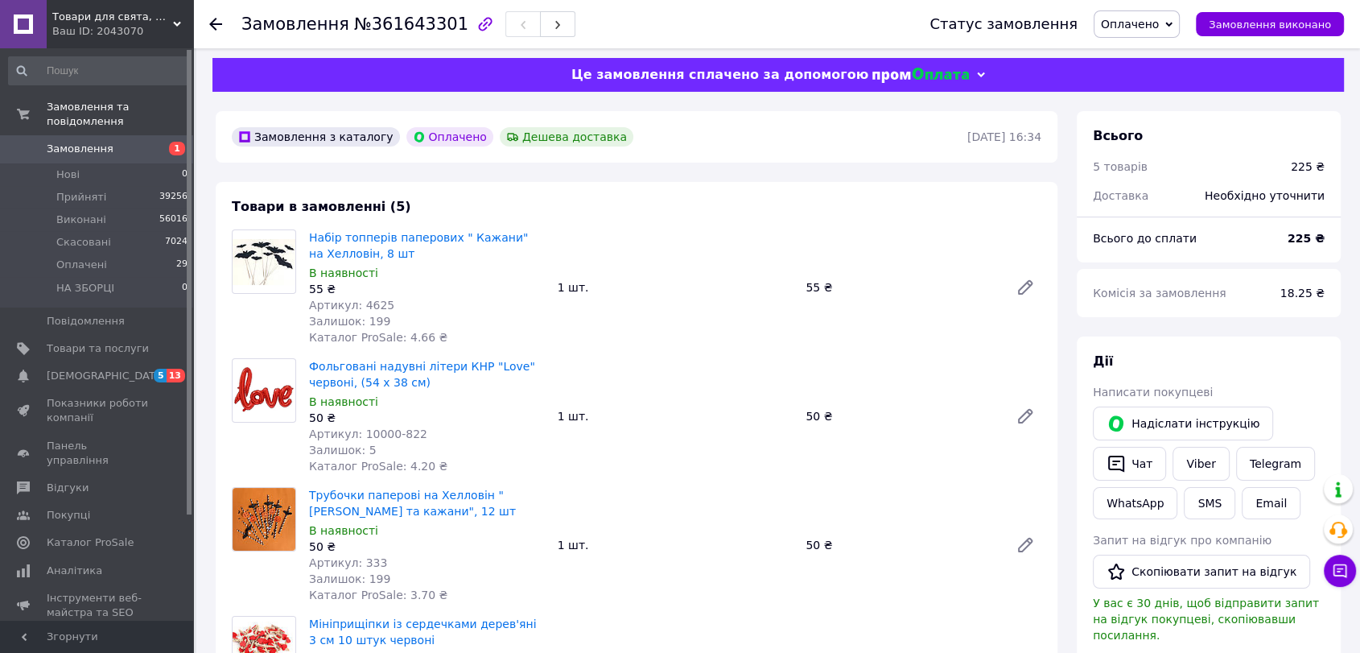
scroll to position [0, 0]
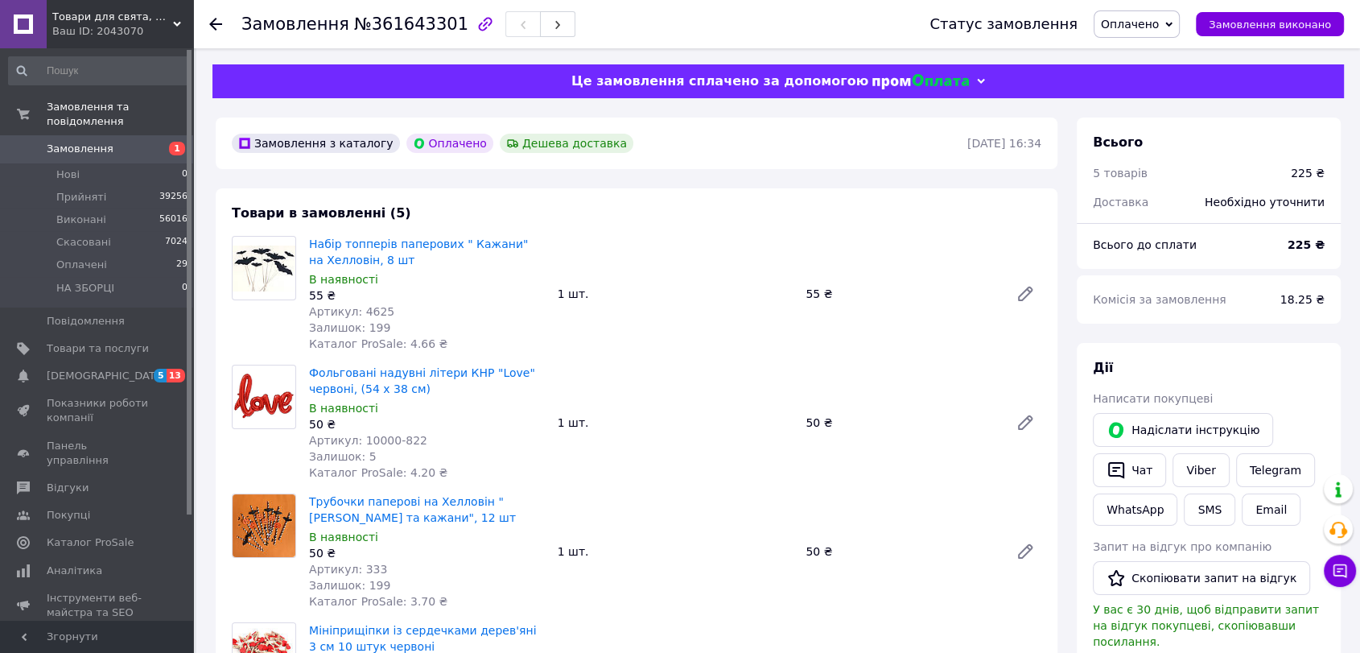
click at [208, 24] on div "Замовлення №361643301 Статус замовлення Оплачено Прийнято Виконано Скасовано НА…" at bounding box center [776, 24] width 1167 height 48
click at [221, 21] on icon at bounding box center [215, 24] width 13 height 13
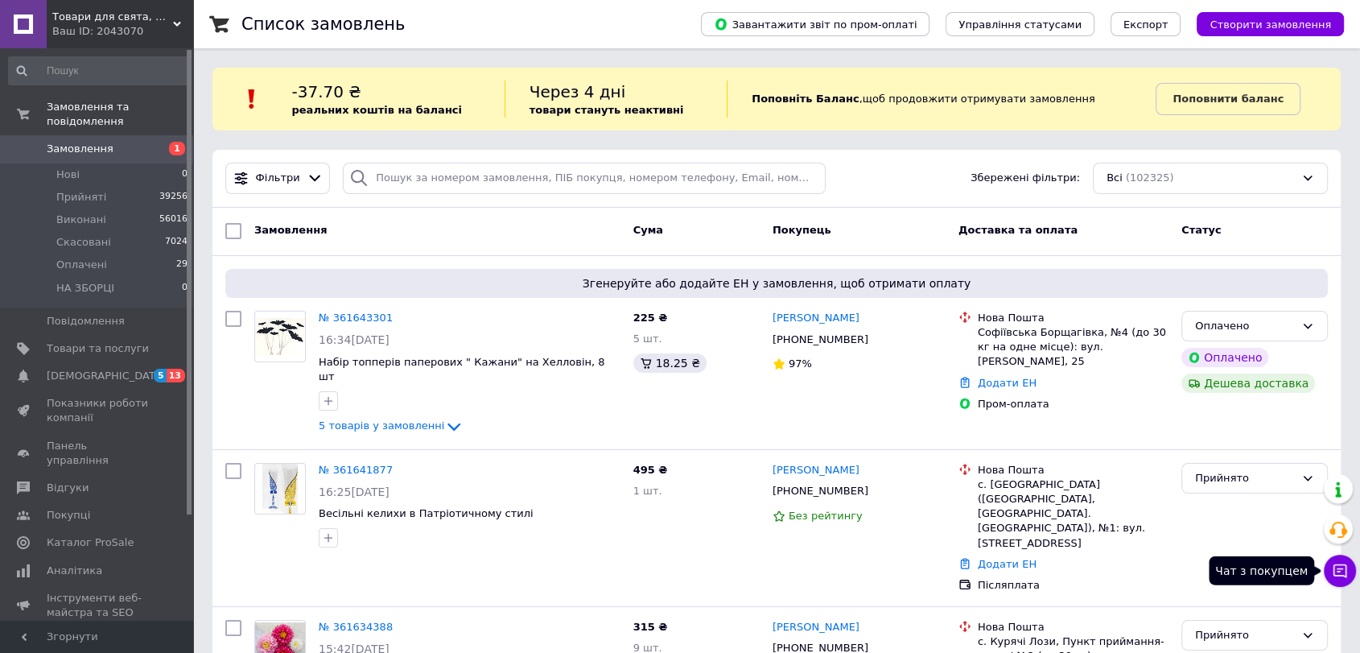
click at [1339, 582] on button "Чат з покупцем" at bounding box center [1340, 571] width 32 height 32
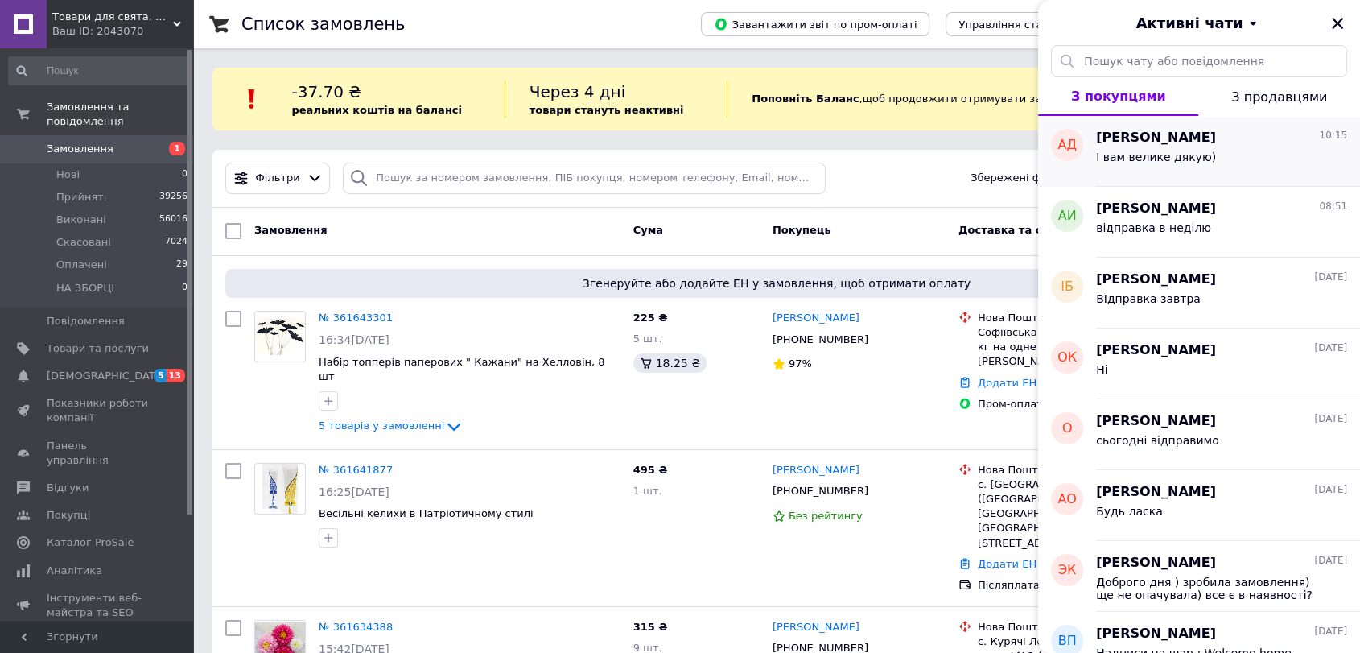
click at [1202, 170] on div "І вам велике дякую)" at bounding box center [1221, 160] width 251 height 26
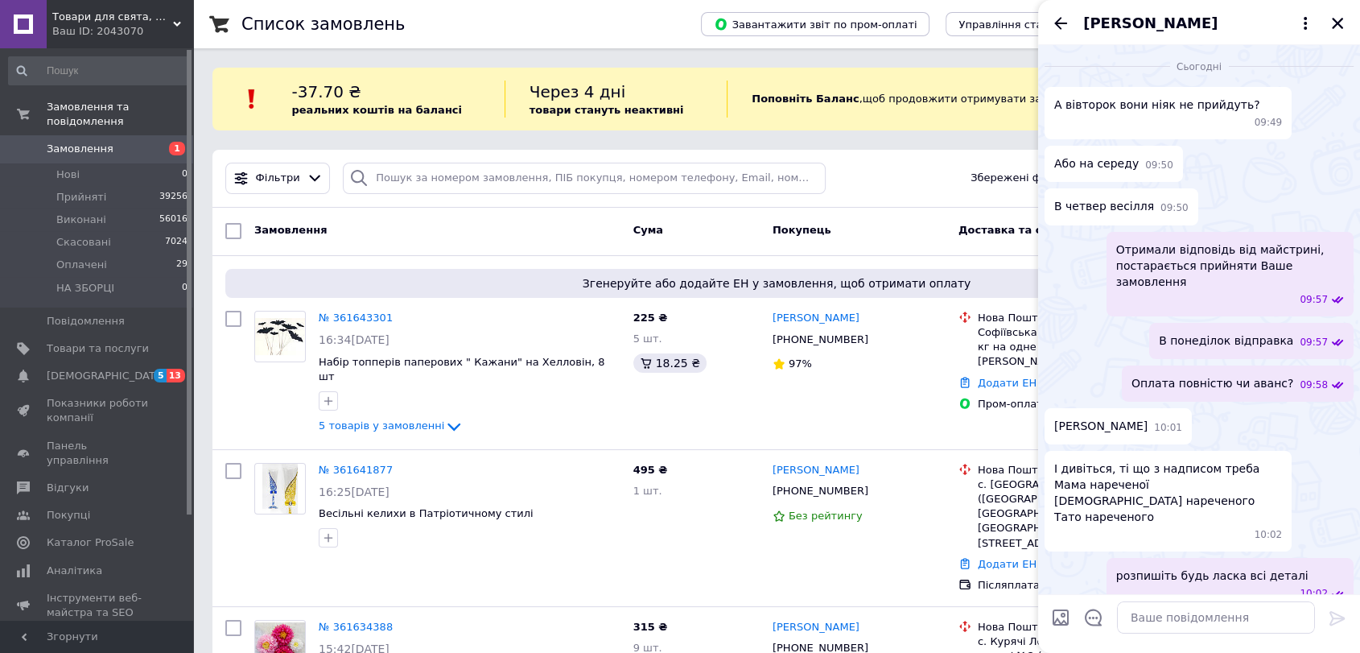
scroll to position [1511, 0]
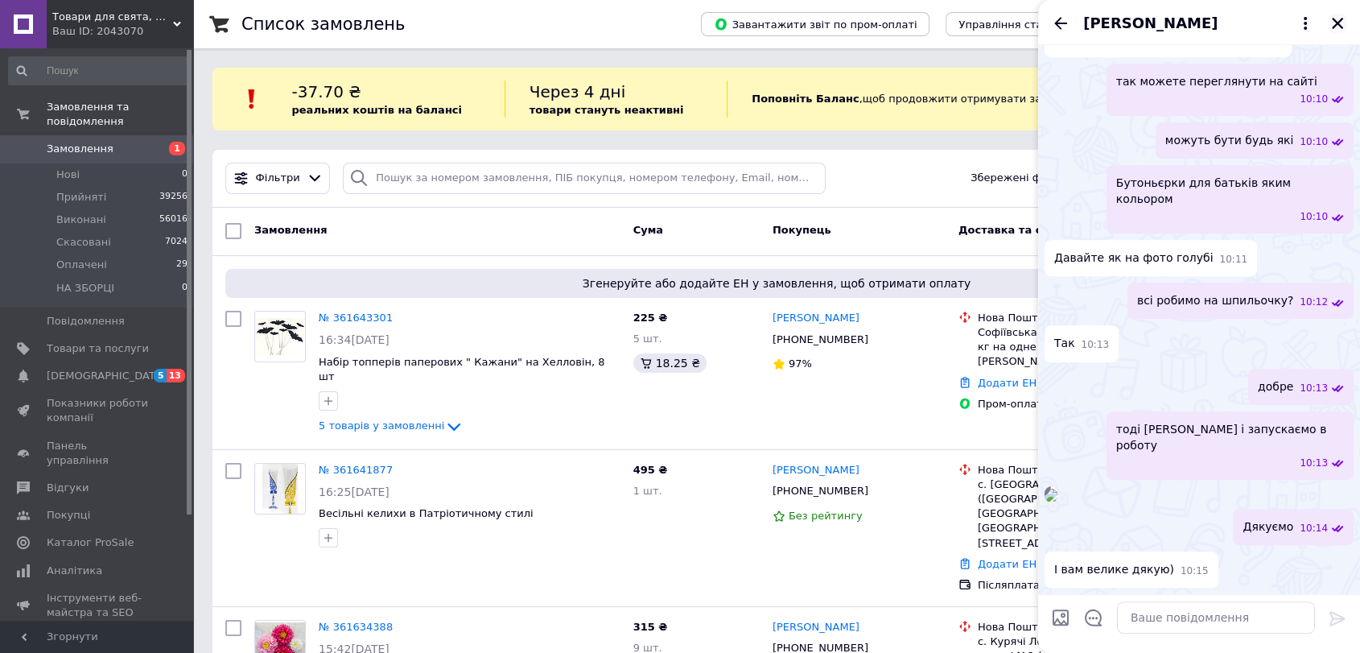
click at [1338, 24] on icon "Закрити" at bounding box center [1337, 23] width 11 height 11
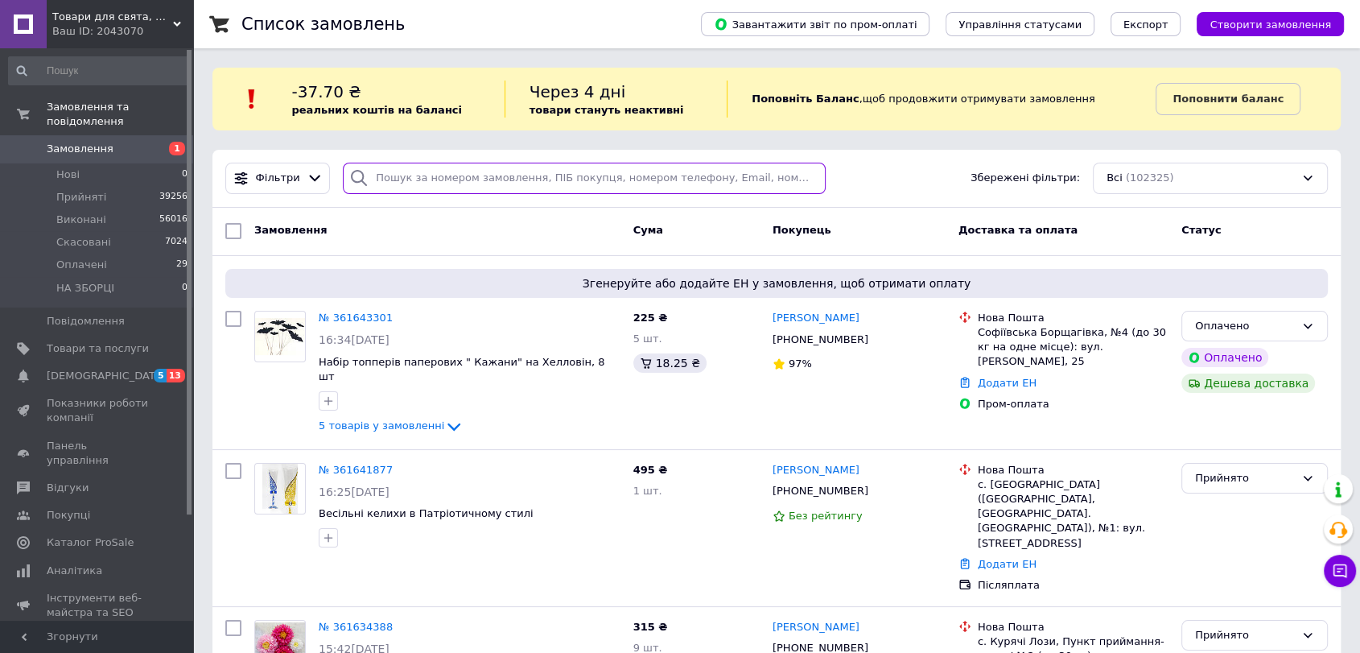
click at [538, 185] on input "search" at bounding box center [584, 178] width 483 height 31
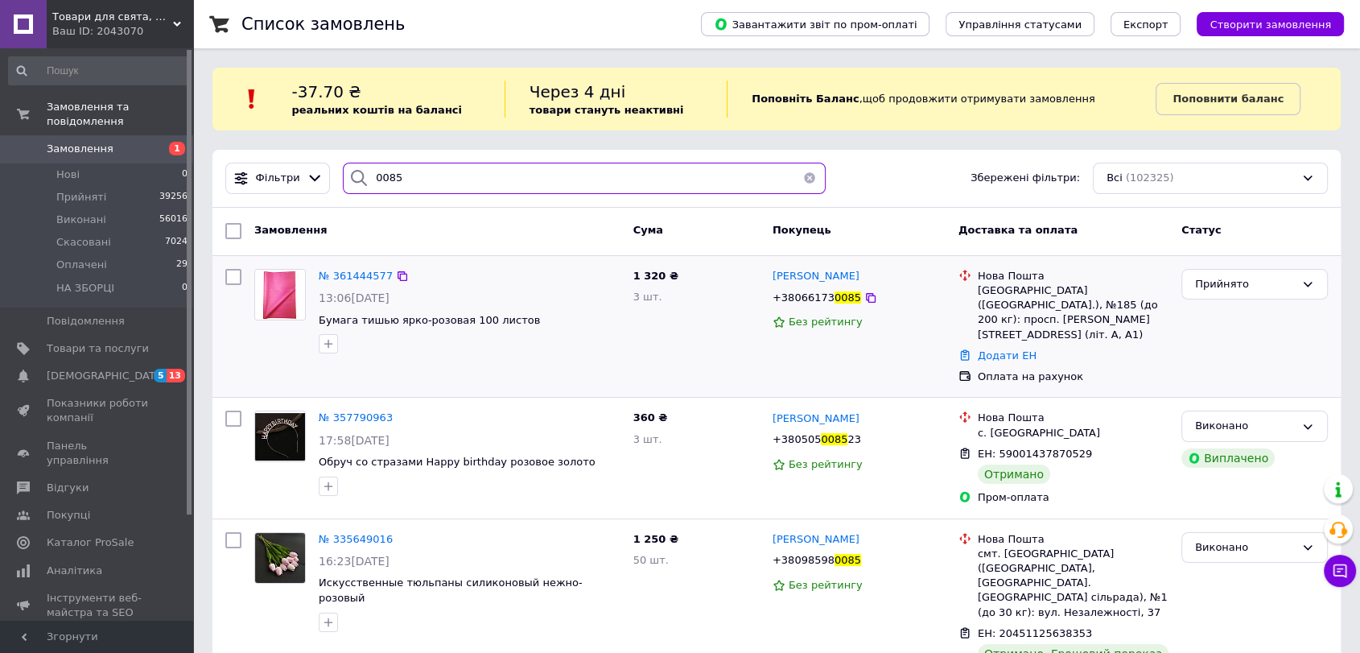
type input "0085"
click at [349, 267] on div "№ 361444577" at bounding box center [355, 276] width 77 height 19
click at [350, 276] on span "№ 361444577" at bounding box center [356, 276] width 74 height 12
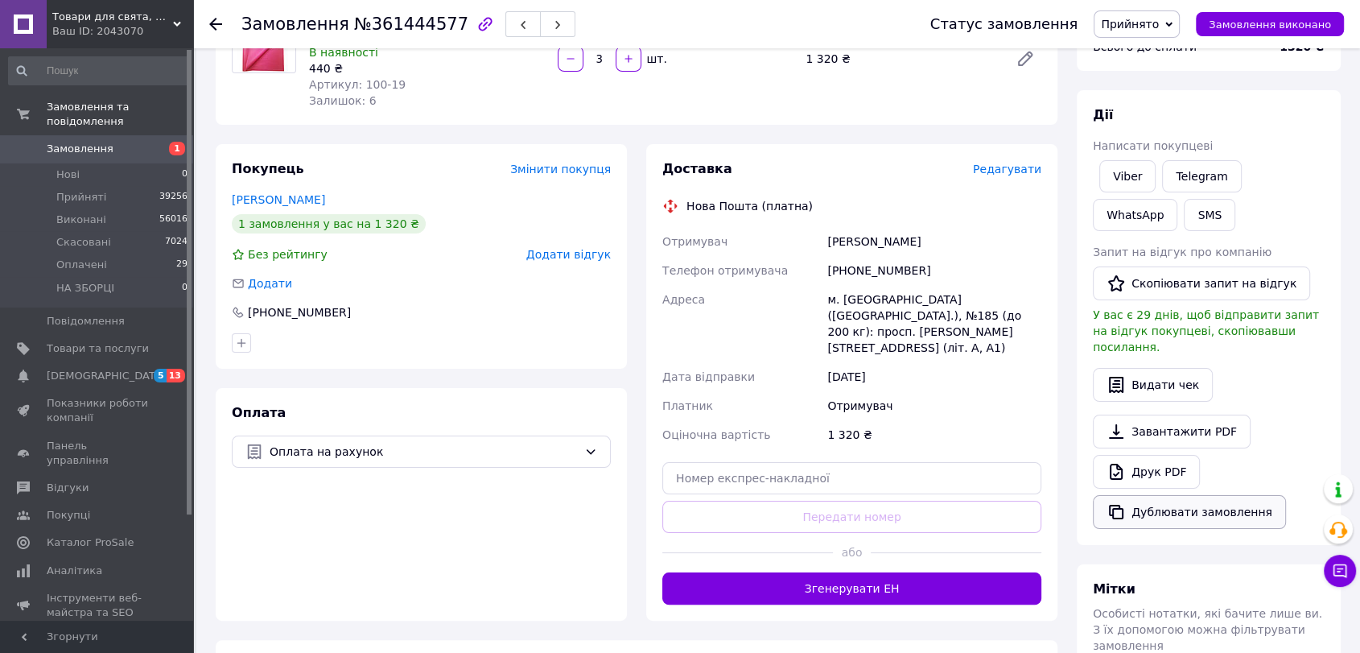
scroll to position [179, 0]
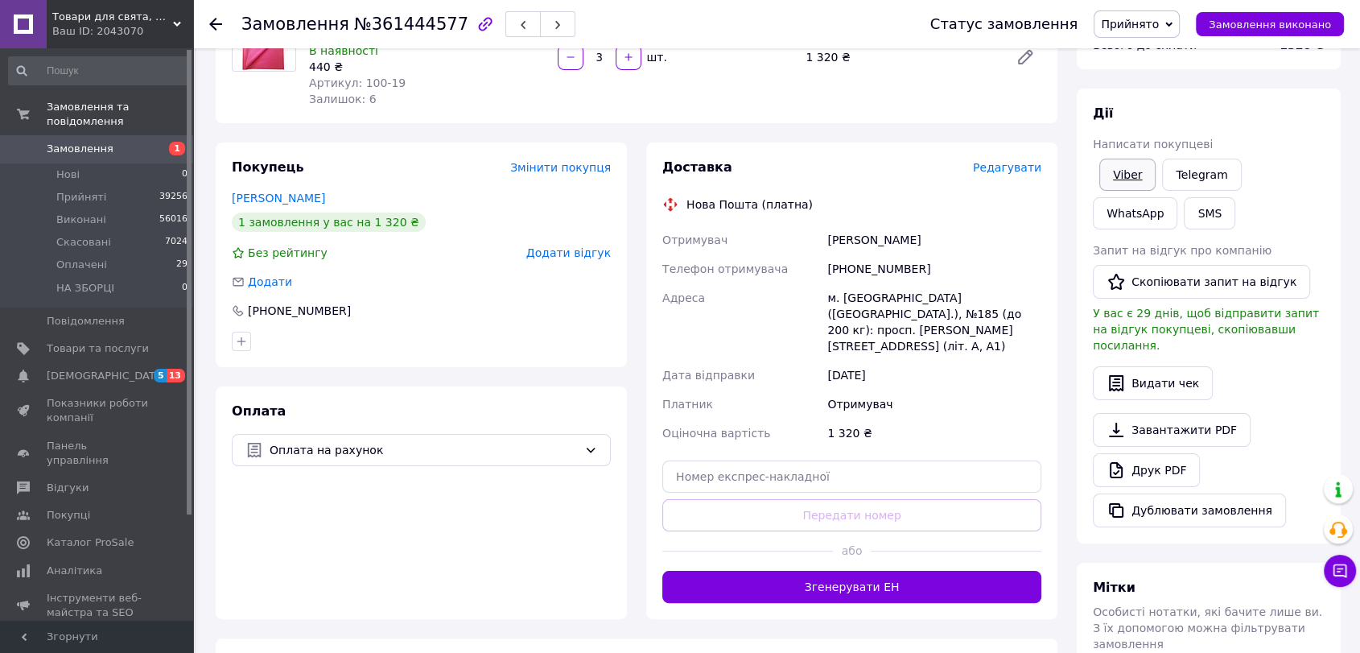
click at [1135, 177] on link "Viber" at bounding box center [1128, 175] width 56 height 32
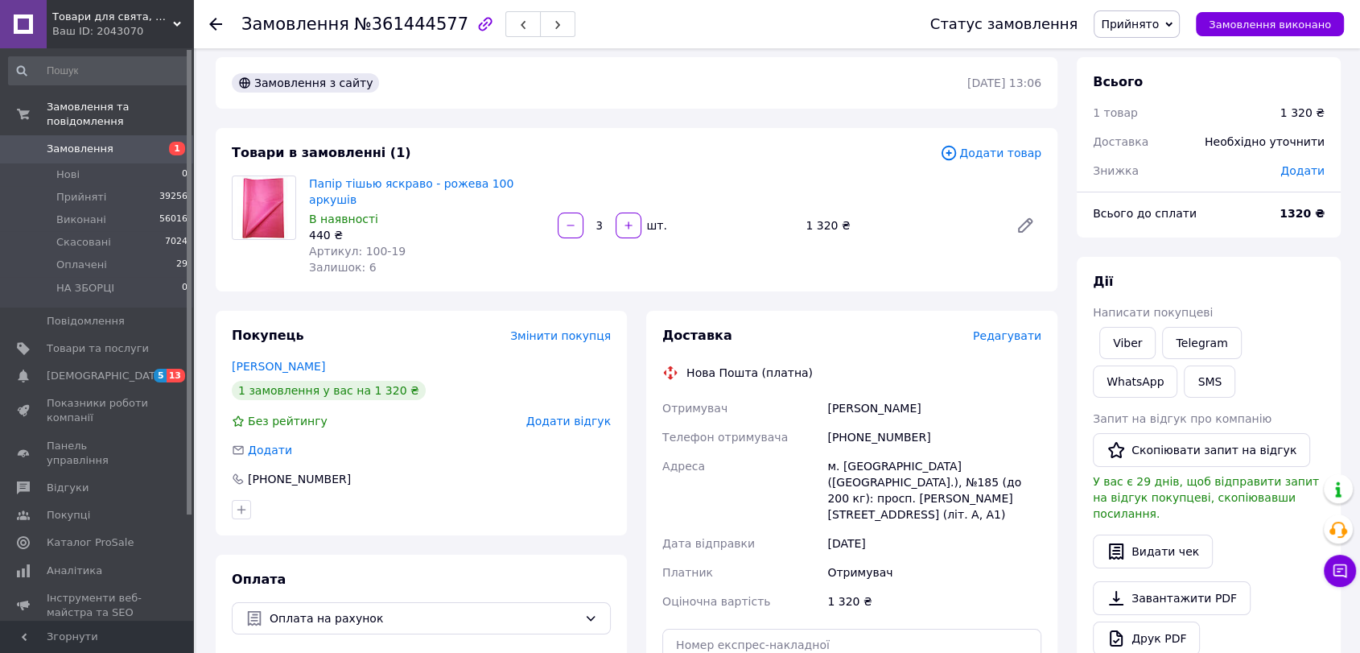
scroll to position [0, 0]
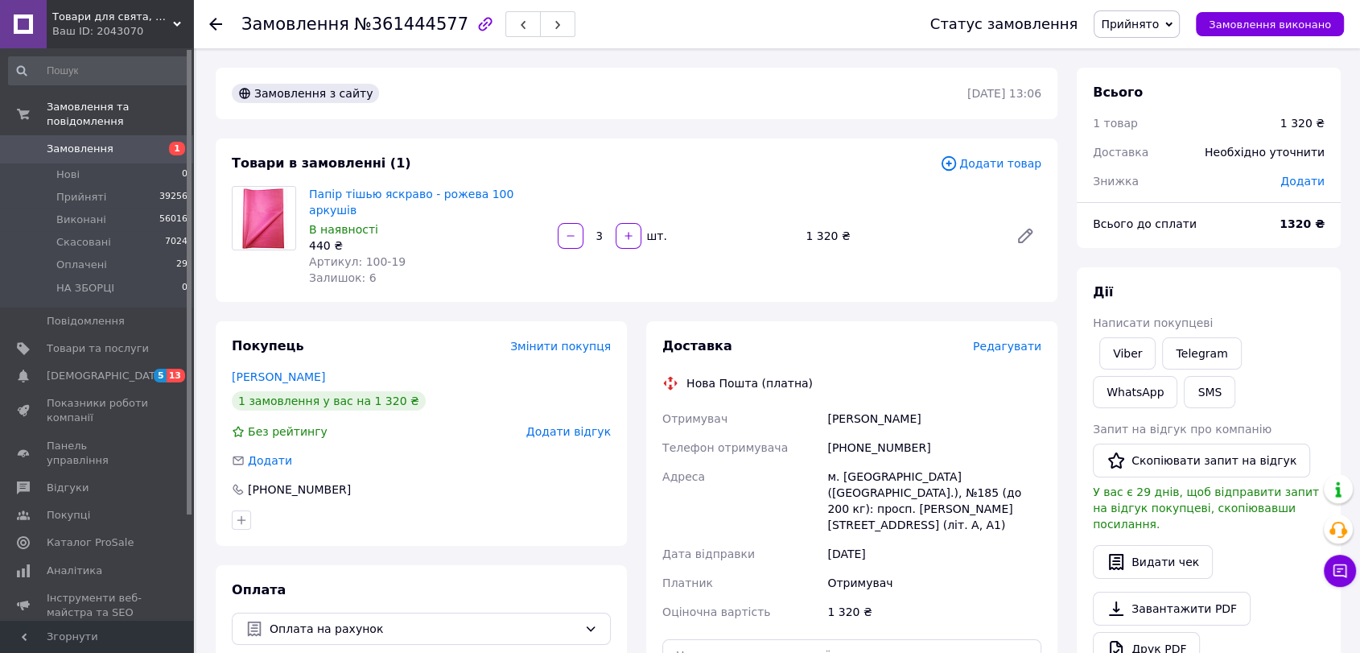
click at [221, 19] on icon at bounding box center [215, 24] width 13 height 13
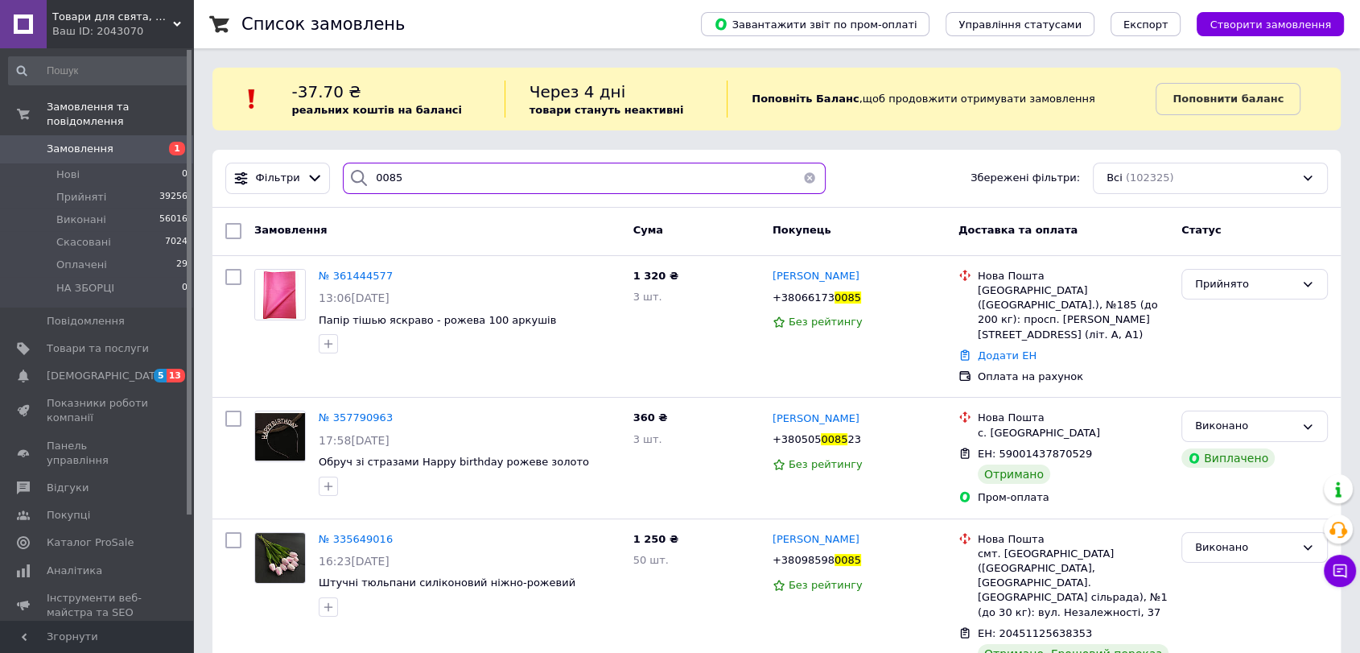
drag, startPoint x: 452, startPoint y: 175, endPoint x: 361, endPoint y: 175, distance: 90.1
click at [361, 175] on div "0085" at bounding box center [584, 178] width 483 height 31
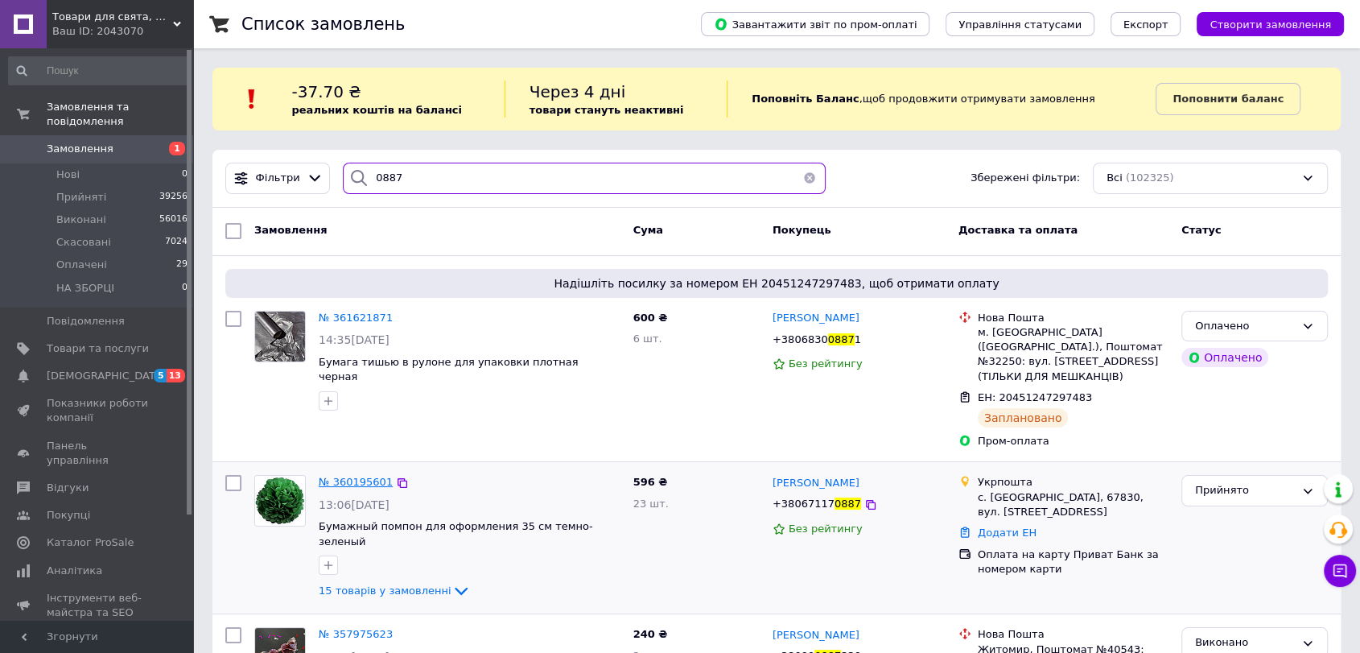
type input "0887"
click at [370, 476] on span "№ 360195601" at bounding box center [356, 482] width 74 height 12
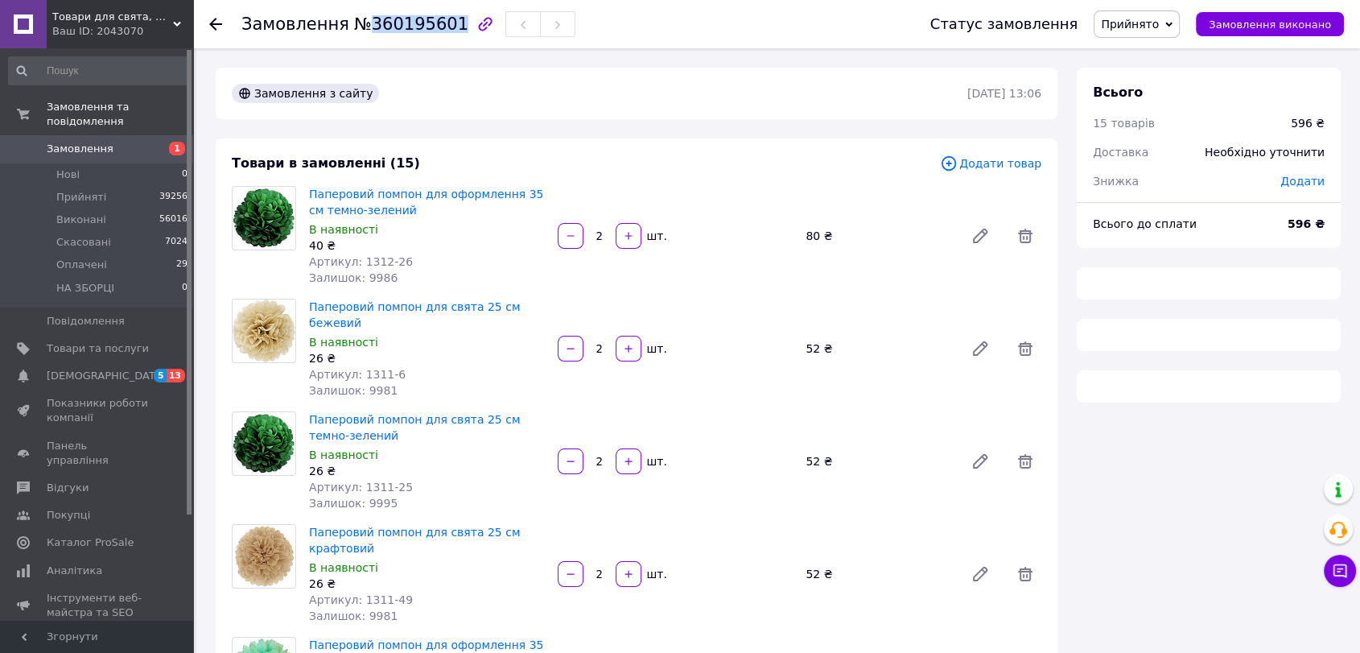
drag, startPoint x: 438, startPoint y: 26, endPoint x: 362, endPoint y: 21, distance: 75.8
click at [362, 21] on span "№360195601" at bounding box center [411, 23] width 114 height 19
copy span "360195601"
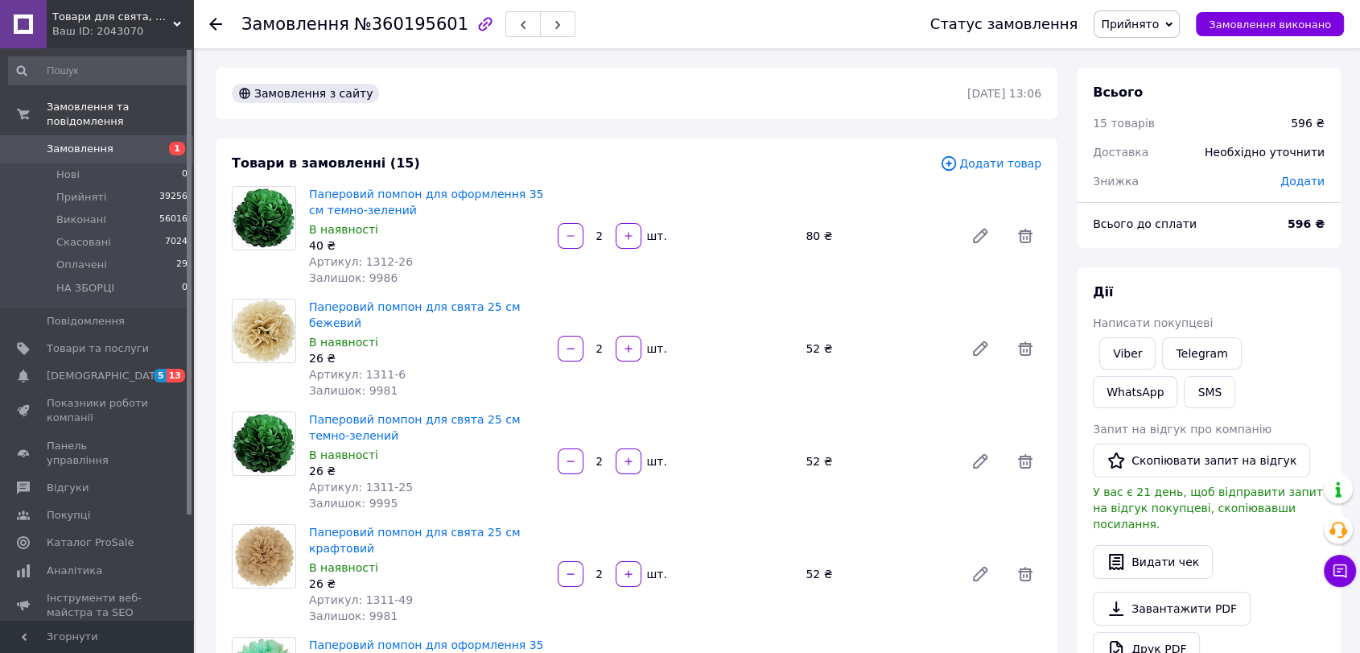
click at [216, 31] on div at bounding box center [215, 24] width 13 height 16
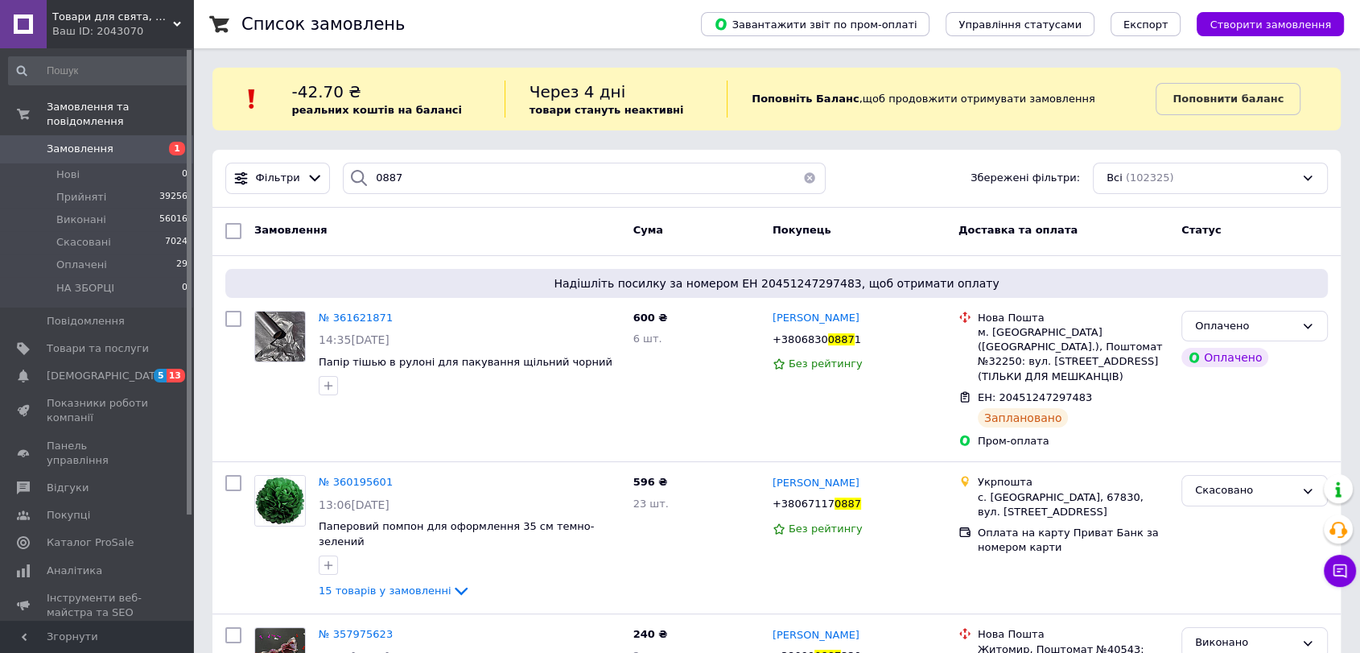
click at [805, 177] on button "button" at bounding box center [810, 178] width 32 height 31
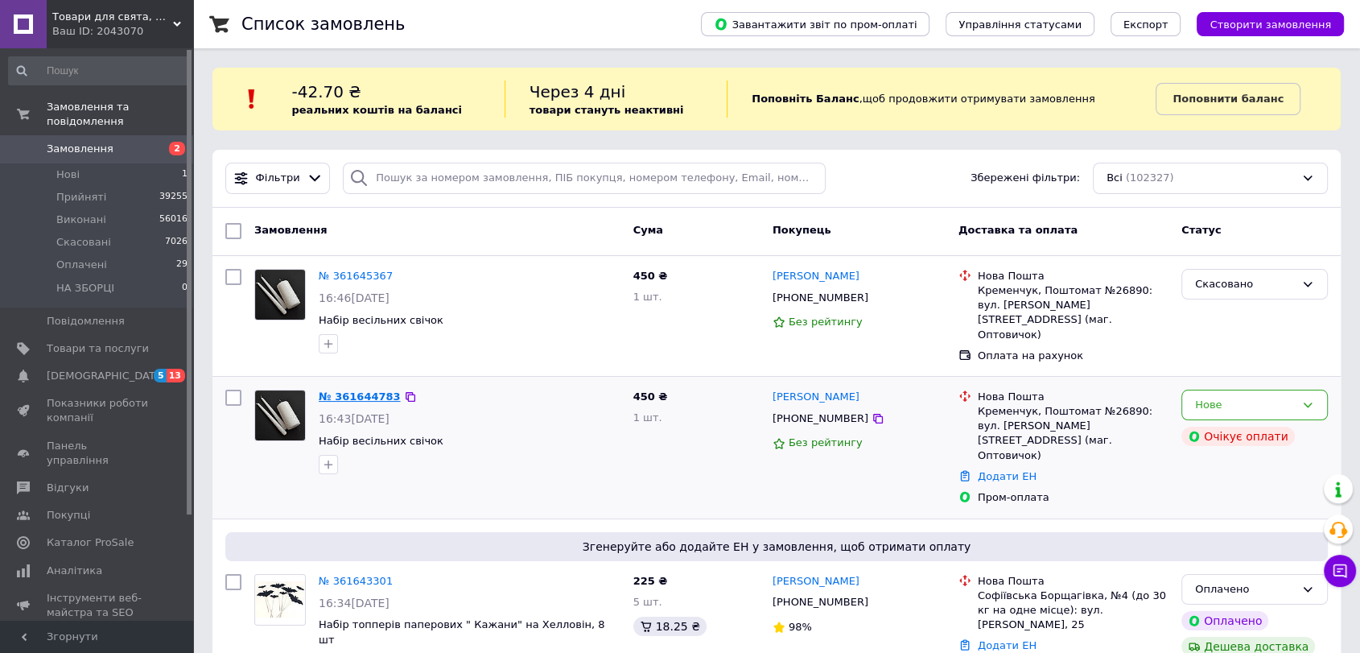
click at [362, 390] on link "№ 361644783" at bounding box center [360, 396] width 82 height 12
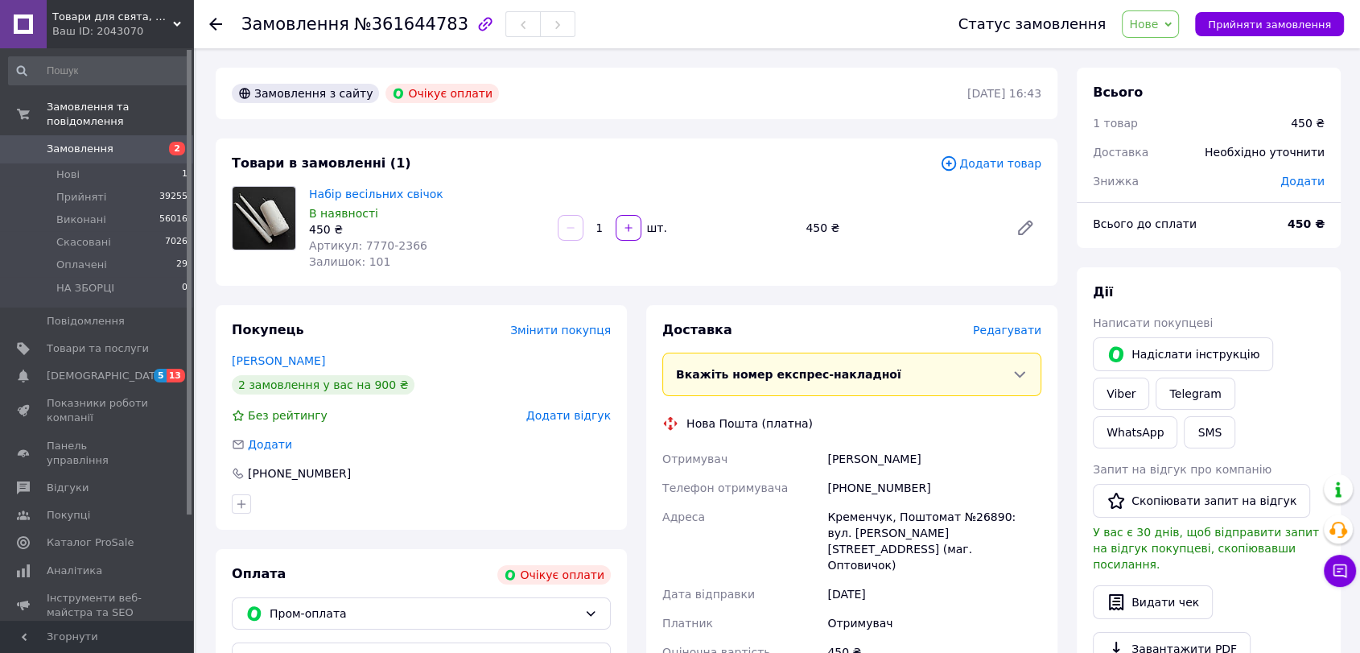
click at [208, 21] on div "Замовлення №361644783 Статус замовлення [GEOGRAPHIC_DATA] Скасовано Оплачено НА…" at bounding box center [776, 24] width 1167 height 48
click at [209, 21] on icon at bounding box center [215, 24] width 13 height 13
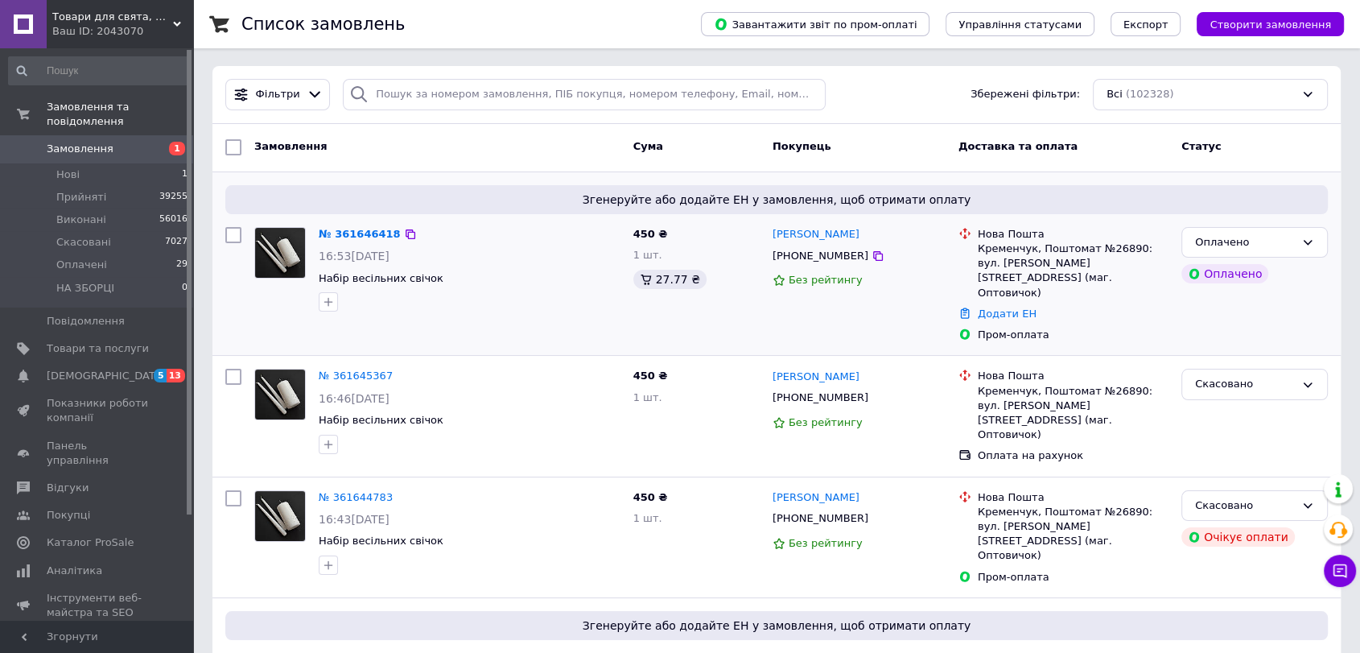
scroll to position [89, 0]
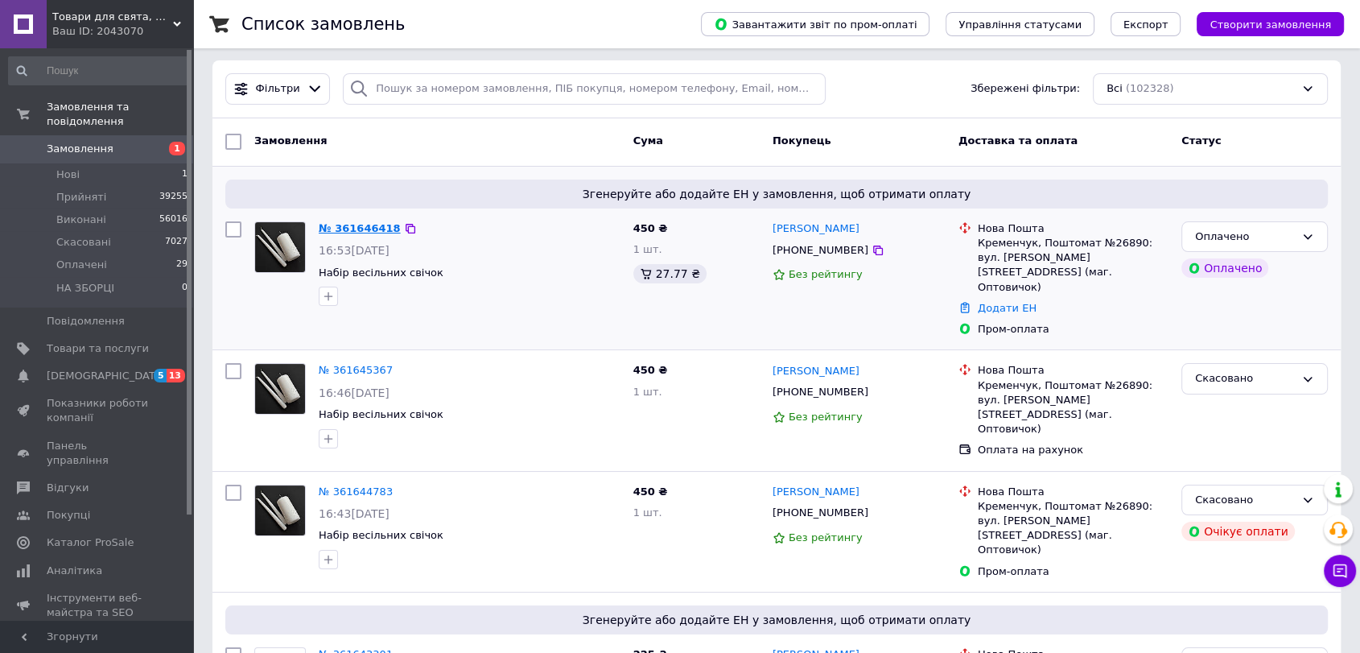
click at [340, 234] on link "№ 361646418" at bounding box center [360, 228] width 82 height 12
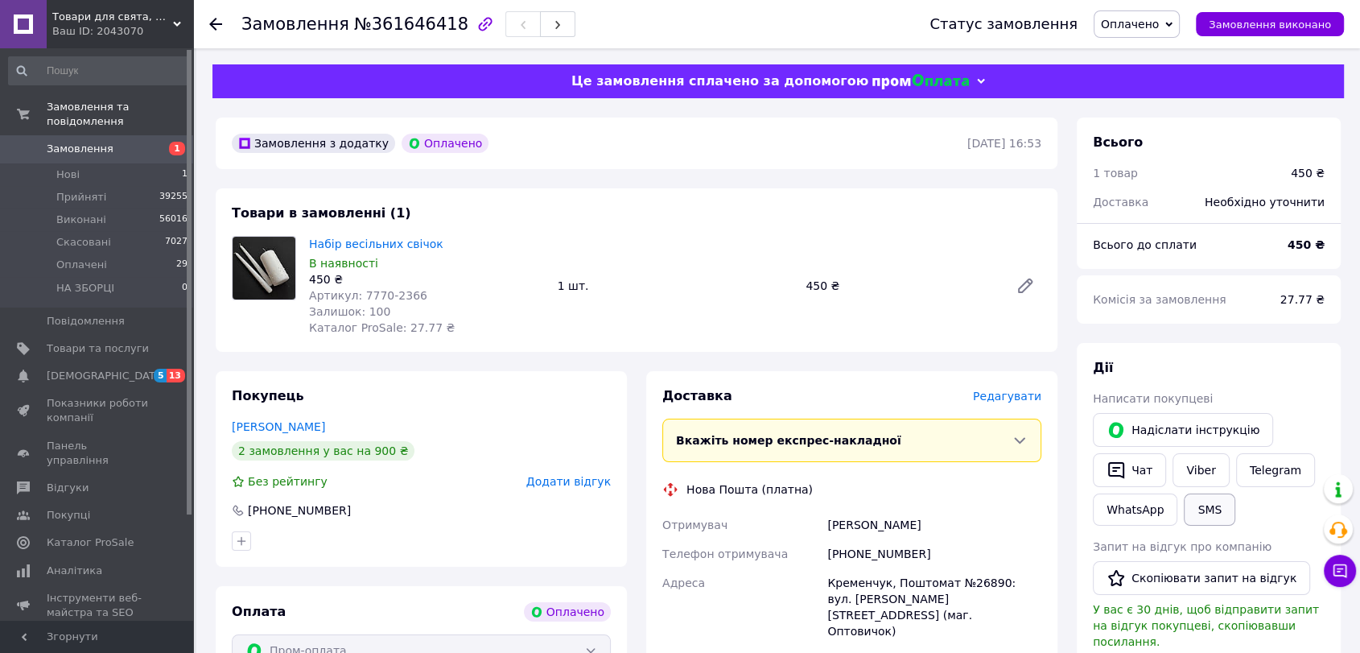
click at [1217, 517] on button "SMS" at bounding box center [1210, 509] width 52 height 32
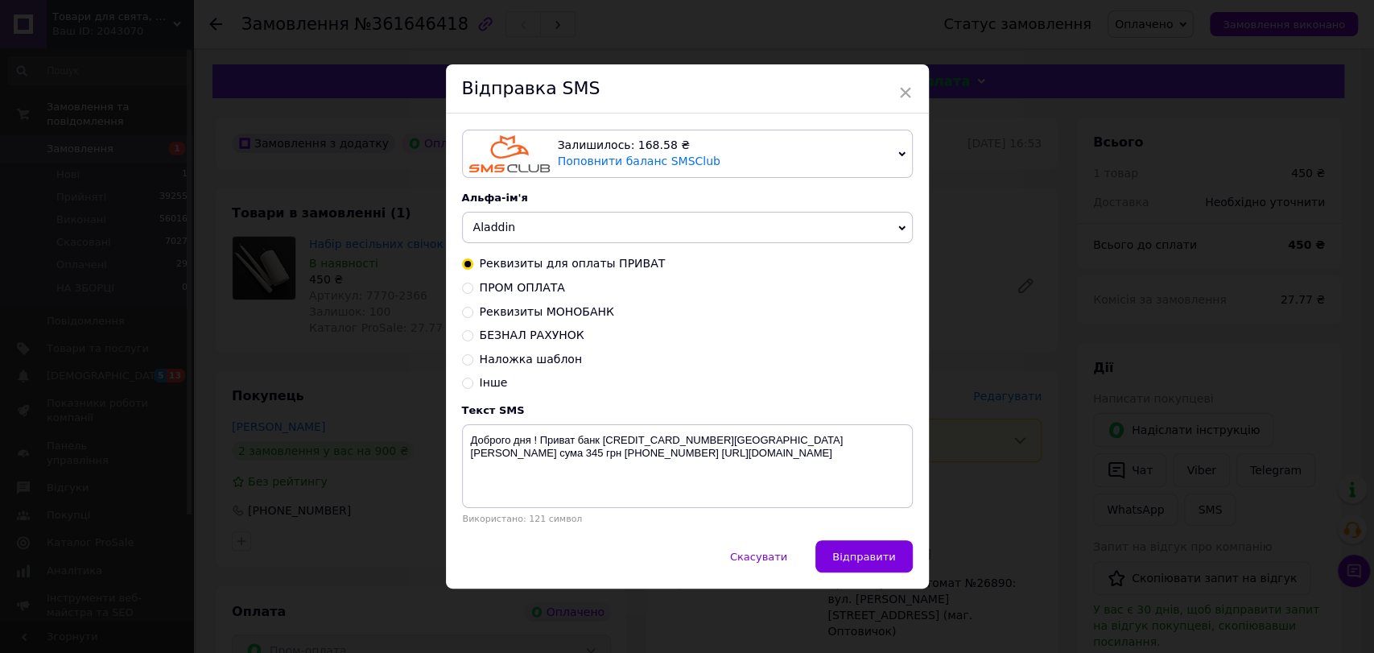
click at [468, 285] on input "ПРОМ ОПЛАТА" at bounding box center [467, 286] width 11 height 11
radio input "true"
radio input "false"
type textarea "Доброго дня! Ваша оплата зафіксована. Відправка 1-2 дні. Дякуємо за замовлення!…"
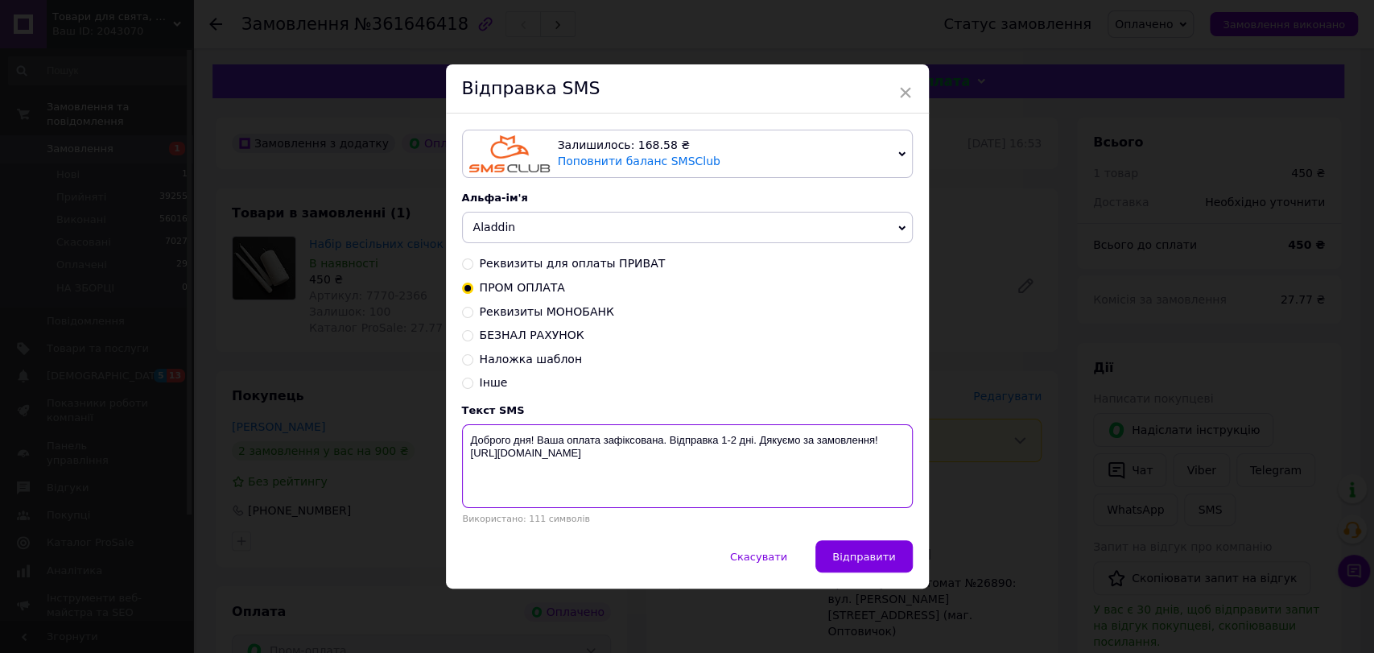
drag, startPoint x: 462, startPoint y: 433, endPoint x: 627, endPoint y: 456, distance: 166.6
click at [627, 456] on textarea "Доброго дня! Ваша оплата зафіксована. Відправка 1-2 дні. Дякуємо за замовлення!…" at bounding box center [687, 466] width 451 height 84
click at [994, 163] on div "× Відправка SMS Залишилось: 168.58 ₴ Поповнити баланс SMSClub Підключити LetsAd…" at bounding box center [687, 326] width 1374 height 653
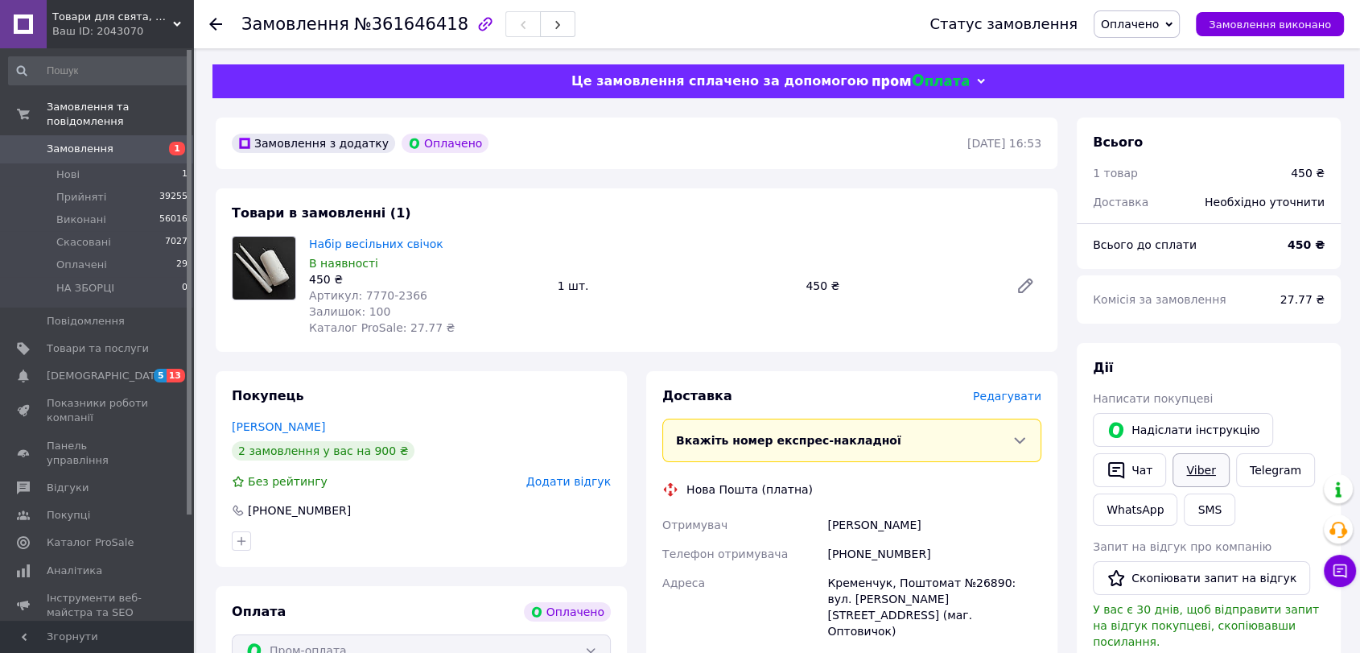
click at [1195, 463] on link "Viber" at bounding box center [1201, 470] width 56 height 34
click at [218, 19] on icon at bounding box center [215, 24] width 13 height 13
